Goal: Task Accomplishment & Management: Complete application form

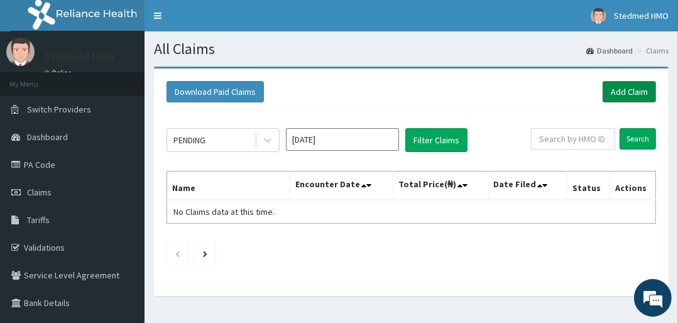
click at [632, 84] on link "Add Claim" at bounding box center [629, 91] width 53 height 21
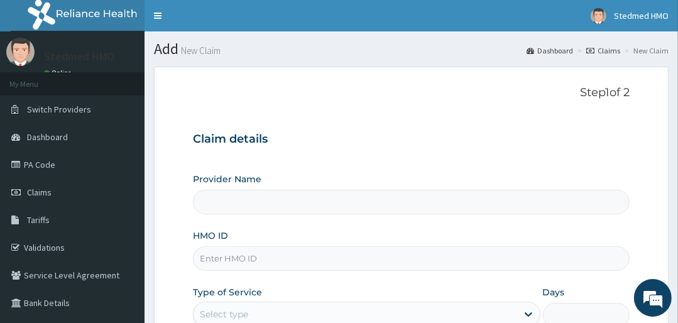
type input "STEDMED SPECIALIST HOSPITAL"
drag, startPoint x: 550, startPoint y: 174, endPoint x: -5, endPoint y: 334, distance: 578.2
drag, startPoint x: -5, startPoint y: 334, endPoint x: 368, endPoint y: 101, distance: 439.9
click at [368, 101] on div "Step 1 of 2 Claim details Provider Name STEDMED SPECIALIST HOSPITAL HMO ID Type…" at bounding box center [411, 235] width 436 height 298
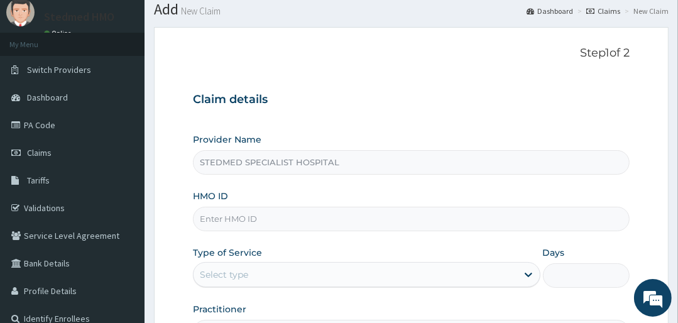
scroll to position [101, 0]
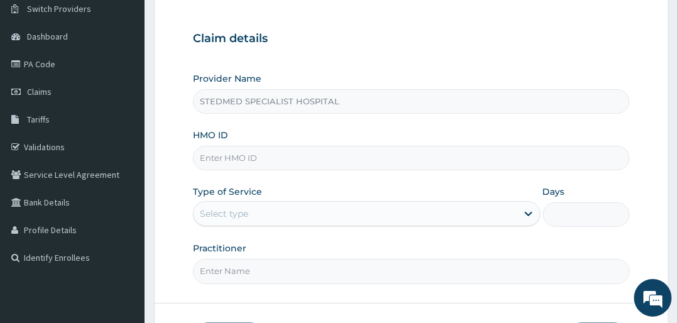
drag, startPoint x: 239, startPoint y: 150, endPoint x: 370, endPoint y: 148, distance: 131.4
click at [239, 150] on input "HMO ID" at bounding box center [411, 158] width 436 height 25
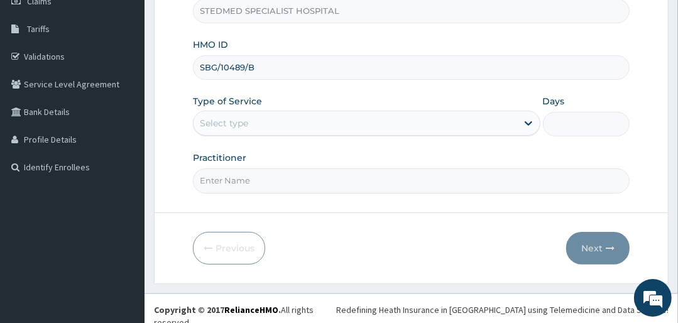
type input "SBG/10489/B"
click at [319, 133] on div "Select type" at bounding box center [366, 123] width 347 height 25
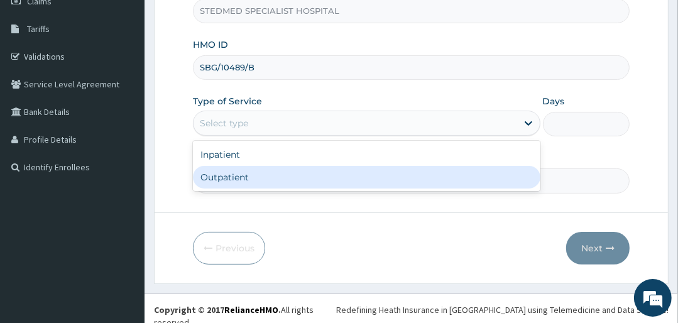
click at [271, 184] on div "Outpatient" at bounding box center [366, 177] width 347 height 23
type input "1"
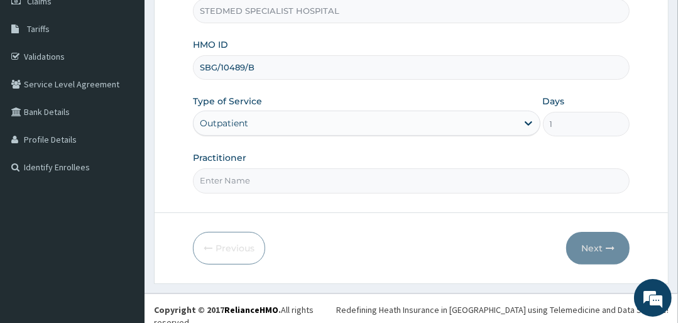
click at [227, 177] on input "Practitioner" at bounding box center [411, 180] width 436 height 25
type input "YAKUBU"
click at [584, 243] on button "Next" at bounding box center [597, 248] width 63 height 33
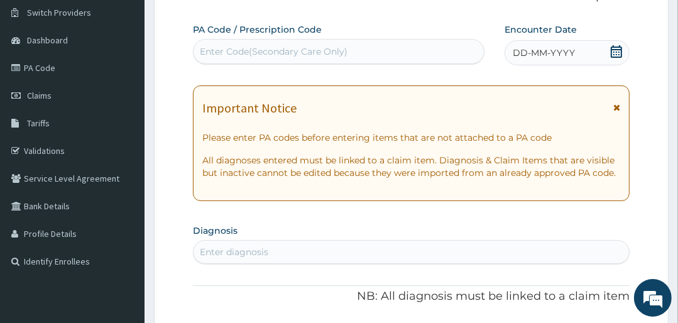
scroll to position [0, 0]
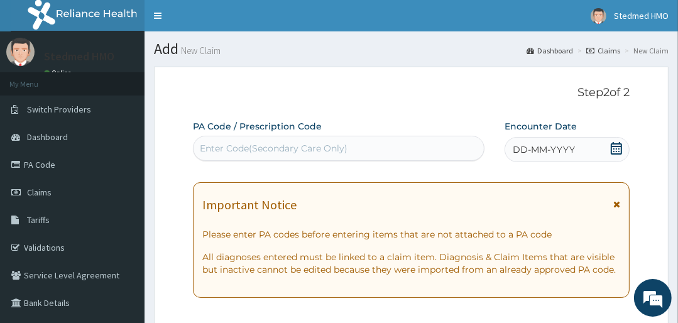
click at [577, 153] on div "DD-MM-YYYY" at bounding box center [567, 149] width 125 height 25
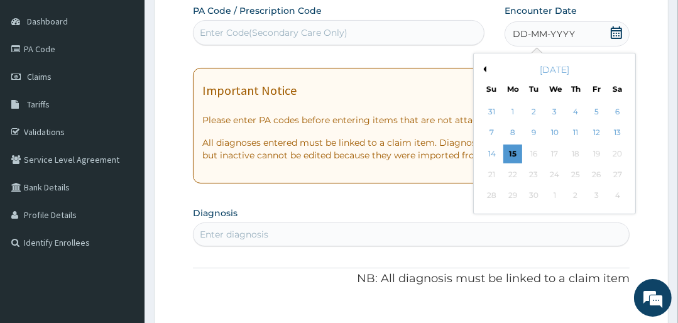
scroll to position [151, 0]
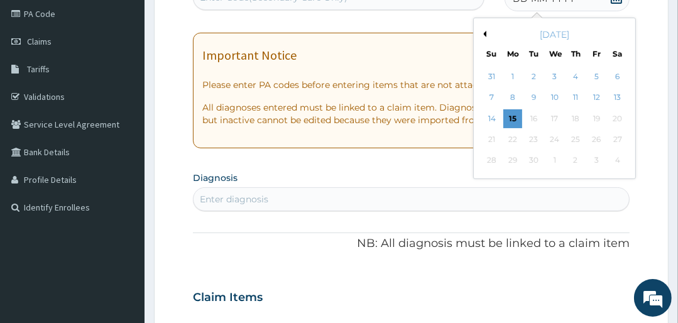
click at [485, 34] on button "Previous Month" at bounding box center [483, 34] width 6 height 6
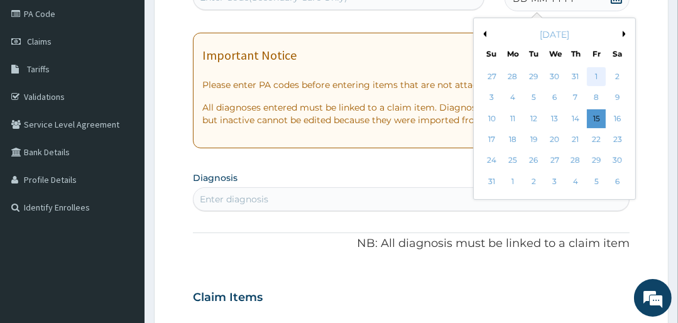
click at [596, 74] on div "1" at bounding box center [596, 76] width 19 height 19
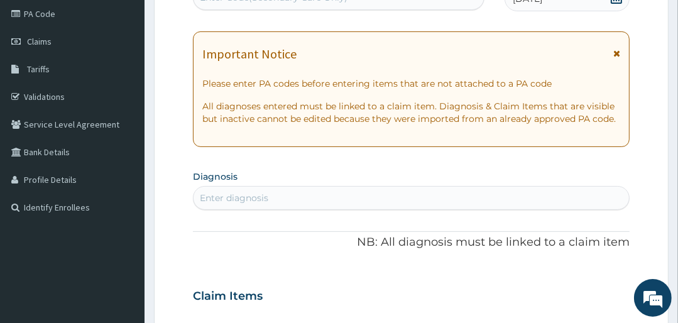
scroll to position [251, 0]
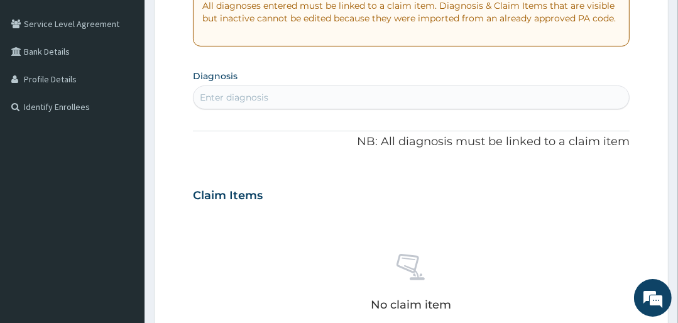
click at [271, 101] on div "Enter diagnosis" at bounding box center [411, 97] width 435 height 20
type input "URINARY TRACT"
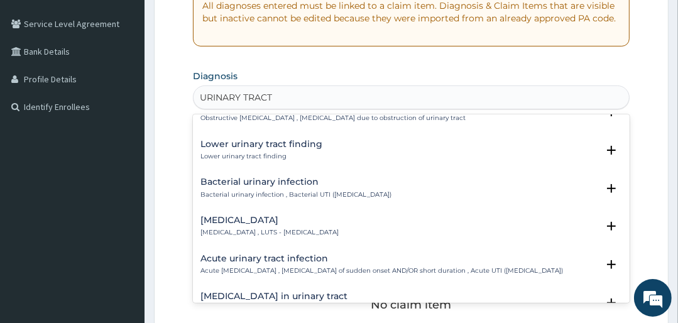
scroll to position [352, 0]
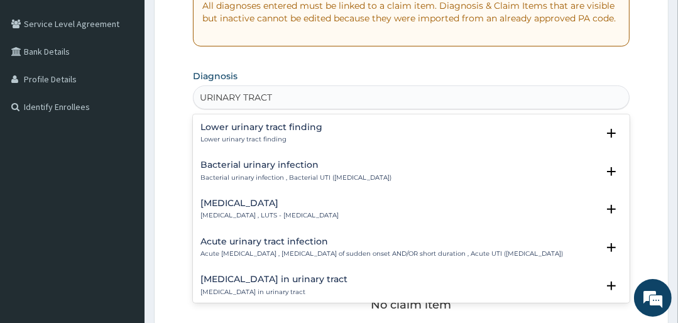
click at [266, 249] on p "Acute urinary tract infection , Urinary tract infection of sudden onset AND/OR …" at bounding box center [381, 253] width 363 height 9
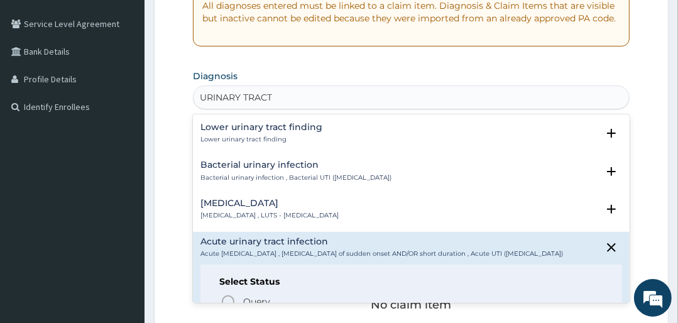
scroll to position [452, 0]
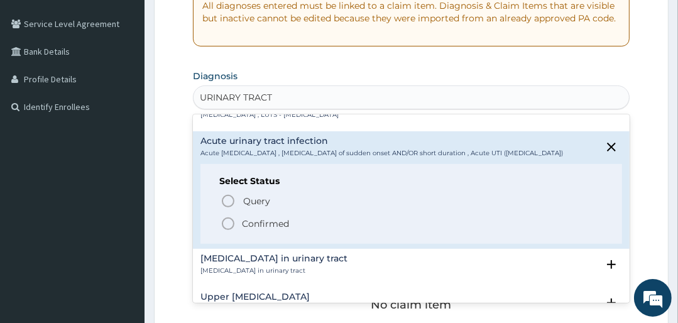
click at [258, 230] on p "Confirmed" at bounding box center [265, 223] width 47 height 13
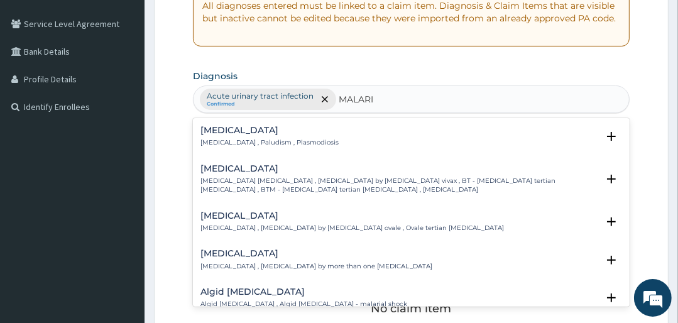
type input "[MEDICAL_DATA]"
click at [262, 142] on p "[MEDICAL_DATA] , Paludism , Plasmodiosis" at bounding box center [269, 142] width 138 height 9
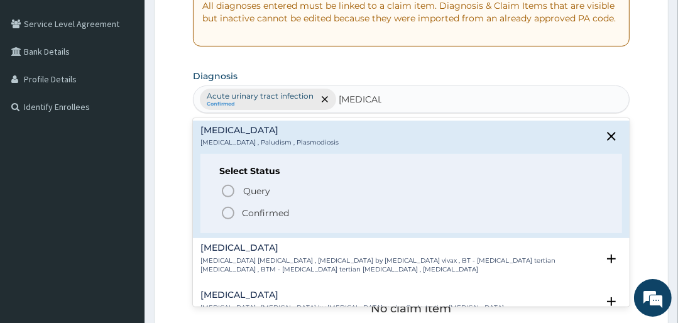
click at [249, 214] on p "Confirmed" at bounding box center [265, 213] width 47 height 13
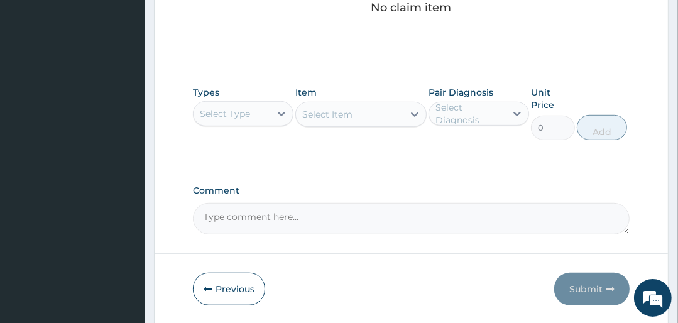
scroll to position [553, 0]
click at [246, 111] on div "Select Type" at bounding box center [225, 113] width 50 height 13
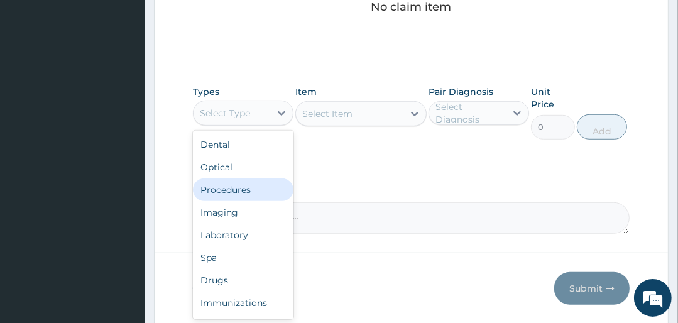
drag, startPoint x: 234, startPoint y: 185, endPoint x: 344, endPoint y: 143, distance: 117.4
click at [234, 186] on div "Procedures" at bounding box center [243, 189] width 101 height 23
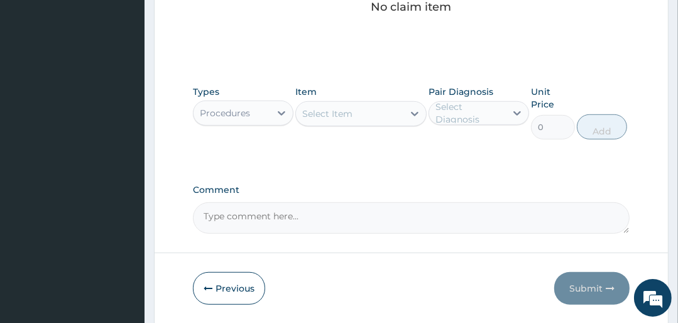
click at [382, 113] on div "Select Item" at bounding box center [349, 114] width 107 height 20
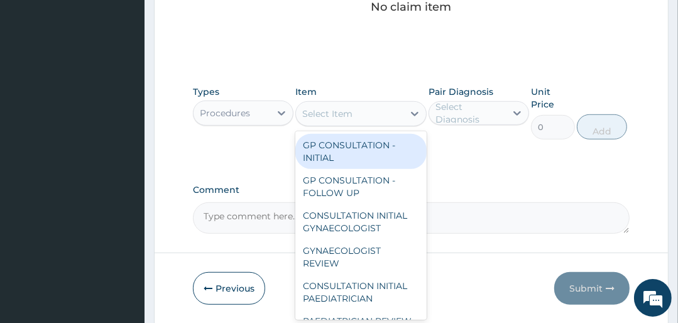
click at [368, 143] on div "GP CONSULTATION - INITIAL" at bounding box center [360, 151] width 131 height 35
type input "3000"
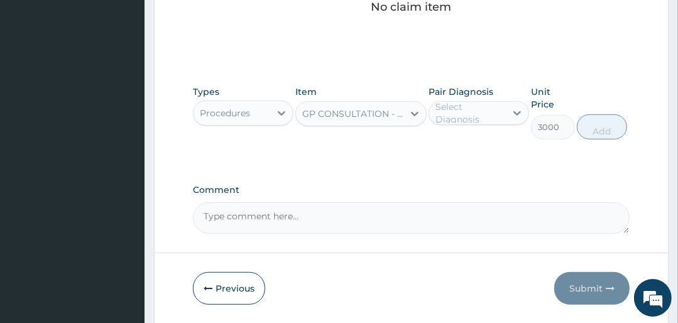
click at [478, 110] on div "Select Diagnosis" at bounding box center [469, 113] width 69 height 25
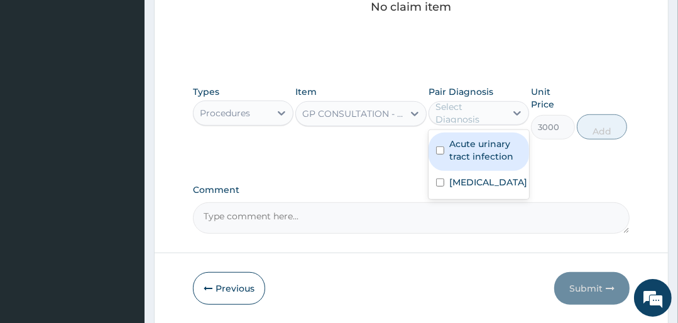
click at [480, 161] on label "Acute urinary tract infection" at bounding box center [485, 150] width 72 height 25
checkbox input "true"
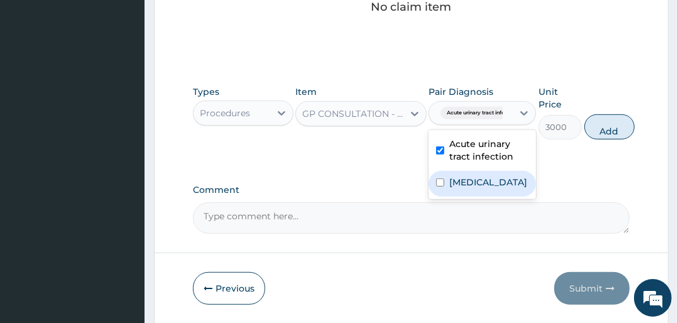
click at [471, 186] on label "[MEDICAL_DATA]" at bounding box center [488, 182] width 78 height 13
checkbox input "true"
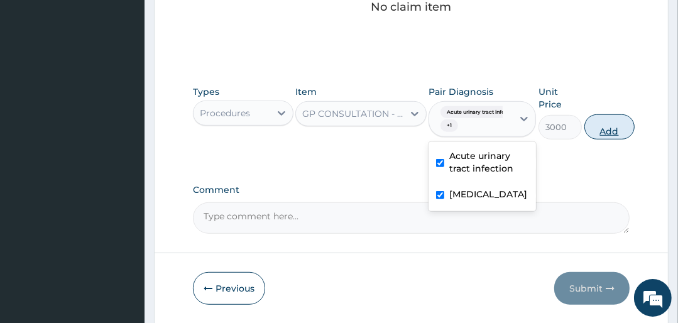
click at [616, 123] on button "Add" at bounding box center [609, 126] width 50 height 25
type input "0"
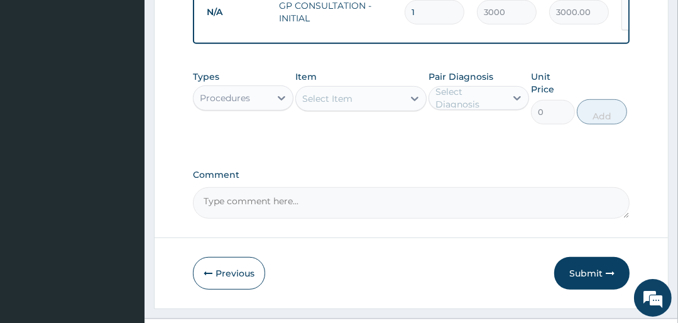
scroll to position [546, 0]
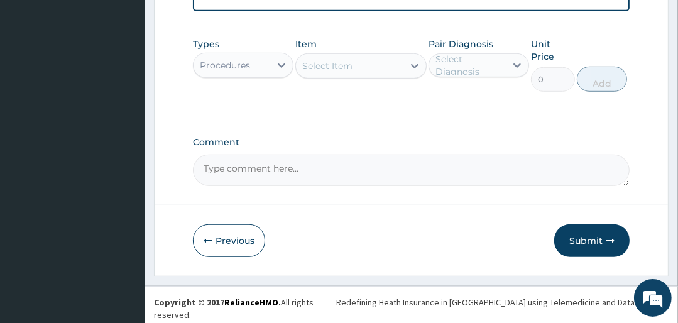
click at [263, 52] on div "Types Procedures" at bounding box center [243, 65] width 101 height 54
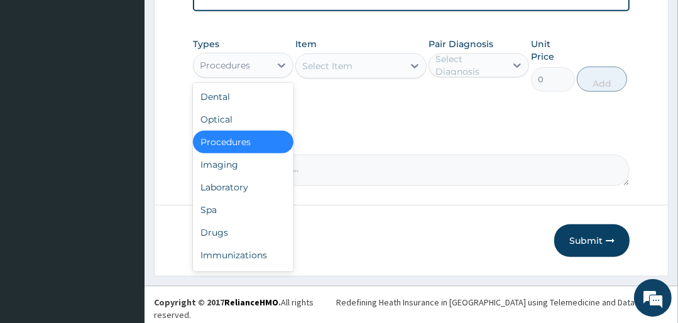
click at [254, 64] on div "Procedures" at bounding box center [232, 65] width 77 height 20
click at [234, 190] on div "Laboratory" at bounding box center [243, 187] width 101 height 23
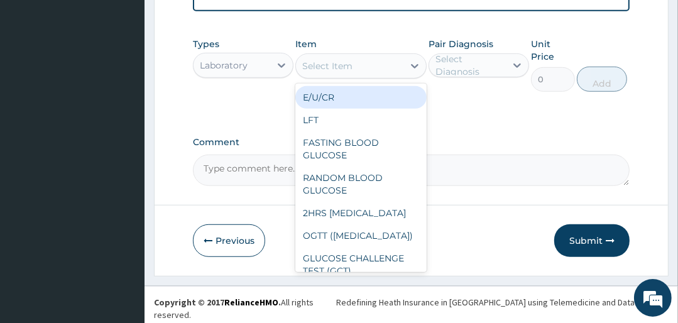
click at [397, 76] on div "Select Item" at bounding box center [349, 66] width 107 height 20
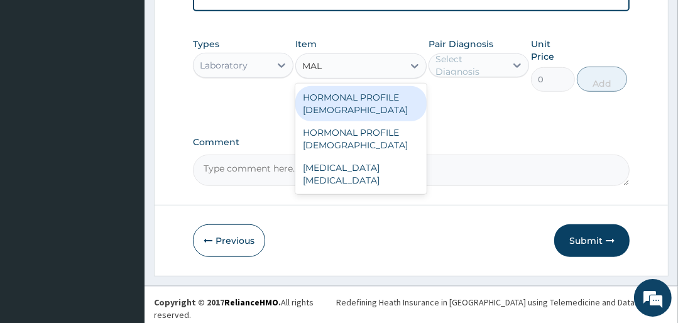
type input "MALA"
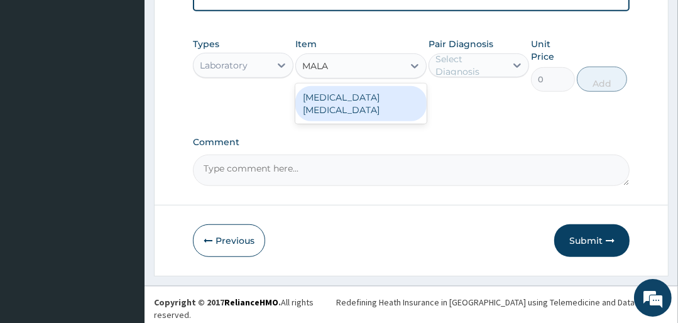
click at [363, 104] on div "MALARIA PARASITE" at bounding box center [360, 103] width 131 height 35
type input "1500"
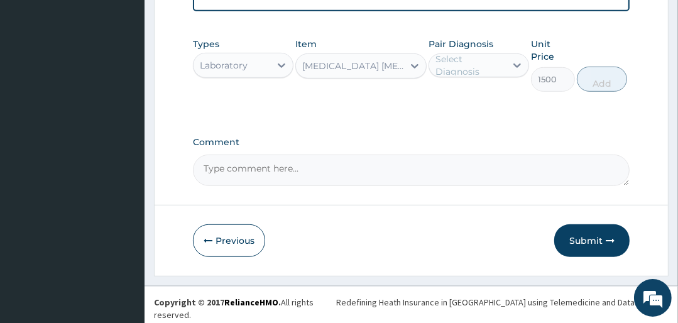
click at [470, 65] on div "Select Diagnosis" at bounding box center [469, 65] width 69 height 25
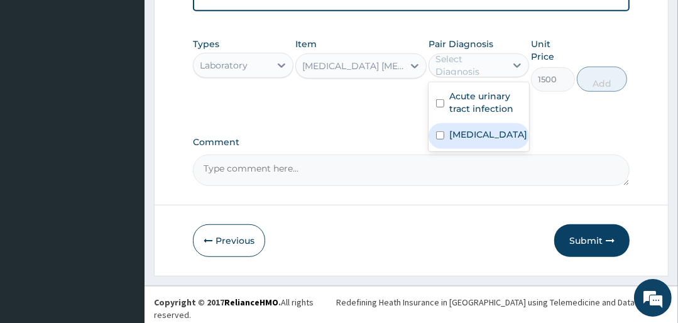
click at [465, 141] on label "[MEDICAL_DATA]" at bounding box center [488, 134] width 78 height 13
checkbox input "true"
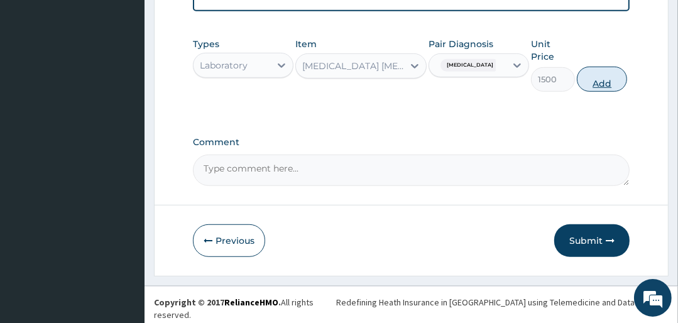
click at [599, 90] on button "Add" at bounding box center [602, 79] width 50 height 25
type input "0"
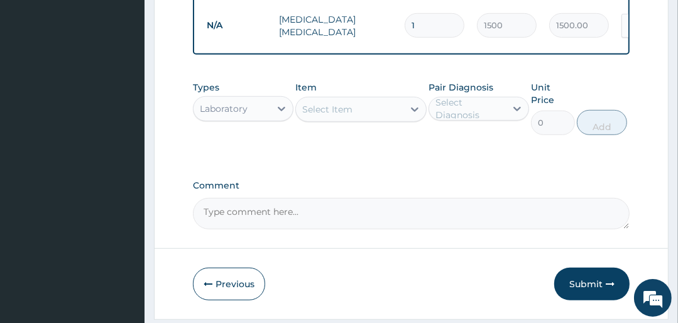
scroll to position [589, 0]
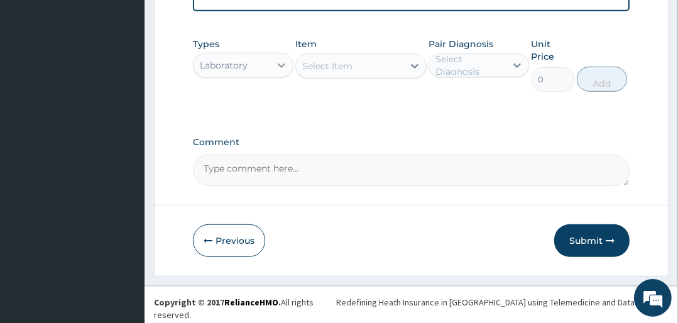
click at [277, 72] on icon at bounding box center [281, 65] width 13 height 13
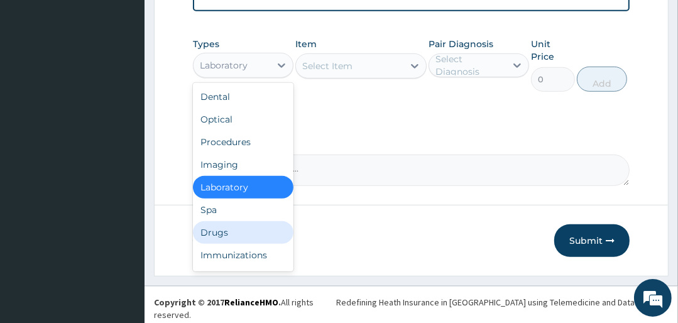
click at [205, 239] on div "Drugs" at bounding box center [243, 232] width 101 height 23
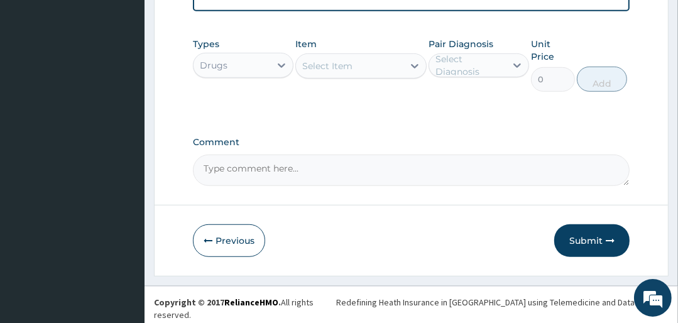
click at [376, 72] on div "Select Item" at bounding box center [349, 66] width 107 height 20
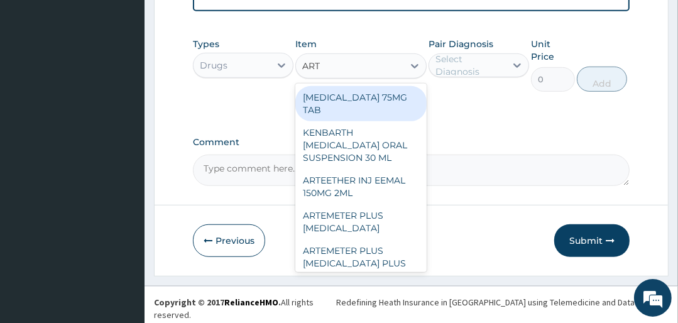
type input "ARTE"
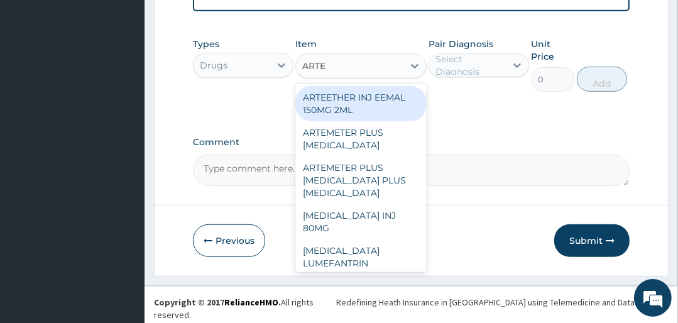
click at [371, 103] on div "ARTEETHER INJ EEMAL 150MG 2ML" at bounding box center [360, 103] width 131 height 35
type input "2000"
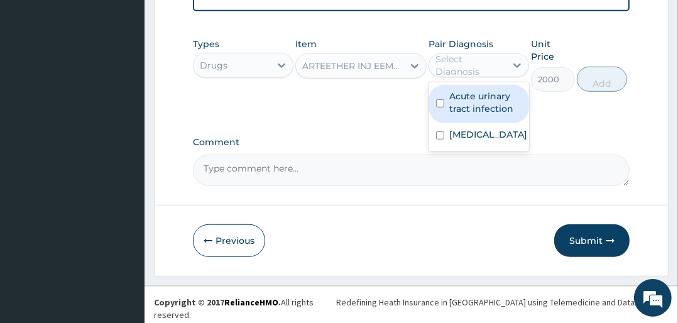
click at [460, 78] on div "Select Diagnosis" at bounding box center [469, 65] width 69 height 25
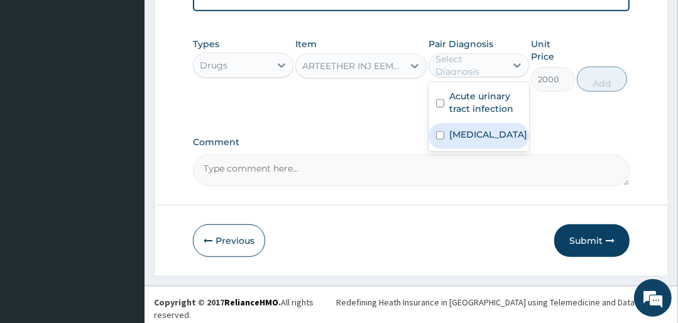
click at [487, 134] on div "[MEDICAL_DATA]" at bounding box center [479, 136] width 101 height 26
checkbox input "true"
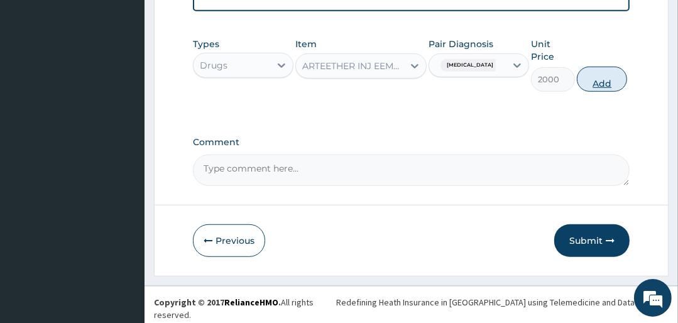
click at [613, 85] on button "Add" at bounding box center [602, 79] width 50 height 25
type input "0"
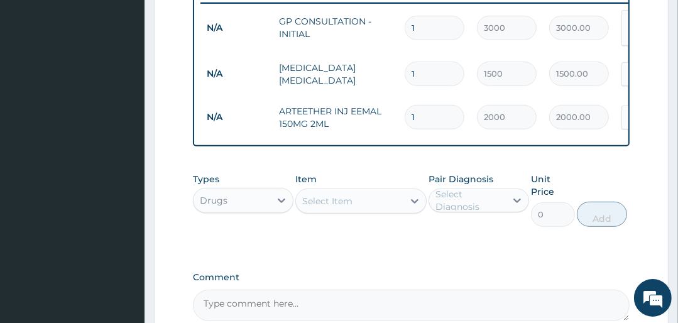
scroll to position [489, 0]
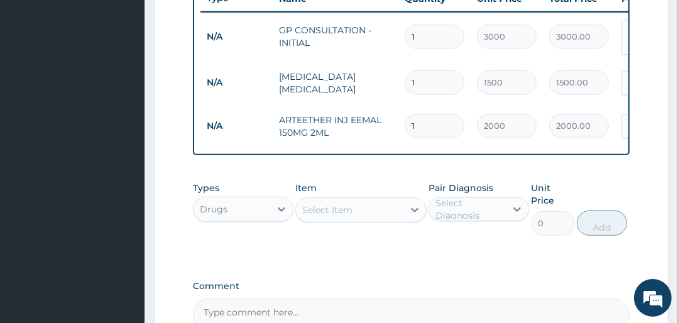
type input "0.00"
type input "3"
type input "6000.00"
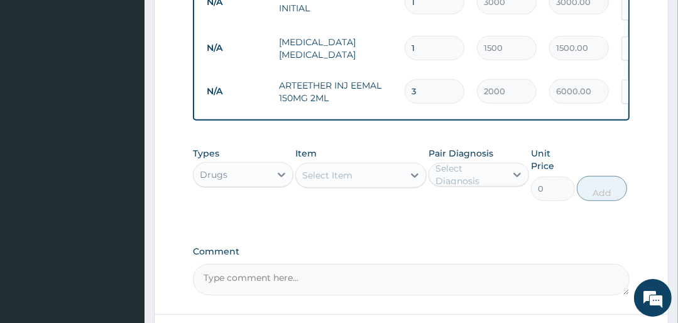
scroll to position [539, 0]
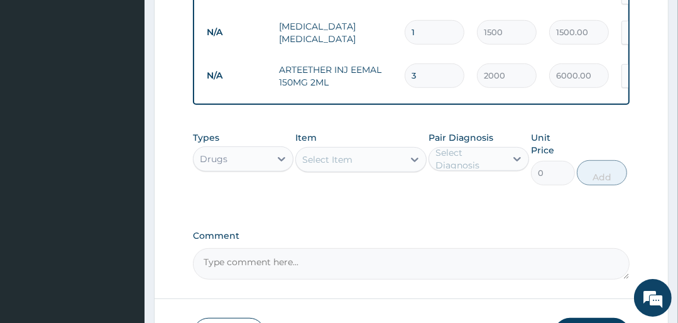
type input "3"
click at [319, 172] on div "Select Item" at bounding box center [360, 159] width 131 height 25
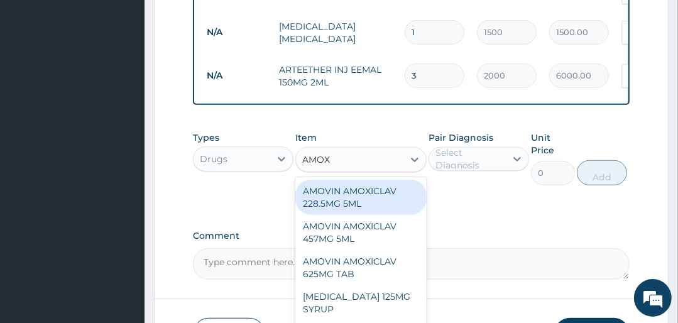
type input "AMOXY"
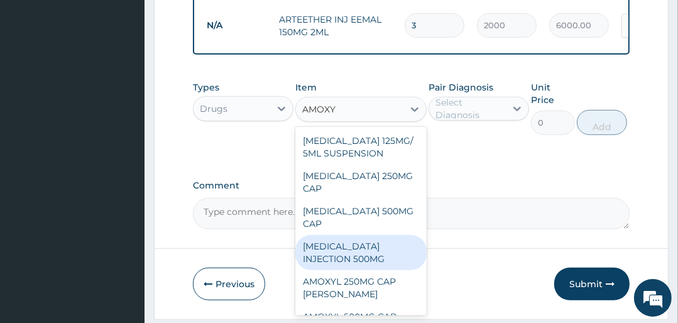
scroll to position [50, 0]
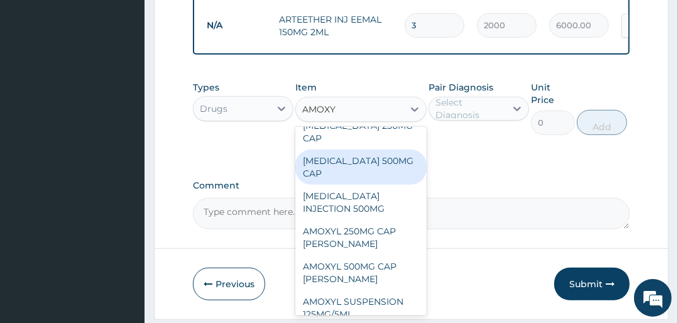
click at [356, 166] on div "[MEDICAL_DATA] 500MG CAP" at bounding box center [360, 167] width 131 height 35
type input "100"
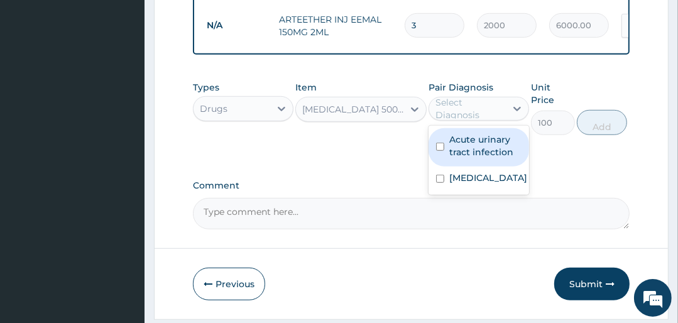
click at [495, 121] on div "Select Diagnosis" at bounding box center [469, 108] width 69 height 25
click at [484, 158] on label "Acute urinary tract infection" at bounding box center [485, 145] width 72 height 25
checkbox input "true"
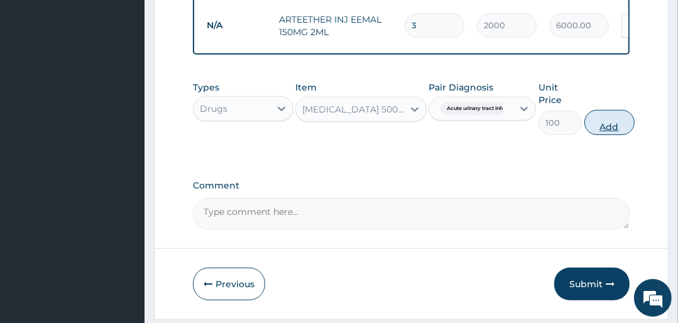
click at [611, 128] on button "Add" at bounding box center [609, 122] width 50 height 25
type input "0"
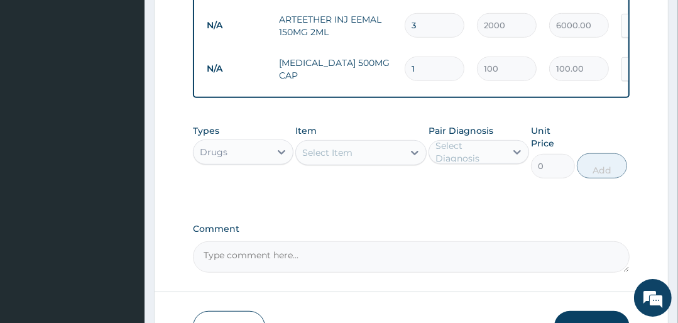
click at [445, 69] on input "1" at bounding box center [435, 69] width 60 height 25
type input "15"
type input "1500.00"
type input "15"
click at [342, 158] on div "Select Item" at bounding box center [327, 152] width 50 height 13
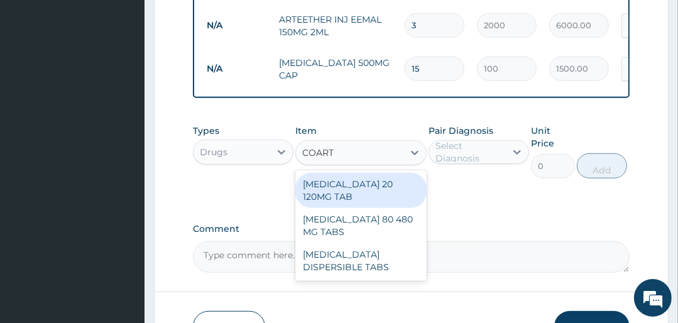
type input "COARTE"
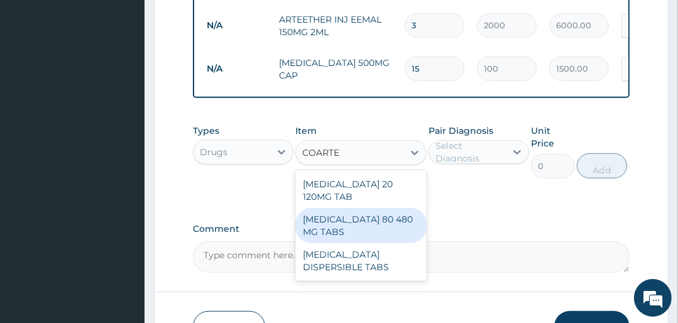
click at [331, 216] on div "[MEDICAL_DATA] 80 480 MG TABS" at bounding box center [360, 225] width 131 height 35
type input "3500"
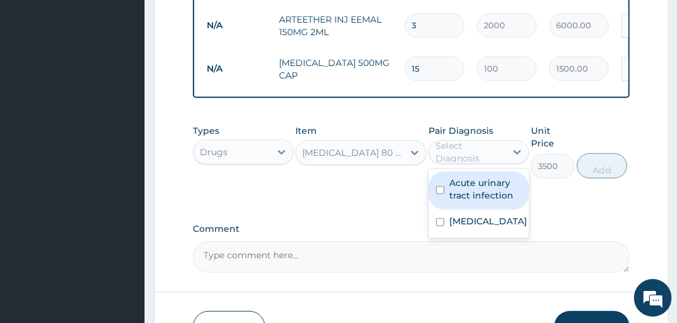
click at [485, 158] on div "Select Diagnosis" at bounding box center [469, 152] width 69 height 25
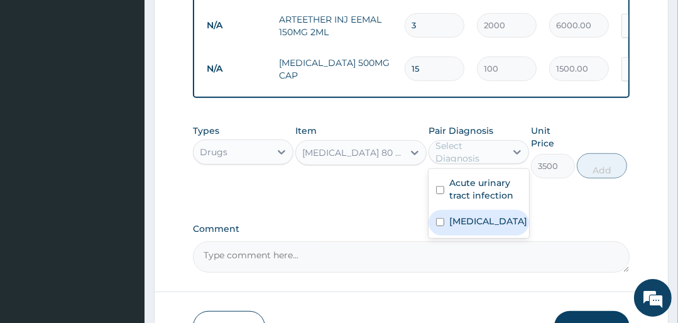
click at [468, 217] on div "[MEDICAL_DATA]" at bounding box center [479, 223] width 101 height 26
checkbox input "true"
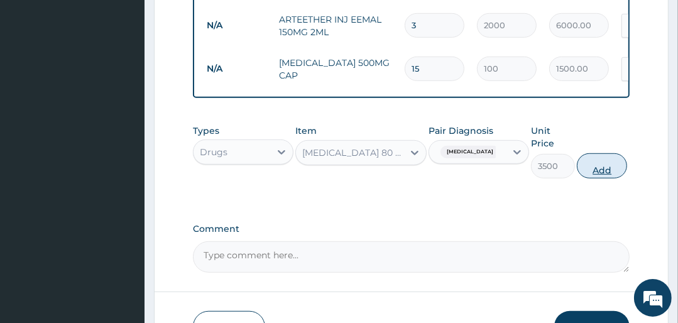
click at [604, 168] on button "Add" at bounding box center [602, 165] width 50 height 25
type input "0"
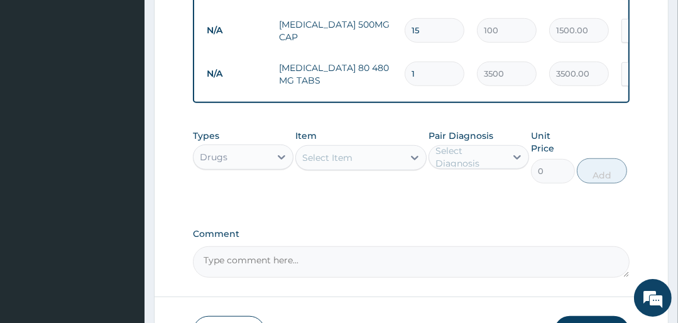
scroll to position [690, 0]
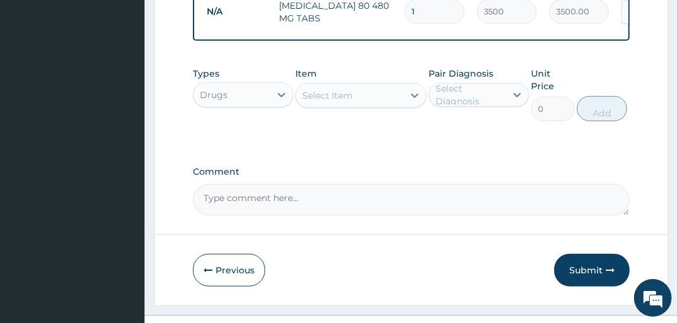
click at [357, 93] on div "Select Item" at bounding box center [349, 95] width 107 height 20
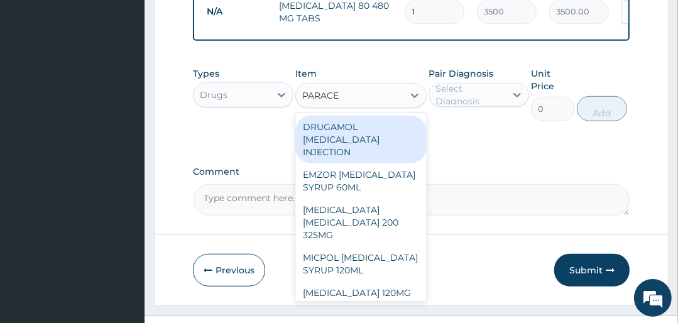
type input "PARACET"
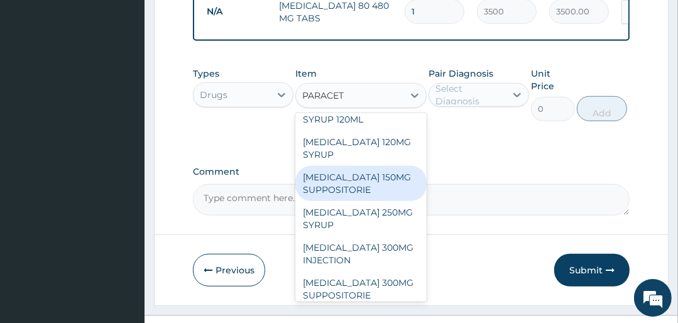
scroll to position [251, 0]
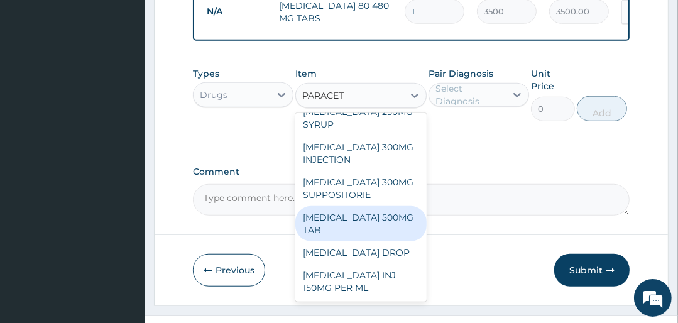
click at [370, 231] on div "[MEDICAL_DATA] 500MG TAB" at bounding box center [360, 223] width 131 height 35
type input "25"
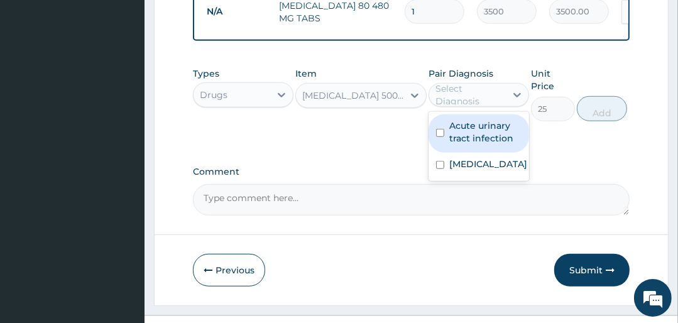
click at [487, 101] on div "Select Diagnosis" at bounding box center [469, 94] width 69 height 25
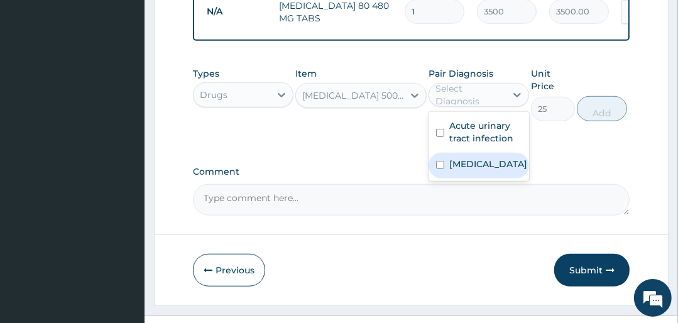
click at [478, 166] on label "[MEDICAL_DATA]" at bounding box center [488, 164] width 78 height 13
checkbox input "true"
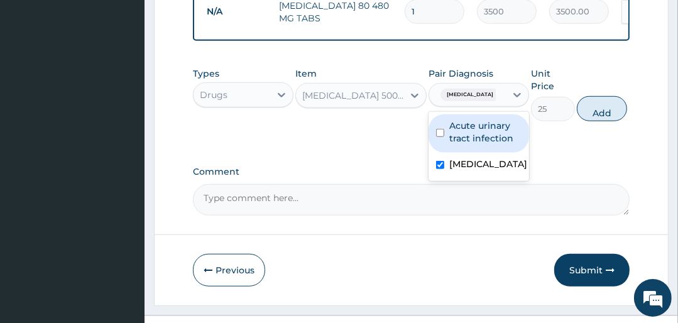
click at [496, 141] on label "Acute urinary tract infection" at bounding box center [485, 131] width 72 height 25
checkbox input "true"
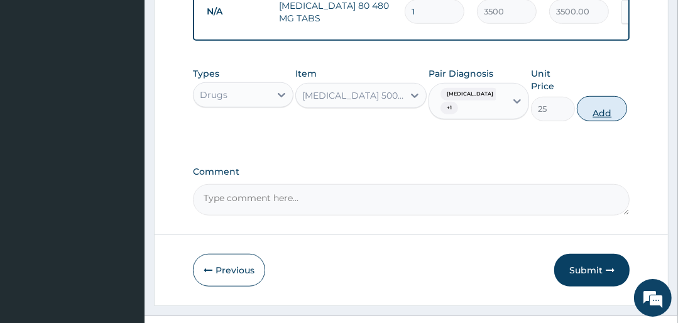
click at [606, 114] on button "Add" at bounding box center [602, 108] width 50 height 25
type input "0"
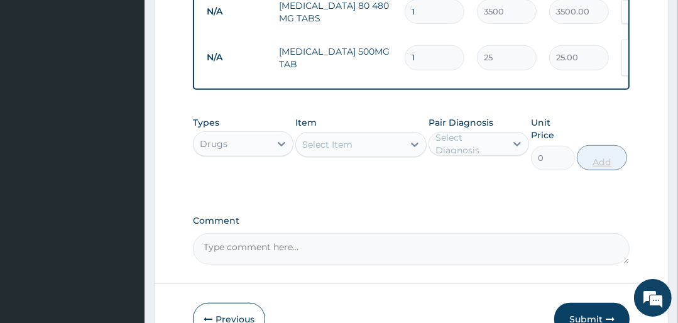
type input "18"
type input "450.00"
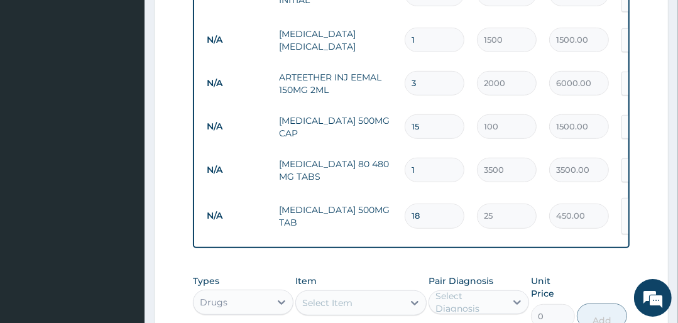
scroll to position [439, 0]
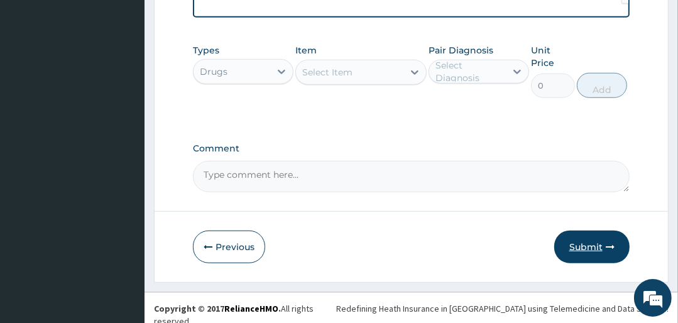
type input "18"
click at [591, 242] on button "Submit" at bounding box center [591, 247] width 75 height 33
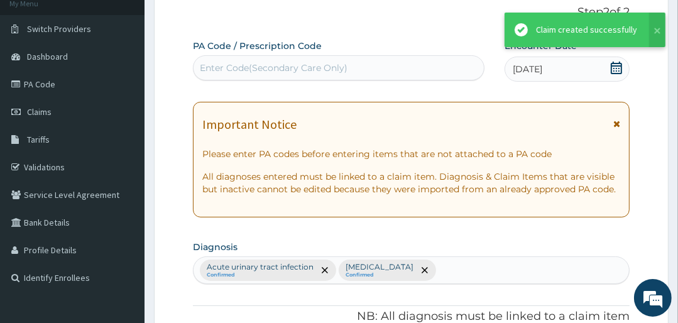
scroll to position [762, 0]
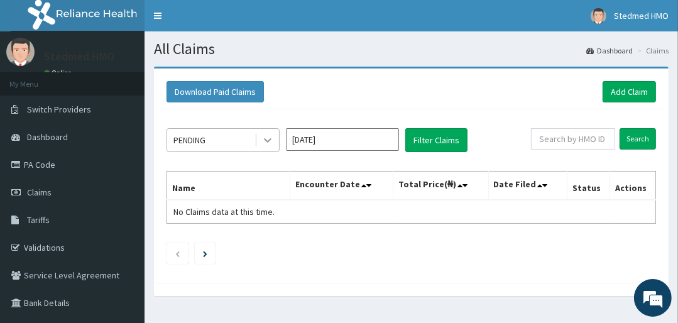
click at [272, 140] on icon at bounding box center [267, 140] width 13 height 13
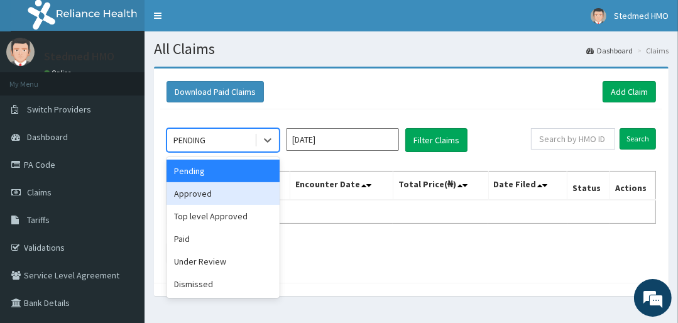
click at [223, 186] on div "Approved" at bounding box center [223, 193] width 113 height 23
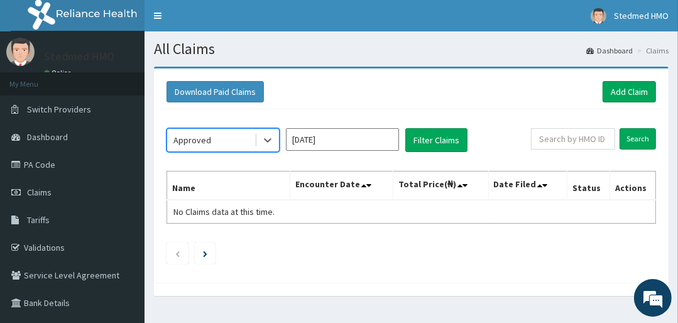
click at [339, 136] on input "[DATE]" at bounding box center [342, 139] width 113 height 23
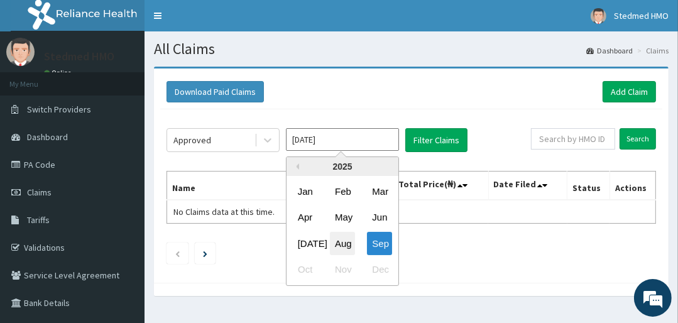
click at [342, 238] on div "Aug" at bounding box center [342, 243] width 25 height 23
type input "[DATE]"
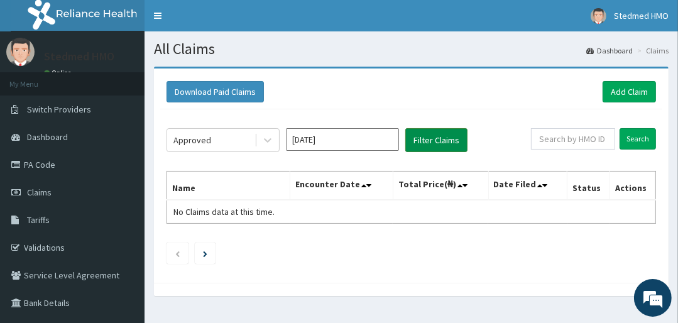
click at [446, 131] on button "Filter Claims" at bounding box center [436, 140] width 62 height 24
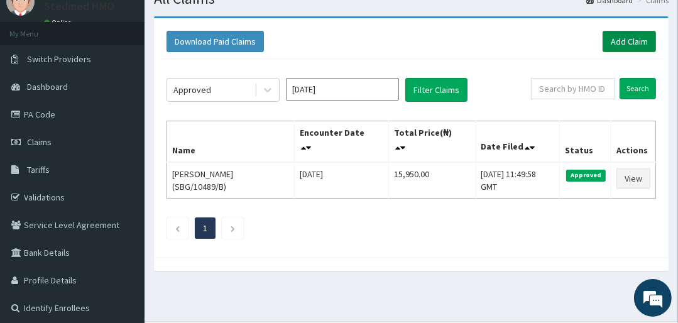
click at [637, 37] on link "Add Claim" at bounding box center [629, 41] width 53 height 21
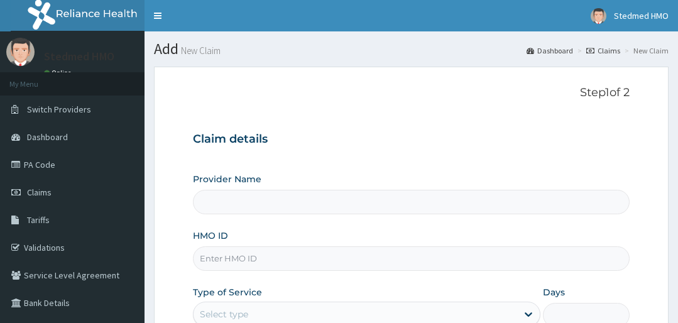
drag, startPoint x: 0, startPoint y: 0, endPoint x: 241, endPoint y: 249, distance: 346.7
click at [237, 255] on input "HMO ID" at bounding box center [411, 258] width 436 height 25
type input "AEM/"
type input "STEDMED SPECIALIST HOSPITAL"
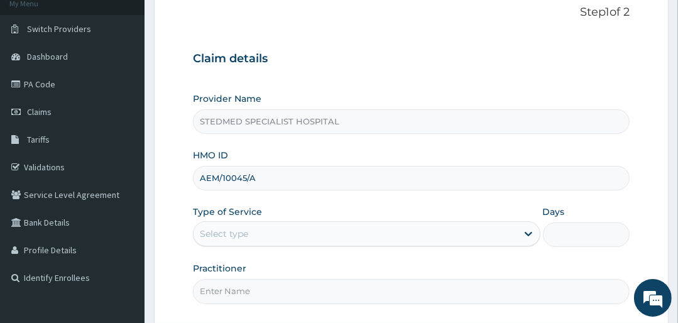
scroll to position [191, 0]
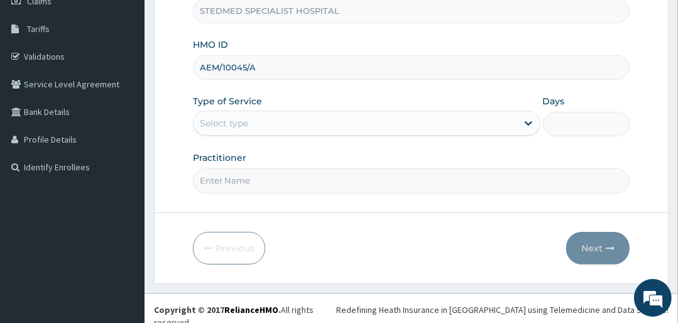
type input "AEM/10045/A"
click at [256, 121] on div "Select type" at bounding box center [355, 123] width 323 height 20
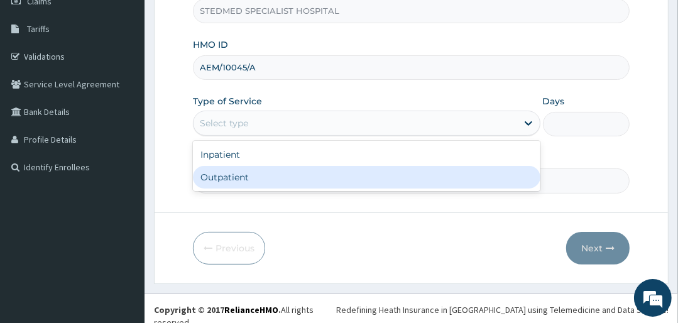
click at [231, 185] on div "Outpatient" at bounding box center [366, 177] width 347 height 23
type input "1"
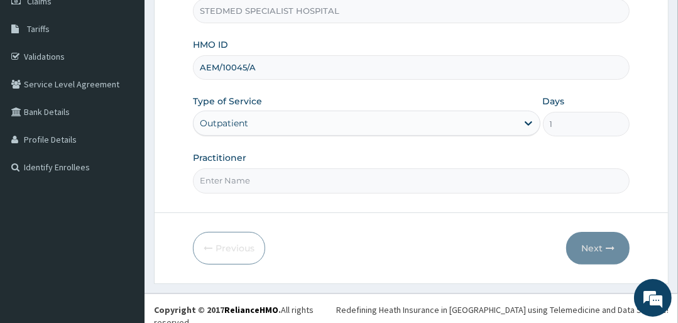
scroll to position [0, 0]
click at [236, 180] on input "Practitioner" at bounding box center [411, 180] width 436 height 25
type input "YAKUBU"
click at [606, 248] on icon "button" at bounding box center [610, 248] width 9 height 9
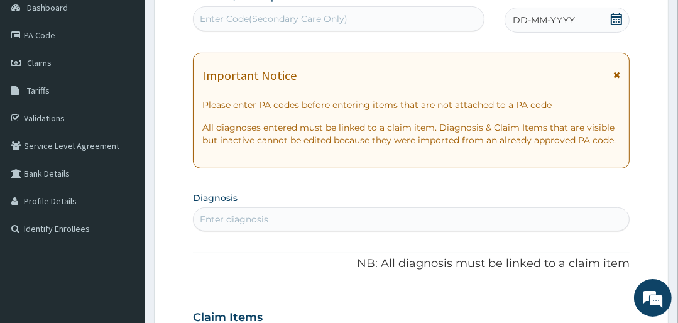
scroll to position [40, 0]
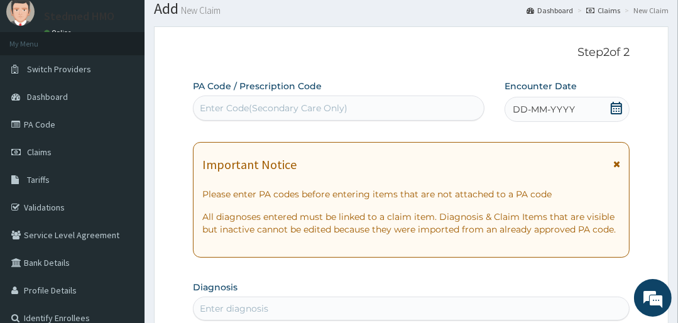
click at [554, 118] on div "DD-MM-YYYY" at bounding box center [567, 109] width 125 height 25
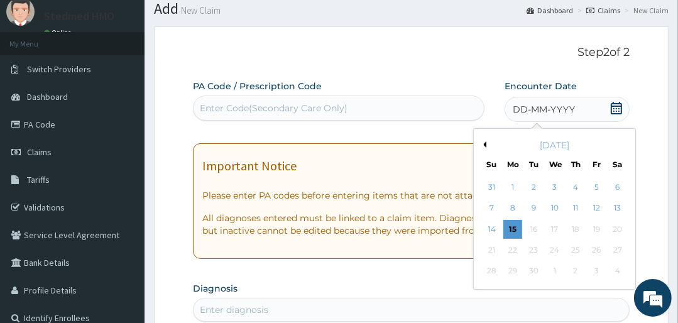
click at [485, 146] on button "Previous Month" at bounding box center [483, 144] width 6 height 6
click at [492, 252] on div "17" at bounding box center [492, 250] width 19 height 19
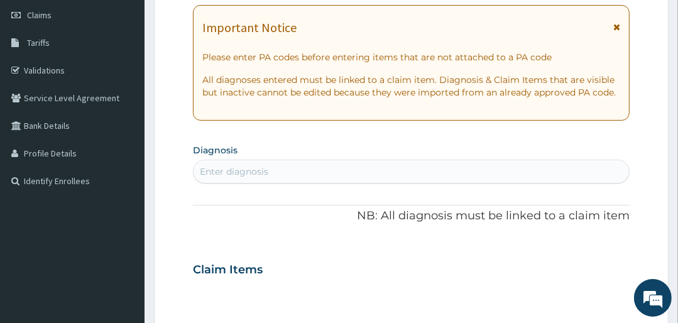
scroll to position [191, 0]
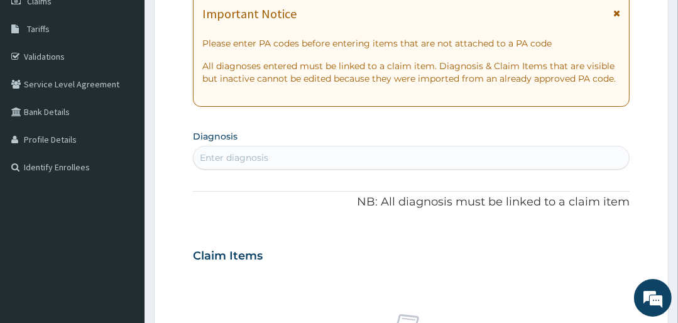
drag, startPoint x: 392, startPoint y: 192, endPoint x: 217, endPoint y: 190, distance: 175.3
click at [217, 191] on div at bounding box center [411, 191] width 436 height 1
click at [242, 160] on div "Enter diagnosis" at bounding box center [234, 157] width 68 height 13
type input "INJURY"
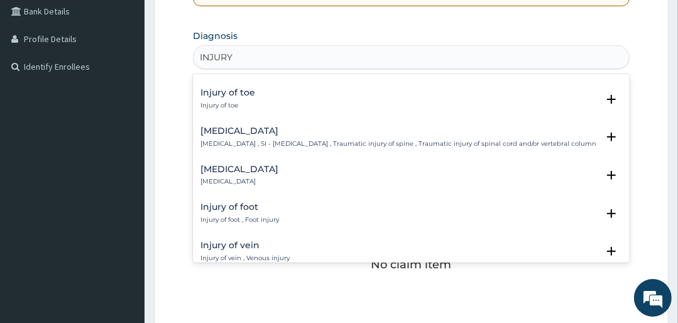
scroll to position [1056, 0]
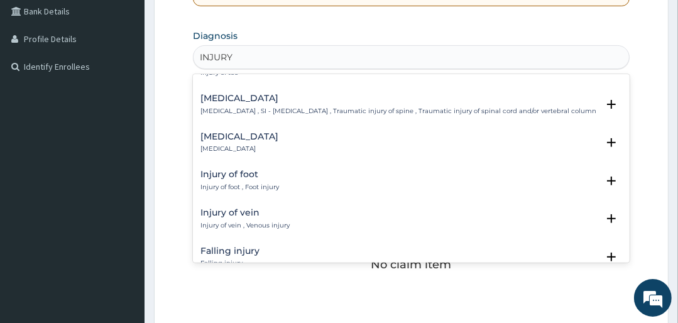
click at [234, 177] on h4 "Injury of foot" at bounding box center [239, 174] width 79 height 9
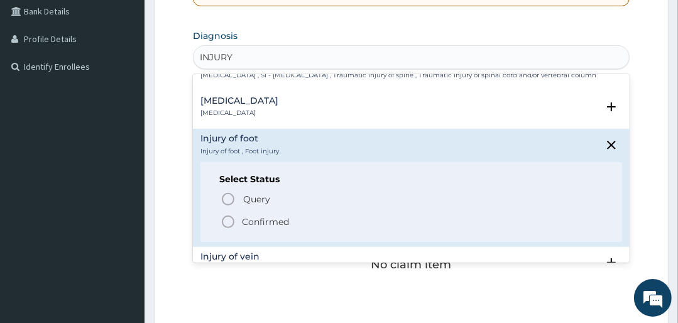
scroll to position [1106, 0]
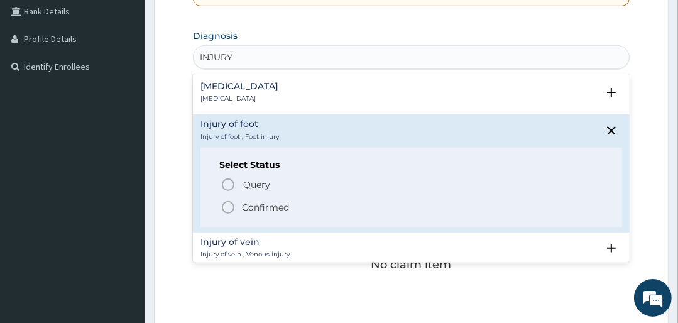
click at [244, 208] on p "Confirmed" at bounding box center [265, 207] width 47 height 13
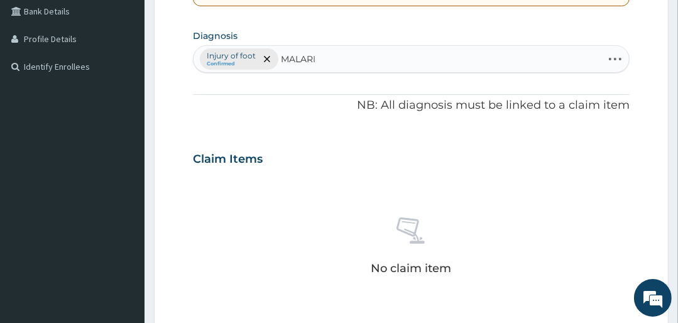
type input "[MEDICAL_DATA]"
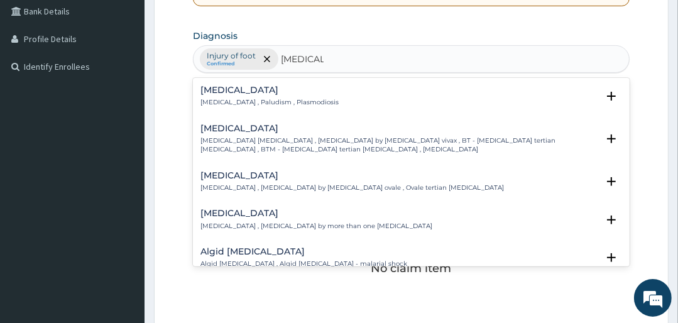
click at [241, 85] on h4 "[MEDICAL_DATA]" at bounding box center [269, 89] width 138 height 9
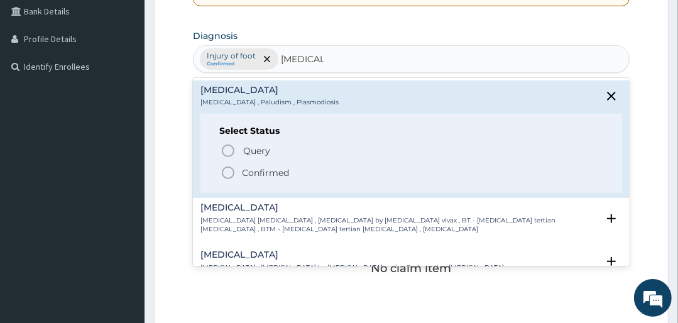
click at [261, 168] on p "Confirmed" at bounding box center [265, 173] width 47 height 13
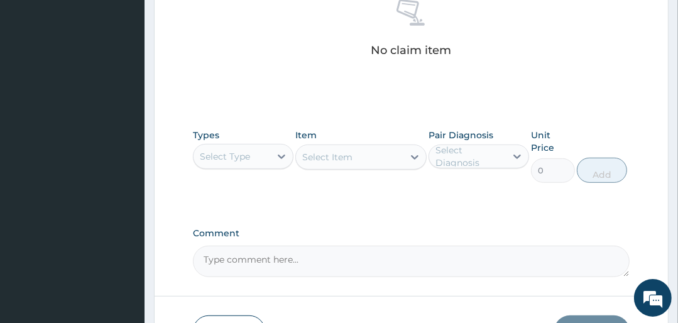
scroll to position [543, 0]
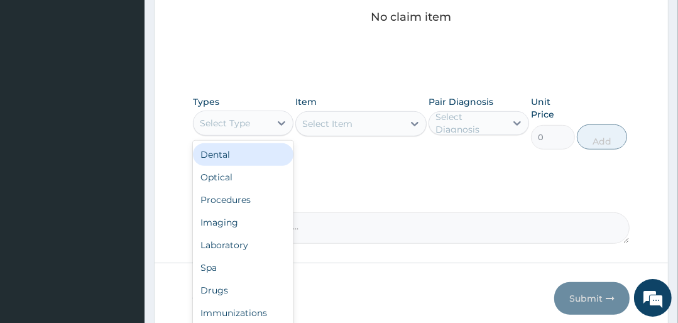
click at [256, 118] on div "Select Type" at bounding box center [232, 123] width 77 height 20
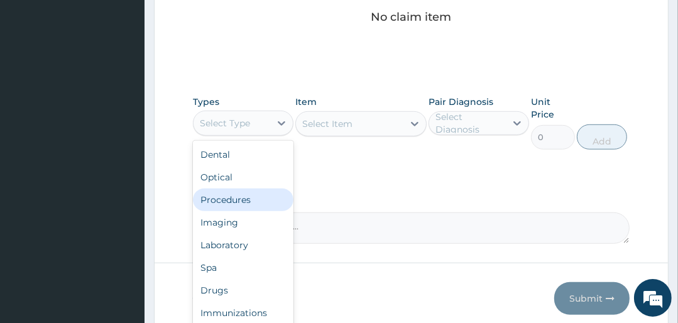
click at [235, 199] on div "Procedures" at bounding box center [243, 200] width 101 height 23
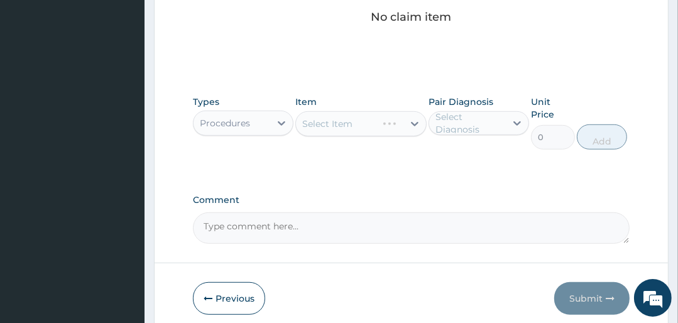
click at [360, 126] on div "Select Item" at bounding box center [360, 123] width 131 height 25
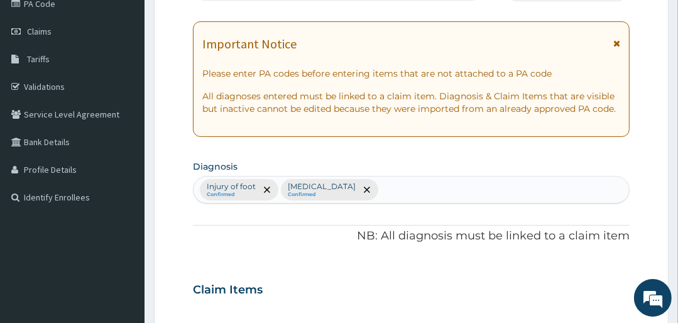
scroll to position [141, 0]
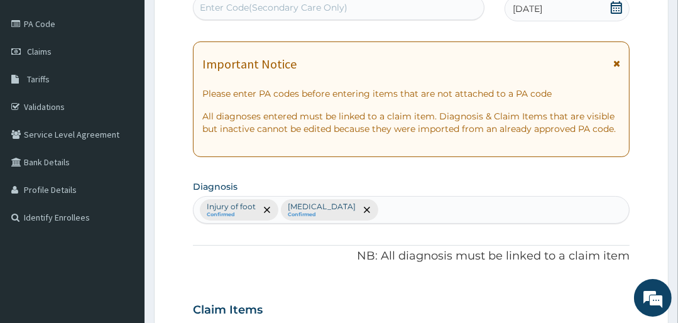
click at [387, 295] on div "Claim Items" at bounding box center [411, 307] width 436 height 33
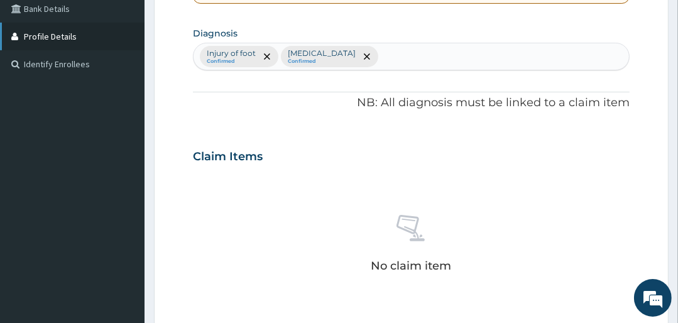
scroll to position [292, 0]
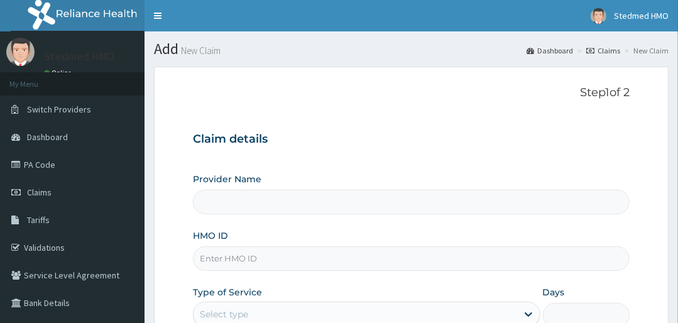
click at [238, 254] on input "HMO ID" at bounding box center [411, 258] width 436 height 25
type input "AE"
type input "STEDMED SPECIALIST HOSPITAL"
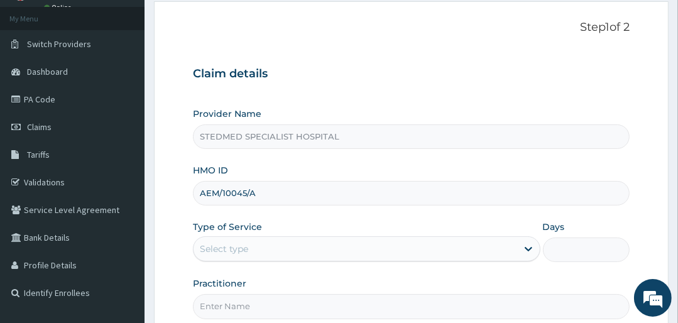
scroll to position [191, 0]
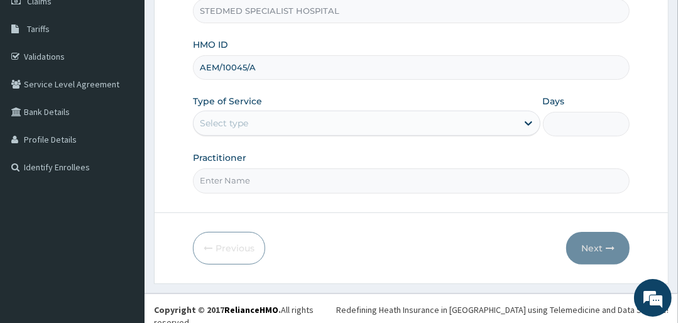
type input "AEM/10045/A"
click at [244, 118] on div "Select type" at bounding box center [224, 123] width 48 height 13
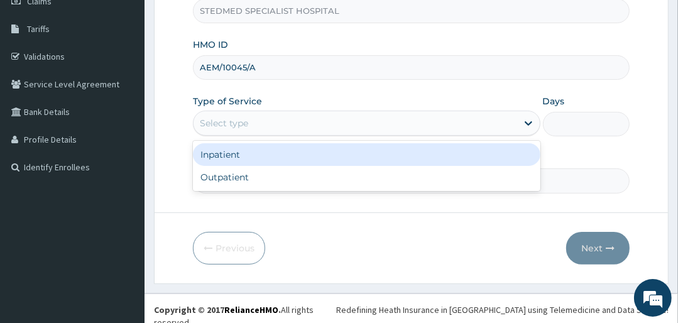
scroll to position [0, 0]
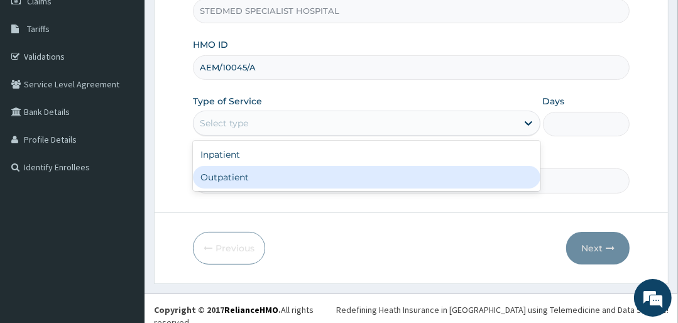
click at [241, 173] on div "Outpatient" at bounding box center [366, 177] width 347 height 23
type input "1"
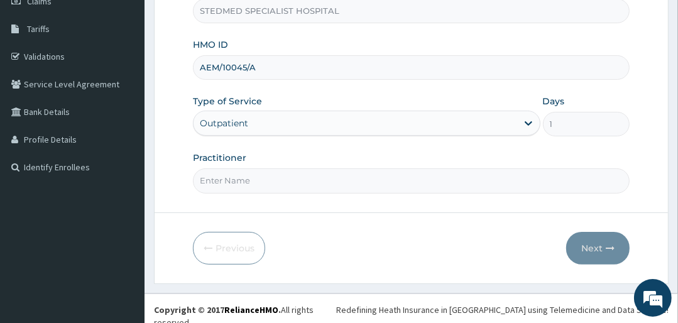
click at [268, 173] on input "Practitioner" at bounding box center [411, 180] width 436 height 25
type input "YAKUBU"
click at [598, 244] on button "Next" at bounding box center [597, 248] width 63 height 33
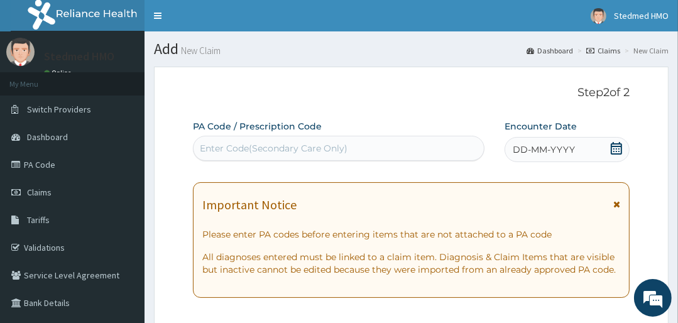
click at [616, 144] on icon at bounding box center [616, 148] width 11 height 13
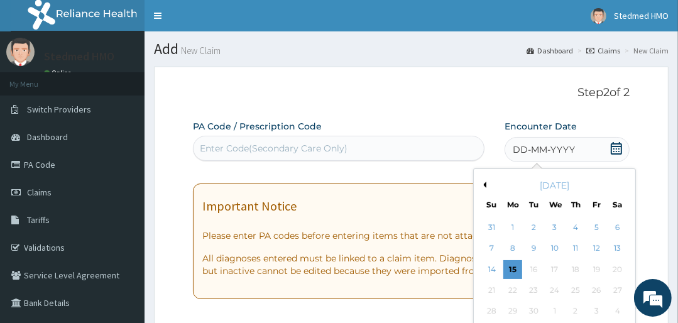
scroll to position [101, 0]
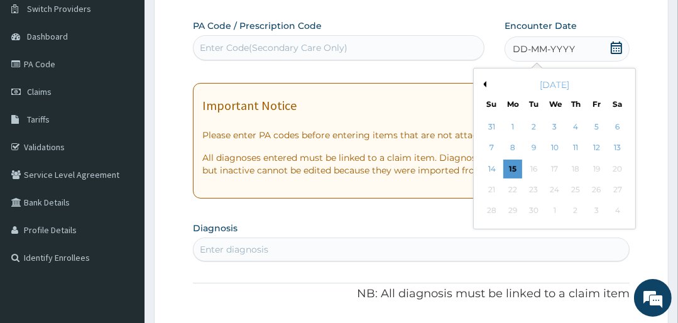
click at [483, 84] on button "Previous Month" at bounding box center [483, 84] width 6 height 6
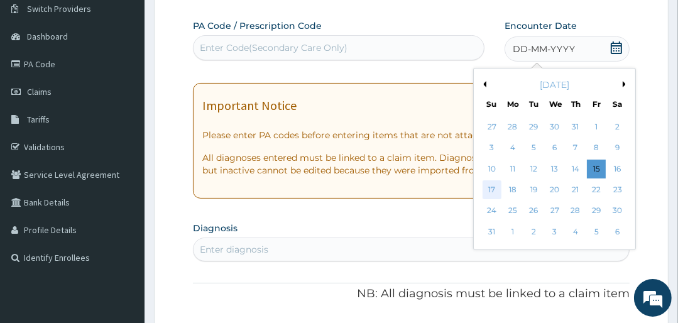
click at [494, 193] on div "17" at bounding box center [492, 189] width 19 height 19
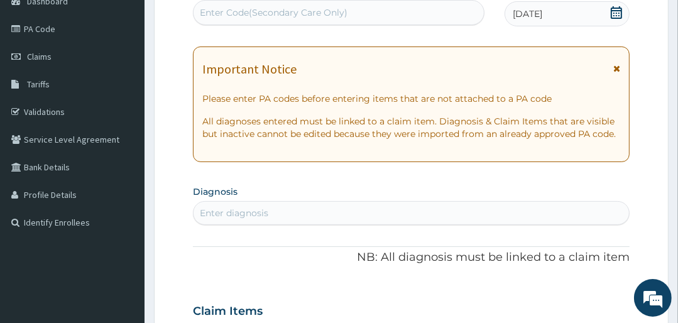
scroll to position [151, 0]
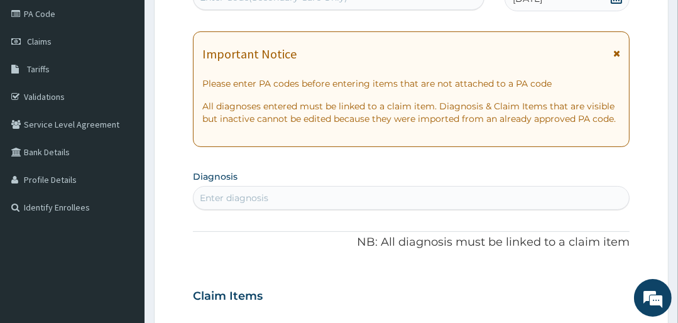
click at [291, 194] on div "Enter diagnosis" at bounding box center [411, 198] width 435 height 20
type input "INJURY"
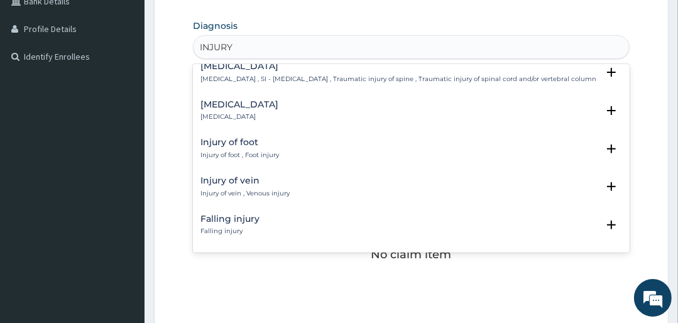
scroll to position [1106, 0]
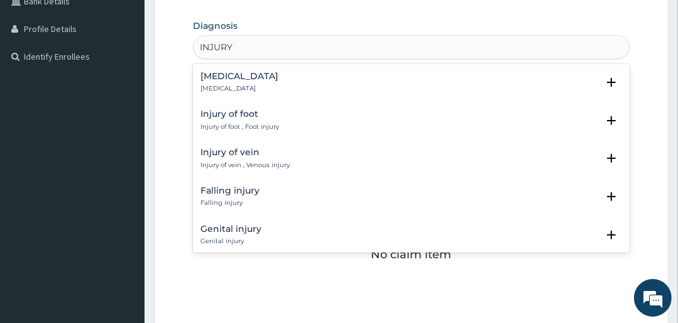
click at [229, 118] on h4 "Injury of foot" at bounding box center [239, 113] width 79 height 9
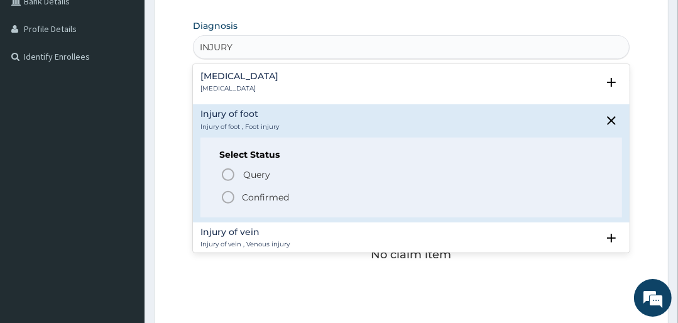
click at [243, 196] on p "Confirmed" at bounding box center [265, 197] width 47 height 13
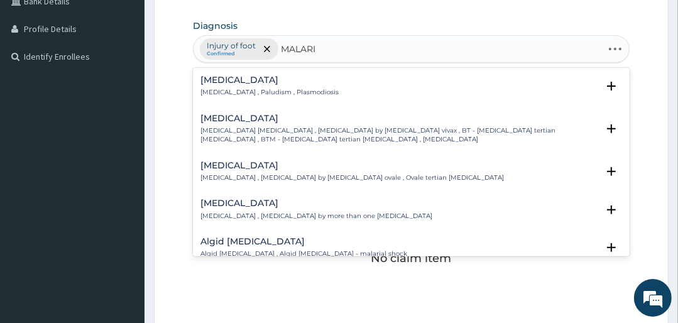
type input "MALARIA"
click at [264, 97] on div "Malaria Malaria , Paludism , Plasmodiosis Select Status Query Query covers susp…" at bounding box center [410, 89] width 421 height 28
click at [265, 92] on p "Malaria , Paludism , Plasmodiosis" at bounding box center [269, 92] width 138 height 9
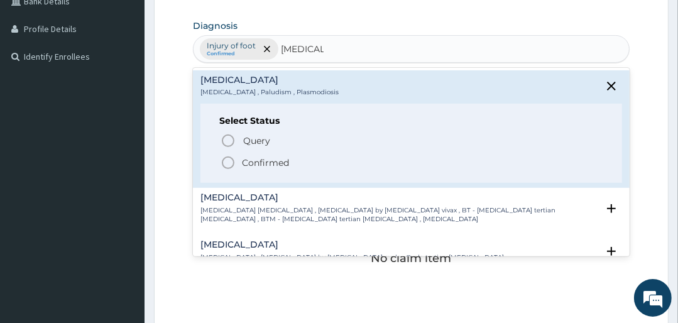
click at [262, 166] on p "Confirmed" at bounding box center [265, 162] width 47 height 13
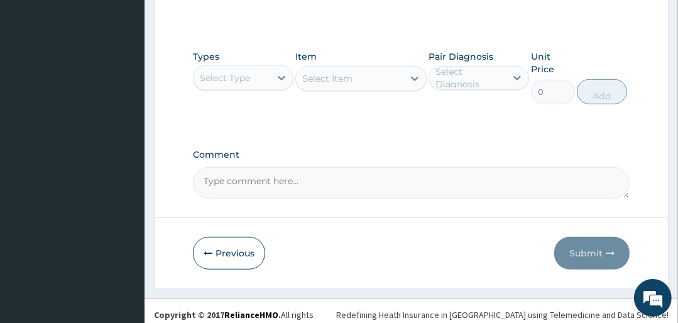
scroll to position [594, 0]
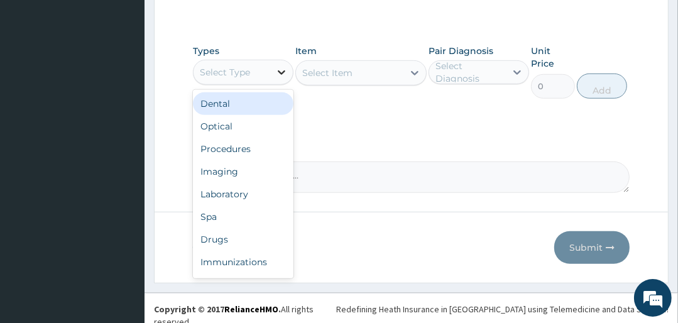
click at [277, 68] on icon at bounding box center [281, 72] width 13 height 13
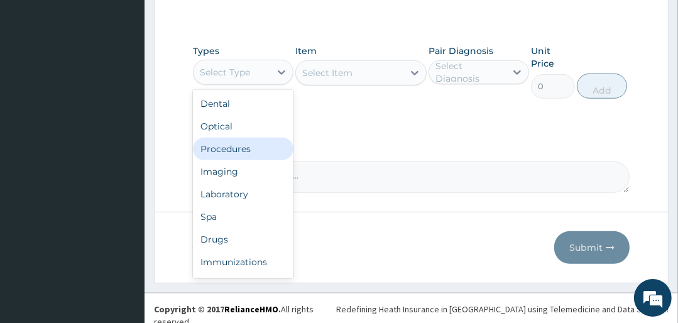
click at [256, 146] on div "Procedures" at bounding box center [243, 149] width 101 height 23
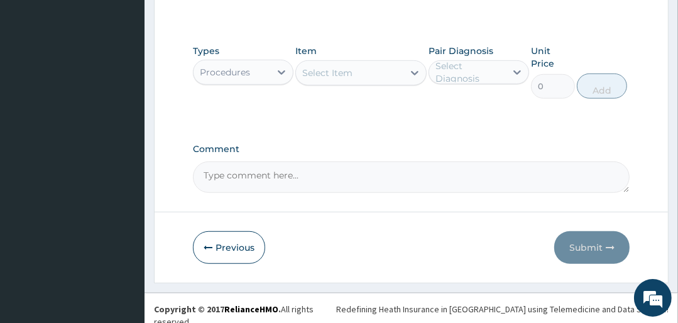
click at [372, 73] on div "Select Item" at bounding box center [349, 73] width 107 height 20
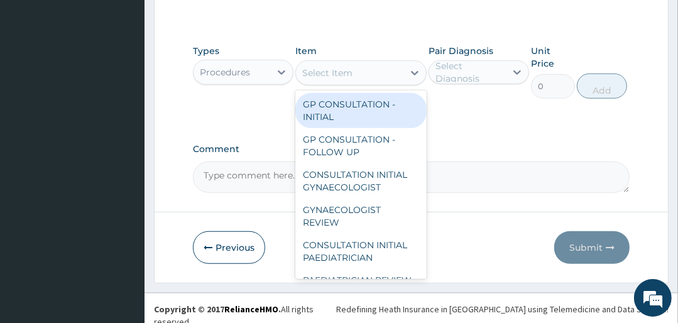
click at [359, 112] on div "GP CONSULTATION - INITIAL" at bounding box center [360, 110] width 131 height 35
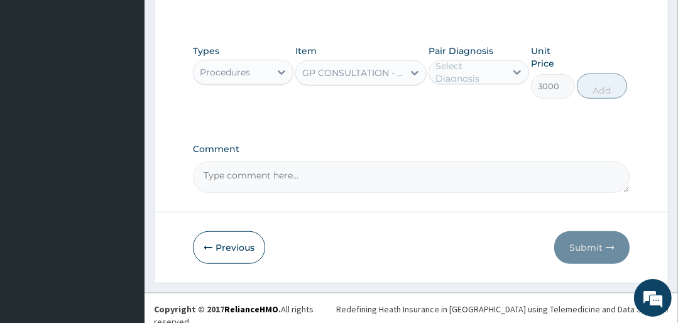
type input "3000"
click at [477, 70] on div "Select Diagnosis" at bounding box center [469, 72] width 69 height 25
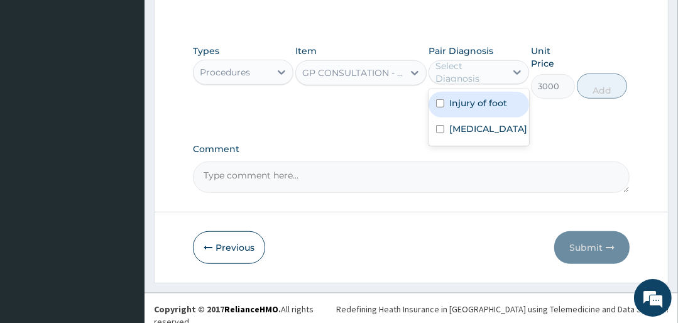
drag, startPoint x: 467, startPoint y: 102, endPoint x: 463, endPoint y: 116, distance: 13.9
click at [465, 103] on label "Injury of foot" at bounding box center [478, 103] width 58 height 13
checkbox input "true"
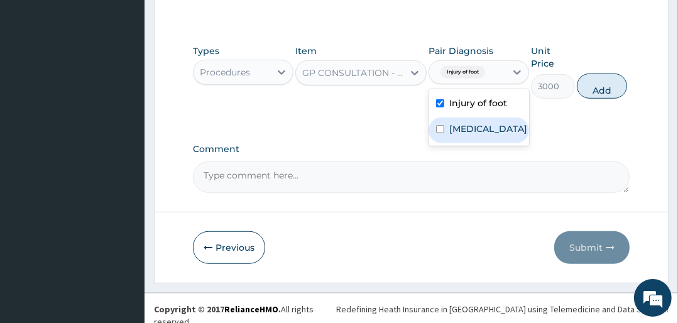
click at [460, 123] on label "Malaria" at bounding box center [488, 129] width 78 height 13
checkbox input "true"
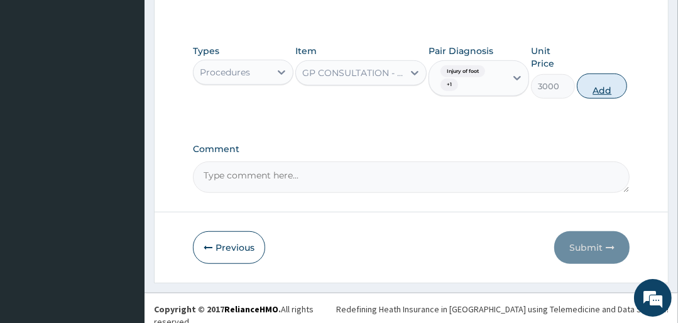
click at [597, 90] on button "Add" at bounding box center [602, 86] width 50 height 25
type input "0"
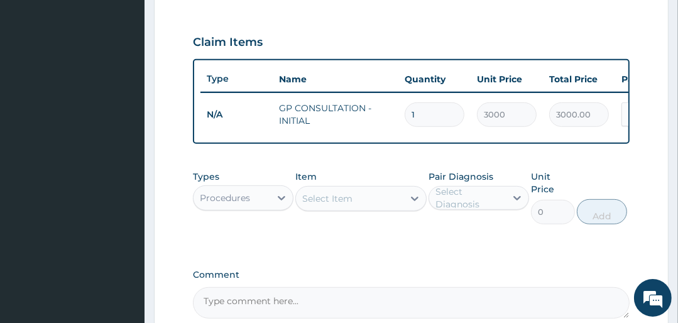
scroll to position [460, 0]
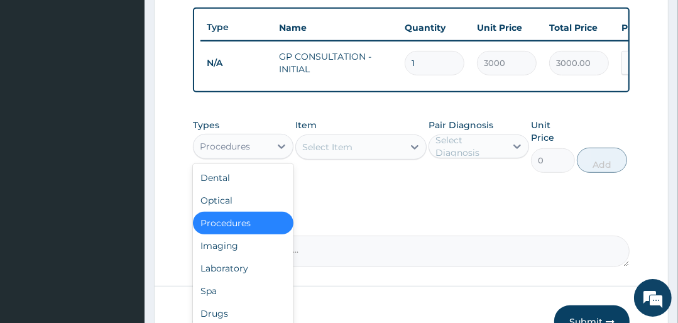
click at [256, 147] on div "Procedures" at bounding box center [232, 146] width 77 height 20
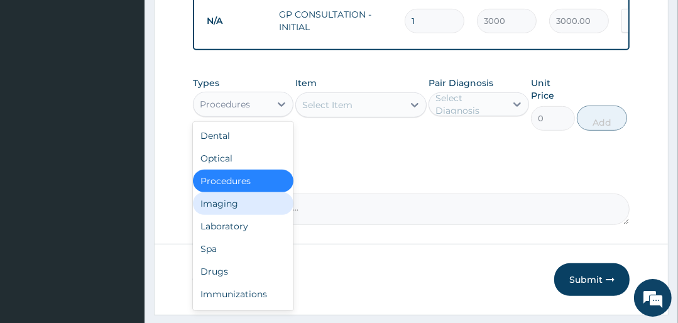
scroll to position [541, 0]
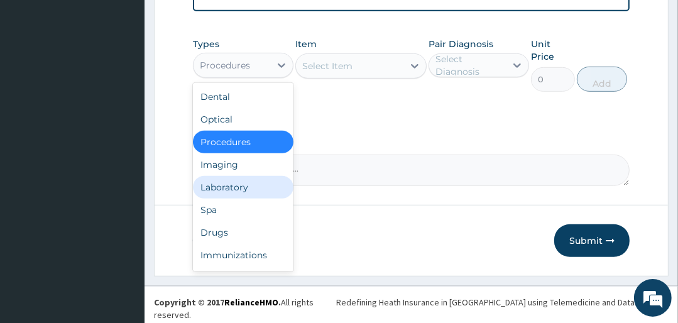
click at [240, 198] on div "Laboratory" at bounding box center [243, 187] width 101 height 23
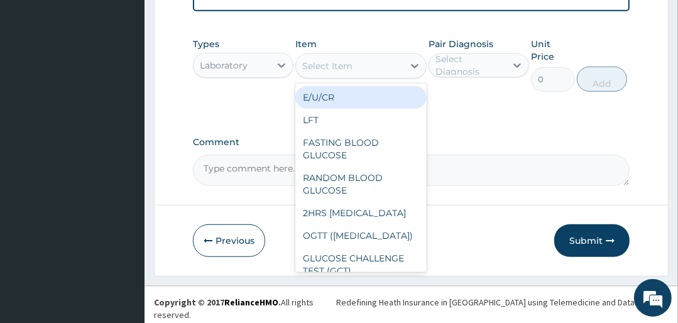
click at [380, 76] on div "Select Item" at bounding box center [349, 66] width 107 height 20
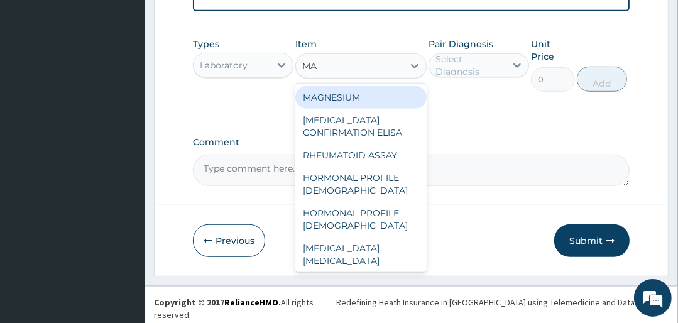
type input "MAL"
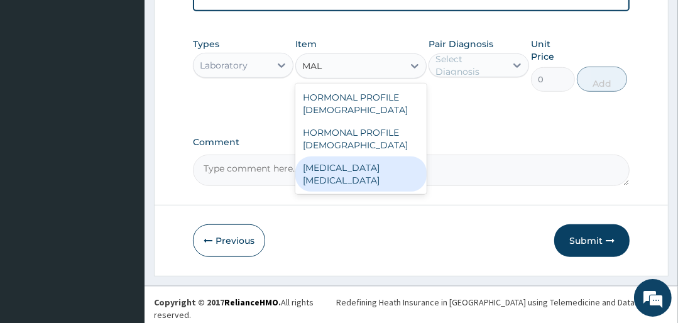
click at [369, 167] on div "MALARIA PARASITE" at bounding box center [360, 173] width 131 height 35
type input "1500"
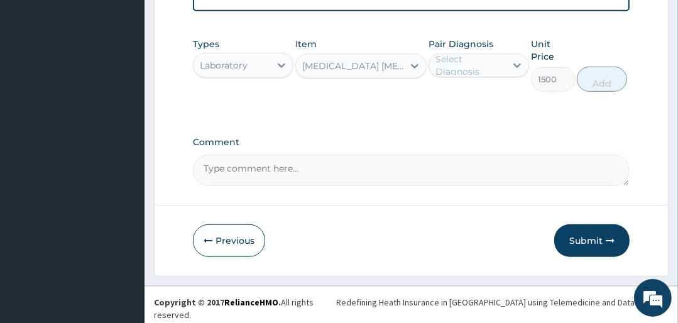
click at [476, 65] on div "Select Diagnosis" at bounding box center [469, 65] width 69 height 25
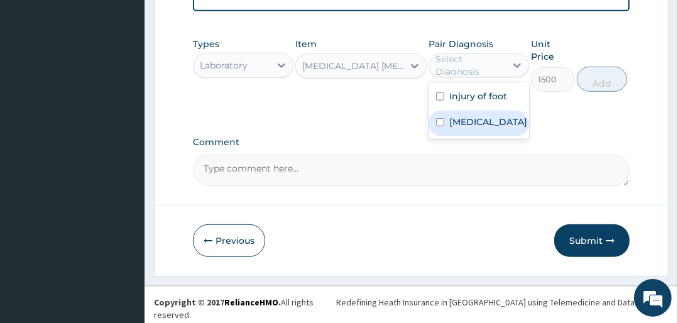
click at [464, 128] on label "[MEDICAL_DATA]" at bounding box center [488, 122] width 78 height 13
checkbox input "true"
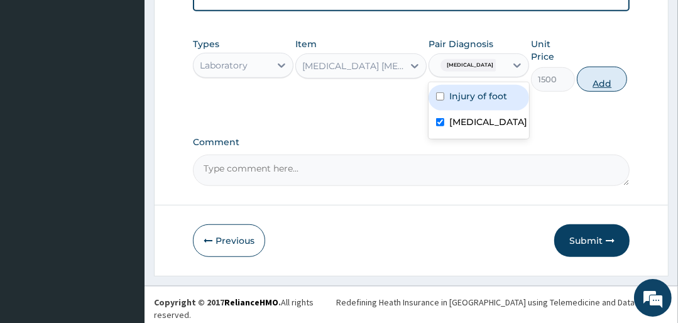
click at [591, 85] on button "Add" at bounding box center [602, 79] width 50 height 25
type input "0"
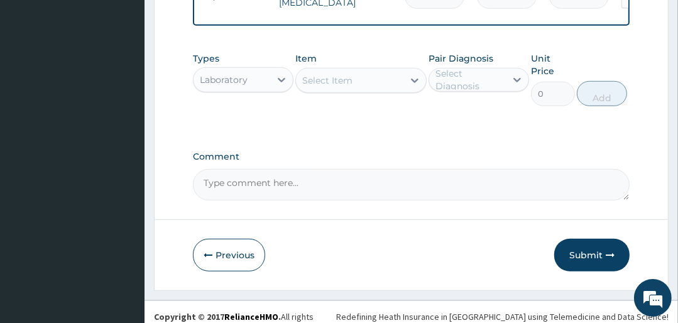
scroll to position [584, 0]
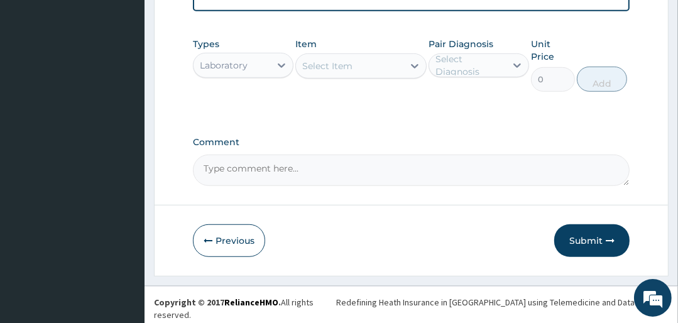
click at [364, 76] on div "Select Item" at bounding box center [349, 66] width 107 height 20
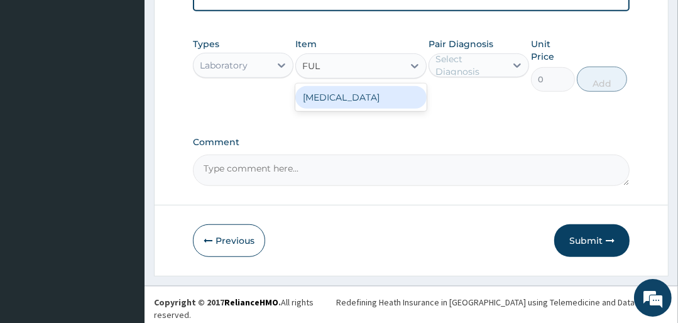
type input "FULL"
click at [365, 102] on div "FULL BLOOD COUNT" at bounding box center [360, 97] width 131 height 23
type input "4500"
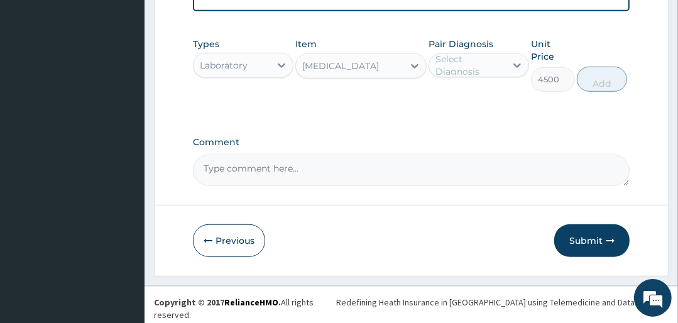
click at [488, 60] on div "Select Diagnosis" at bounding box center [469, 65] width 69 height 25
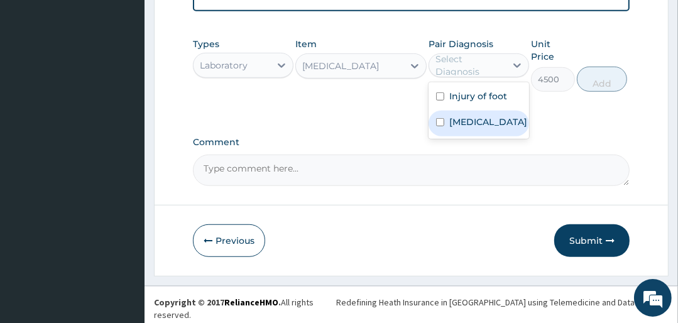
click at [468, 128] on label "[MEDICAL_DATA]" at bounding box center [488, 122] width 78 height 13
checkbox input "true"
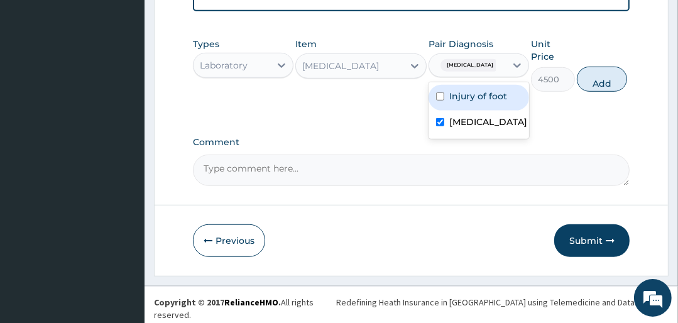
drag, startPoint x: 598, startPoint y: 89, endPoint x: 592, endPoint y: 93, distance: 7.7
click at [597, 90] on button "Add" at bounding box center [602, 79] width 50 height 25
type input "0"
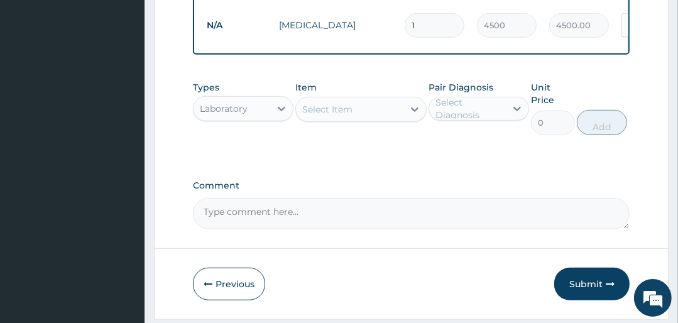
scroll to position [628, 0]
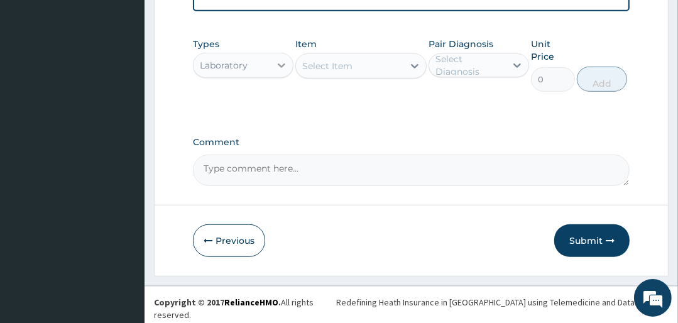
click at [279, 72] on icon at bounding box center [281, 65] width 13 height 13
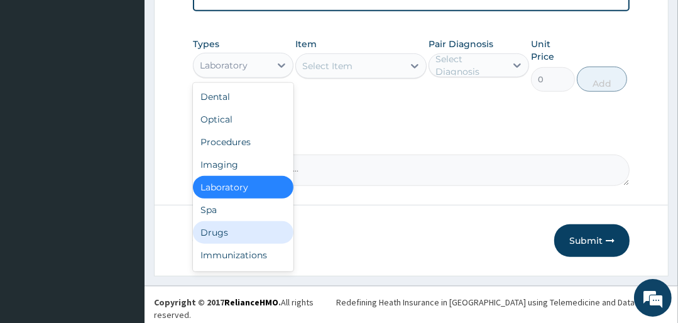
click at [224, 241] on div "Drugs" at bounding box center [243, 232] width 101 height 23
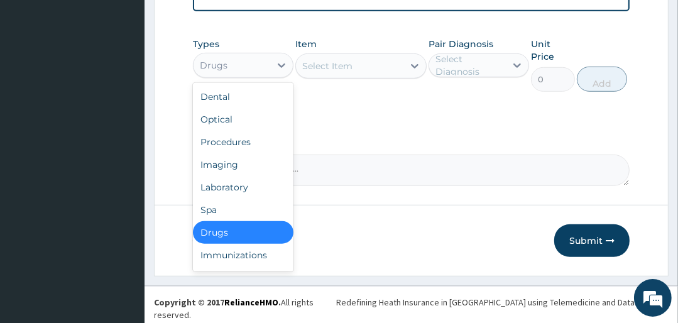
click at [261, 73] on div "Drugs" at bounding box center [232, 65] width 77 height 20
click at [376, 63] on div "Select Item" at bounding box center [349, 66] width 107 height 20
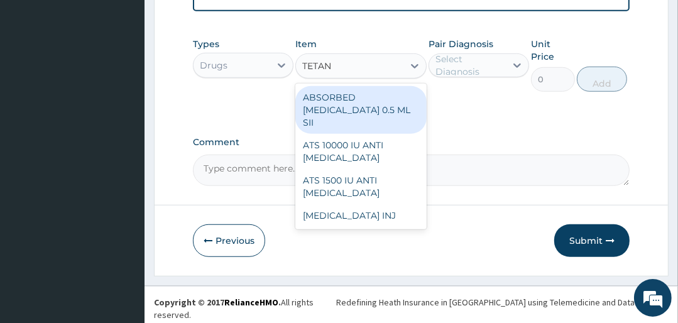
type input "TETANU"
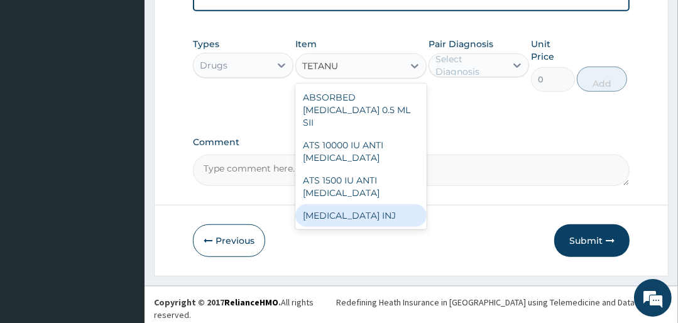
click at [367, 207] on div "[MEDICAL_DATA] INJ" at bounding box center [360, 215] width 131 height 23
type input "1000"
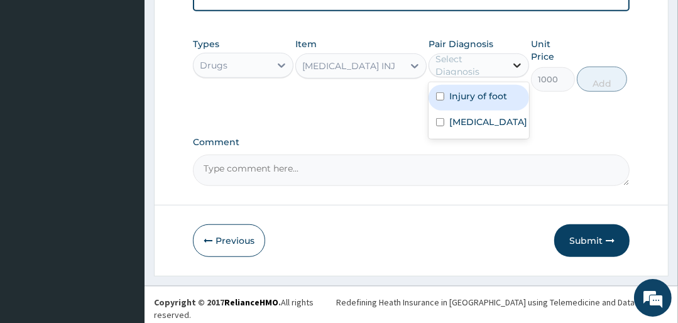
click at [519, 68] on icon at bounding box center [517, 65] width 8 height 4
click at [484, 109] on div "Injury of foot" at bounding box center [479, 98] width 101 height 26
checkbox input "true"
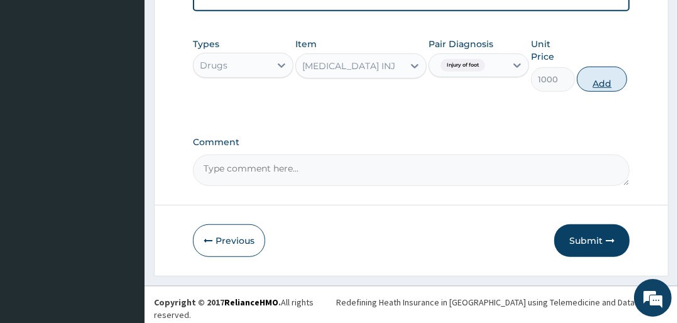
click at [595, 88] on button "Add" at bounding box center [602, 79] width 50 height 25
type input "0"
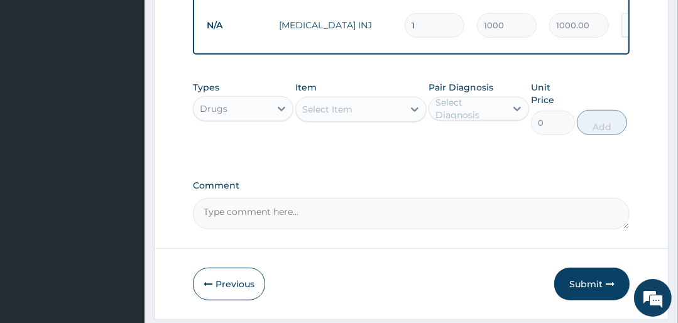
click at [322, 113] on div "Select Item" at bounding box center [327, 109] width 50 height 13
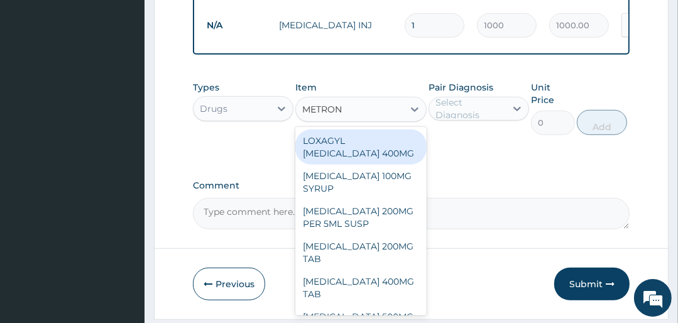
type input "METRONI"
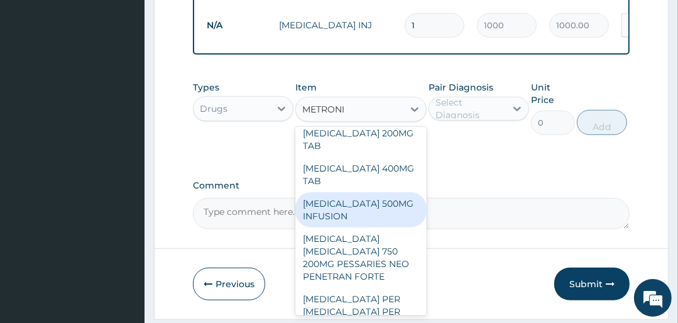
scroll to position [98, 0]
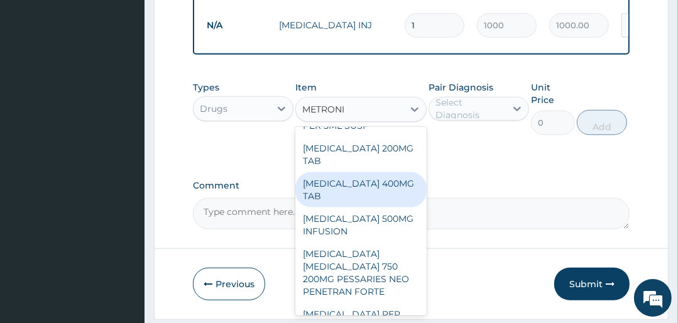
click at [352, 201] on div "[MEDICAL_DATA] 400MG TAB" at bounding box center [360, 189] width 131 height 35
type input "70"
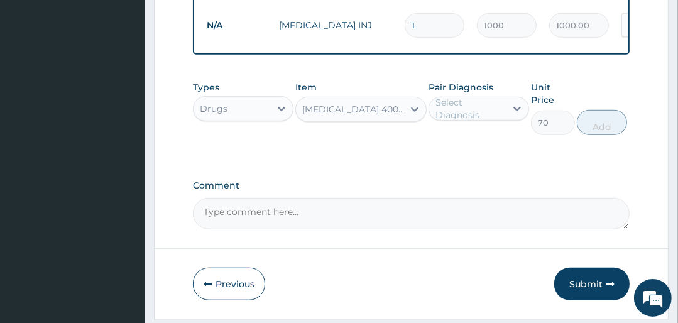
click at [502, 103] on div "Select Diagnosis" at bounding box center [479, 109] width 101 height 24
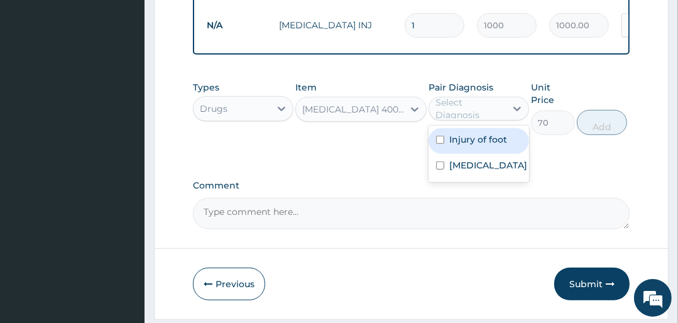
click at [488, 154] on div "Injury of foot" at bounding box center [479, 141] width 101 height 26
checkbox input "true"
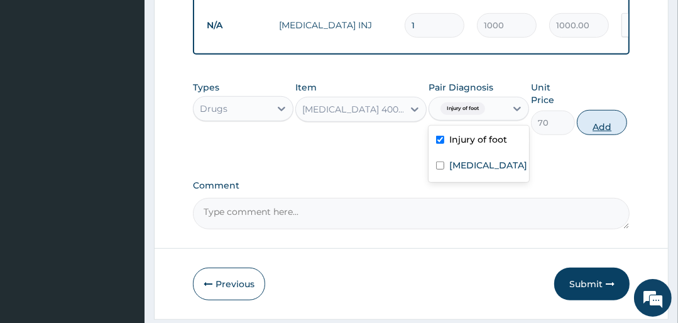
click at [587, 128] on button "Add" at bounding box center [602, 122] width 50 height 25
type input "0"
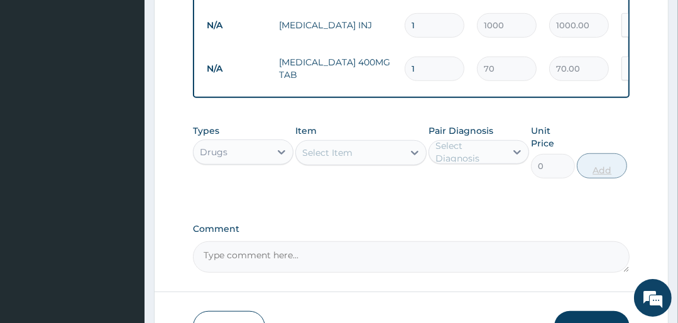
type input "12"
type input "840.00"
type input "12"
click at [337, 158] on div "Select Item" at bounding box center [327, 152] width 50 height 13
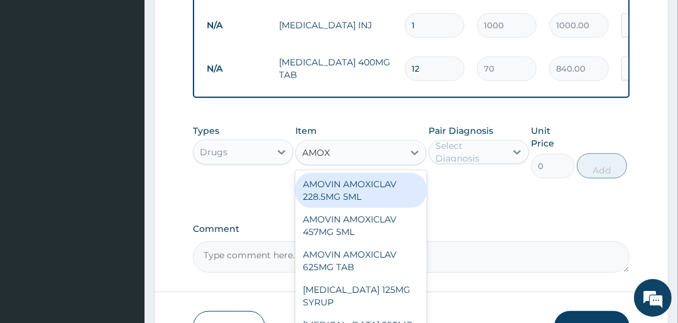
type input "AMOXY"
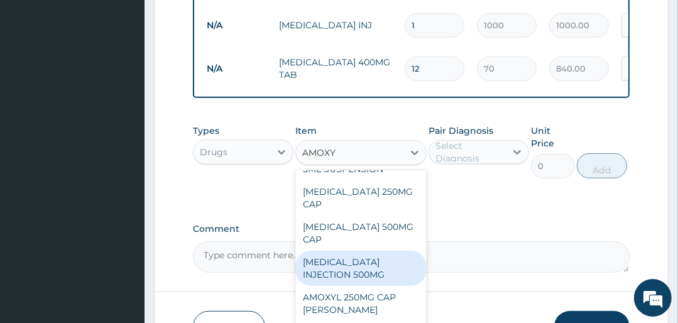
scroll to position [63, 0]
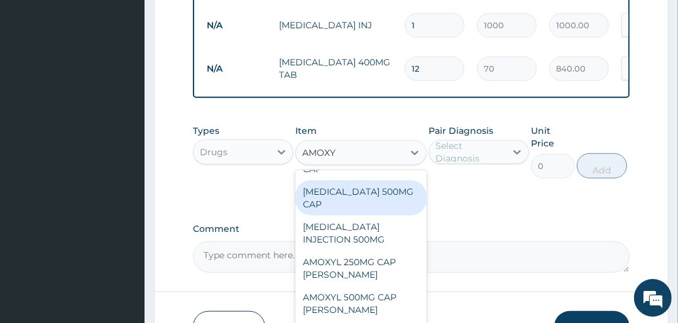
click at [360, 200] on div "[MEDICAL_DATA] 500MG CAP" at bounding box center [360, 197] width 131 height 35
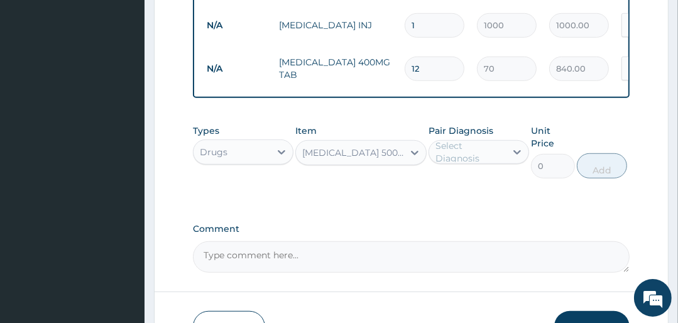
type input "100"
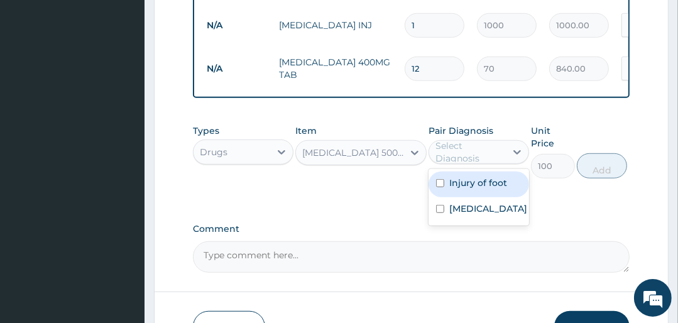
click at [497, 158] on div "Select Diagnosis" at bounding box center [469, 152] width 69 height 25
click at [493, 197] on div "Injury of foot" at bounding box center [479, 185] width 101 height 26
checkbox input "true"
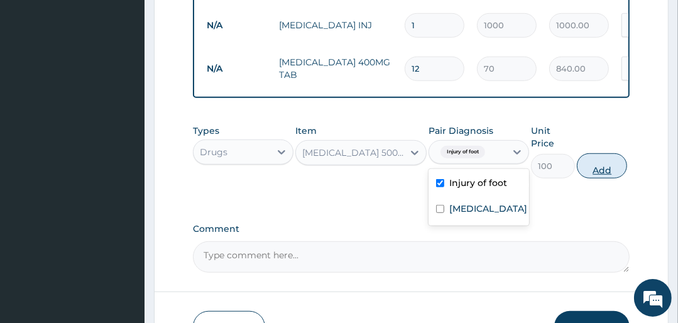
click at [605, 173] on button "Add" at bounding box center [602, 165] width 50 height 25
type input "0"
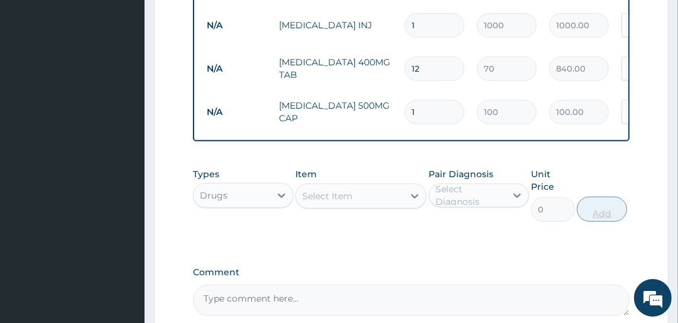
type input "10"
type input "1000.00"
type input "10"
click at [356, 206] on div "Select Item" at bounding box center [349, 196] width 107 height 20
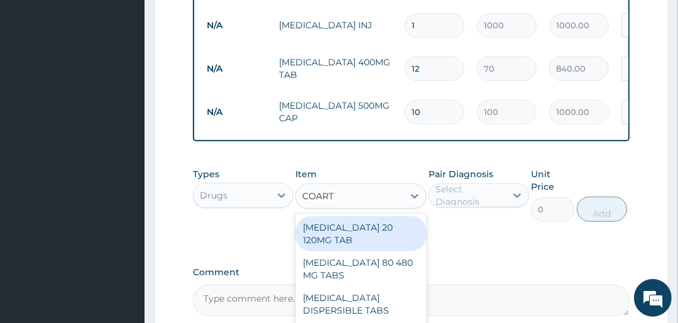
type input "COARTE"
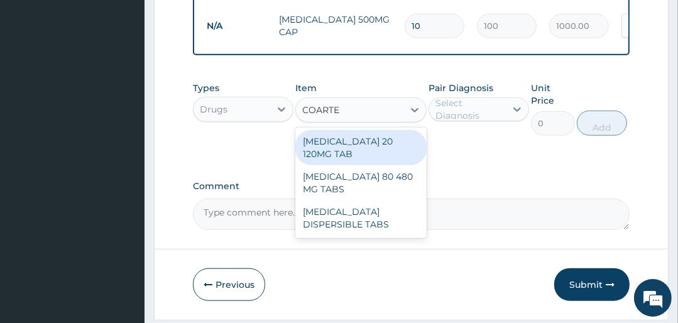
scroll to position [728, 0]
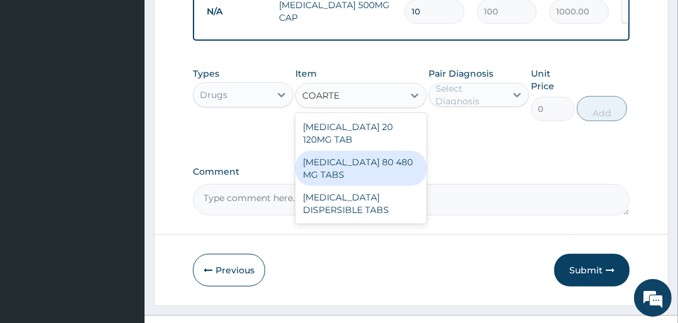
click at [339, 163] on div "[MEDICAL_DATA] 80 480 MG TABS" at bounding box center [360, 168] width 131 height 35
type input "3500"
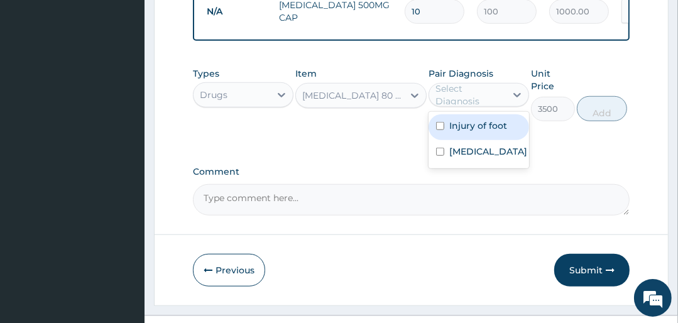
click at [483, 94] on div "Select Diagnosis" at bounding box center [469, 94] width 69 height 25
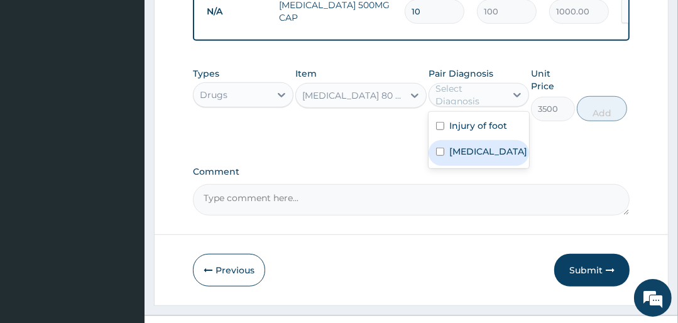
click at [445, 147] on div "[MEDICAL_DATA]" at bounding box center [479, 153] width 101 height 26
checkbox input "true"
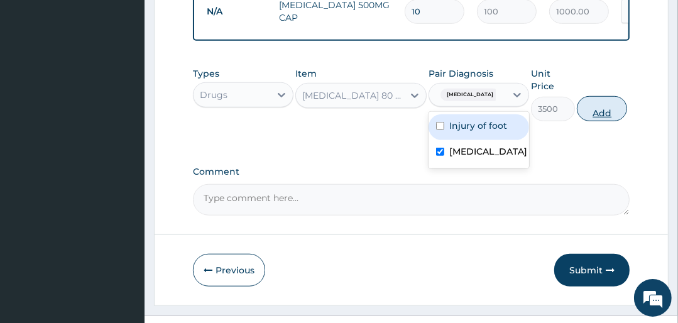
click at [586, 118] on button "Add" at bounding box center [602, 108] width 50 height 25
type input "0"
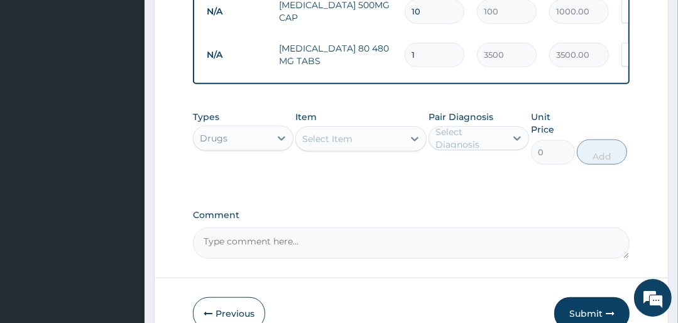
click at [324, 145] on div "Select Item" at bounding box center [327, 139] width 50 height 13
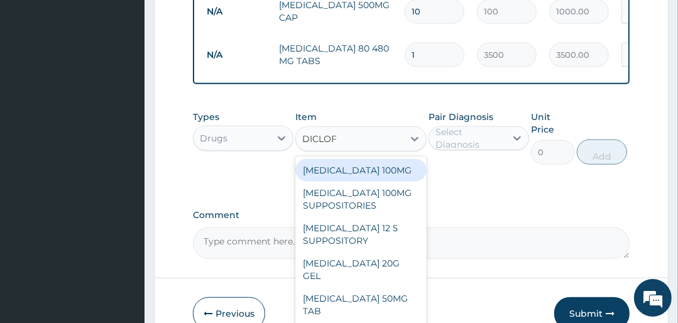
type input "DICLOFE"
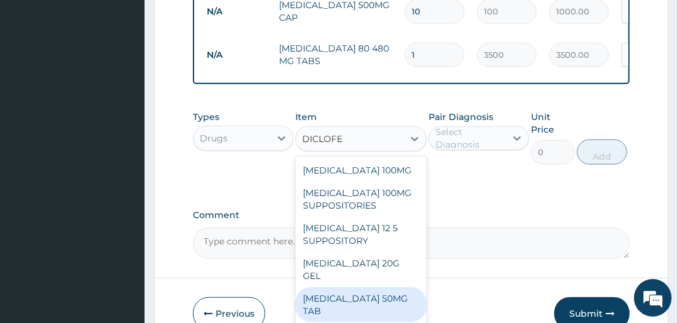
click at [359, 291] on div "[MEDICAL_DATA] 50MG TAB" at bounding box center [360, 304] width 131 height 35
type input "75"
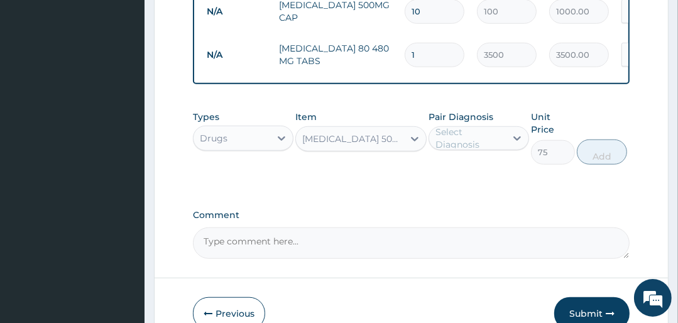
click at [485, 144] on div "Select Diagnosis" at bounding box center [469, 138] width 69 height 25
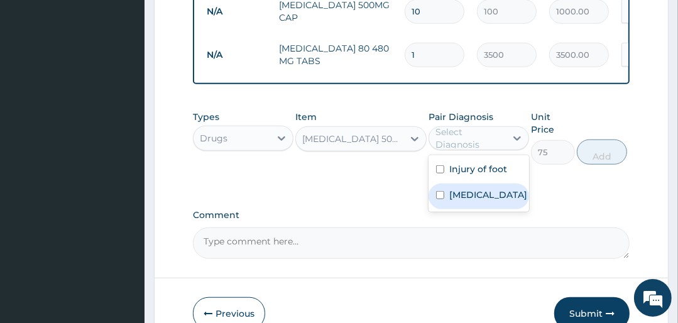
click at [473, 198] on label "[MEDICAL_DATA]" at bounding box center [488, 195] width 78 height 13
checkbox input "true"
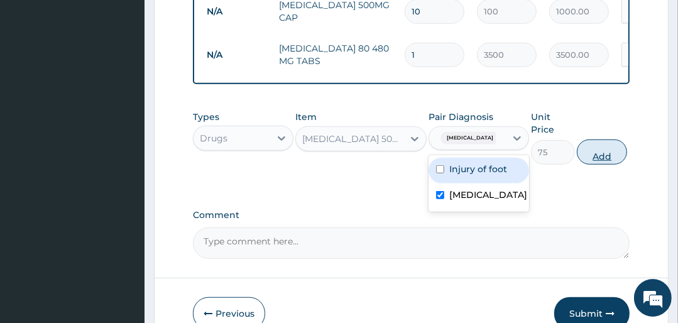
click at [602, 151] on button "Add" at bounding box center [602, 152] width 50 height 25
type input "0"
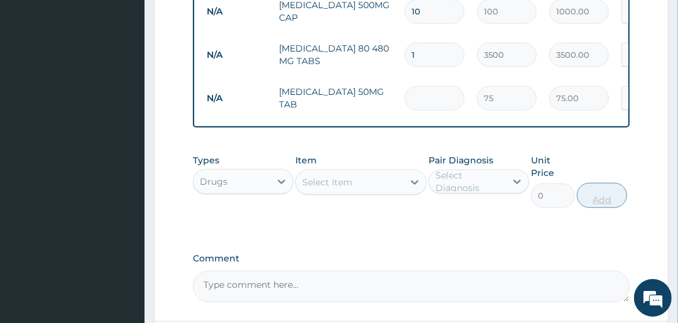
type input "0.00"
type input "6"
type input "450.00"
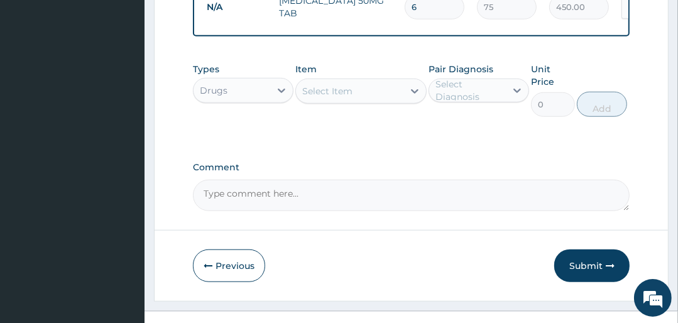
scroll to position [844, 0]
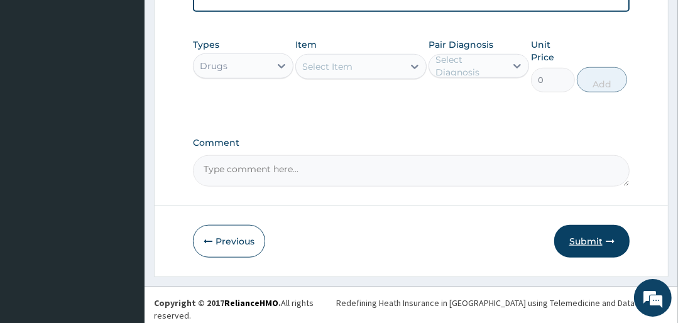
type input "6"
click at [600, 246] on button "Submit" at bounding box center [591, 241] width 75 height 33
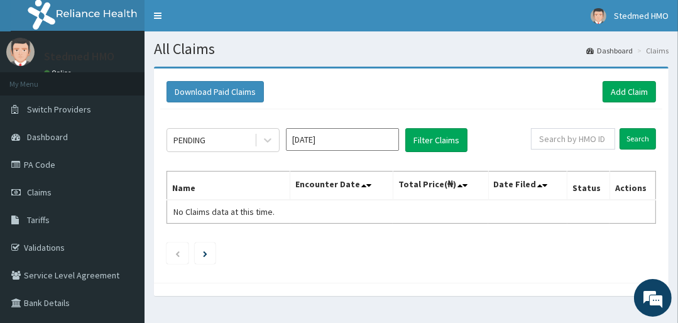
click at [327, 136] on input "[DATE]" at bounding box center [342, 139] width 113 height 23
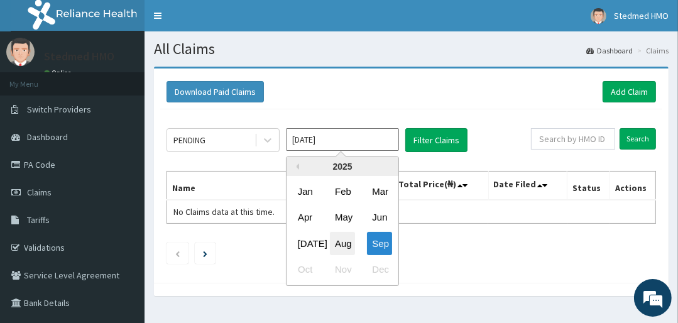
click at [344, 249] on div "Aug" at bounding box center [342, 243] width 25 height 23
type input "[DATE]"
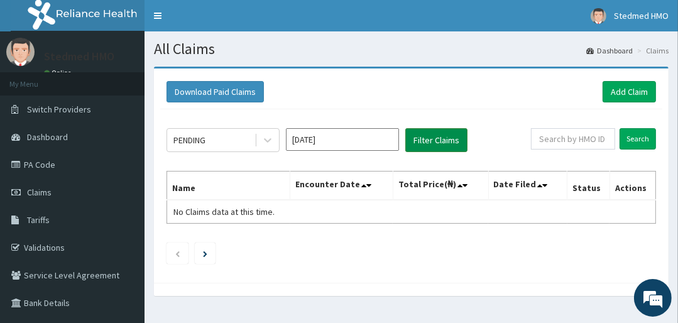
click at [439, 138] on button "Filter Claims" at bounding box center [436, 140] width 62 height 24
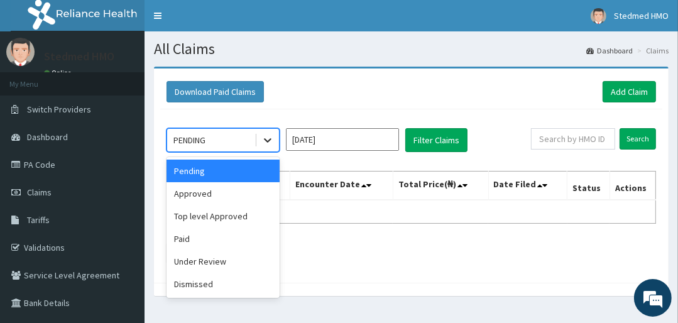
click at [266, 136] on icon at bounding box center [267, 140] width 13 height 13
click at [222, 192] on div "Approved" at bounding box center [223, 193] width 113 height 23
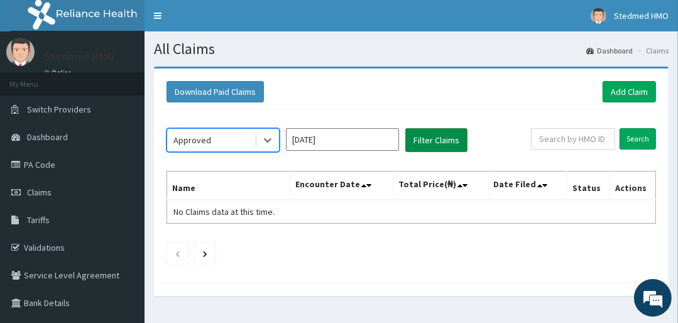
click at [432, 146] on button "Filter Claims" at bounding box center [436, 140] width 62 height 24
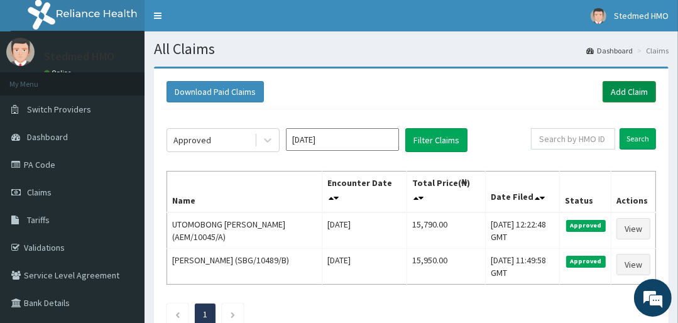
click at [643, 87] on link "Add Claim" at bounding box center [629, 91] width 53 height 21
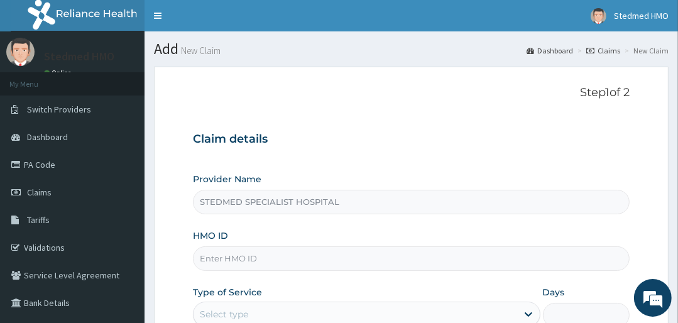
type input "STEDMED SPECIALIST HOSPITAL"
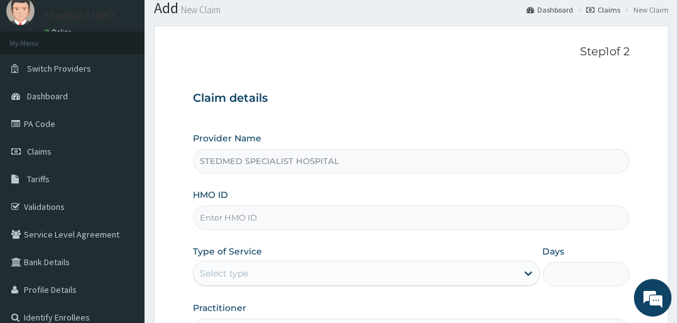
scroll to position [101, 0]
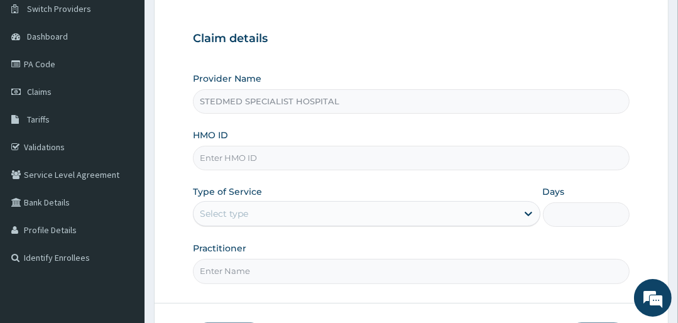
click at [269, 159] on input "HMO ID" at bounding box center [411, 158] width 436 height 25
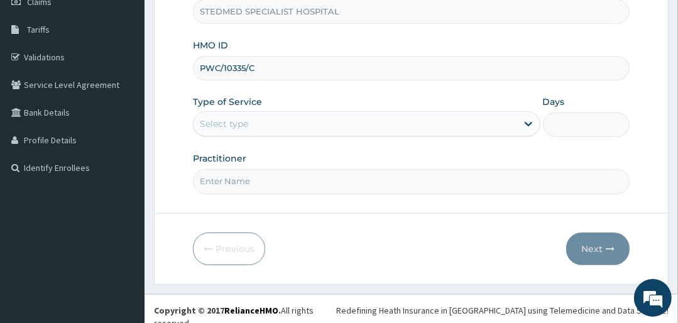
scroll to position [191, 0]
type input "PWC/10335/C"
click at [277, 131] on div "Select type" at bounding box center [355, 123] width 323 height 20
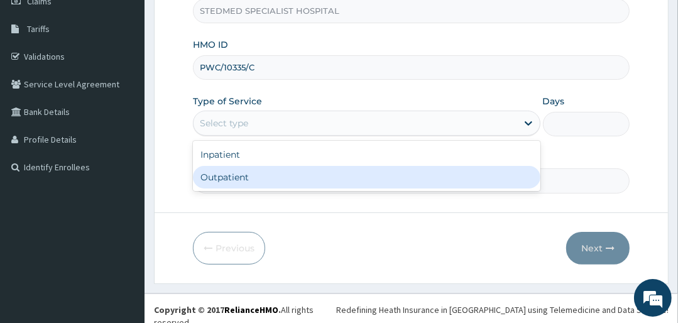
click at [265, 182] on div "Outpatient" at bounding box center [366, 177] width 347 height 23
type input "1"
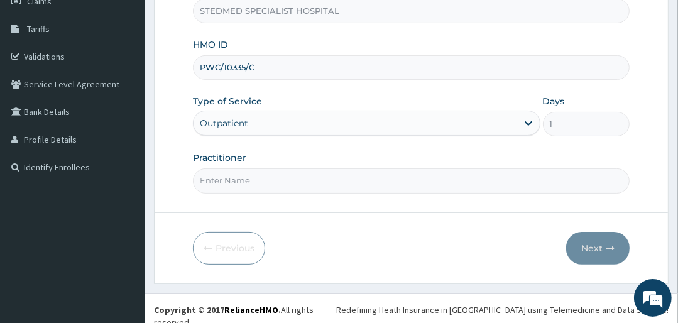
click at [274, 175] on input "Practitioner" at bounding box center [411, 180] width 436 height 25
type input "YAKUBU"
click at [603, 246] on button "Next" at bounding box center [597, 248] width 63 height 33
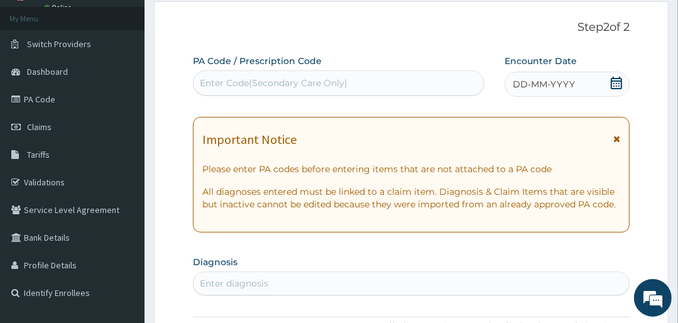
scroll to position [0, 0]
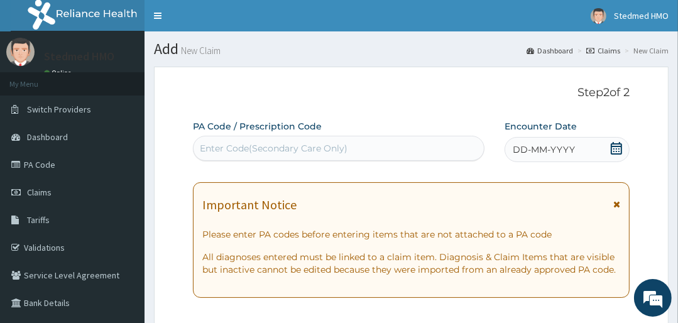
click at [586, 153] on div "DD-MM-YYYY" at bounding box center [567, 149] width 125 height 25
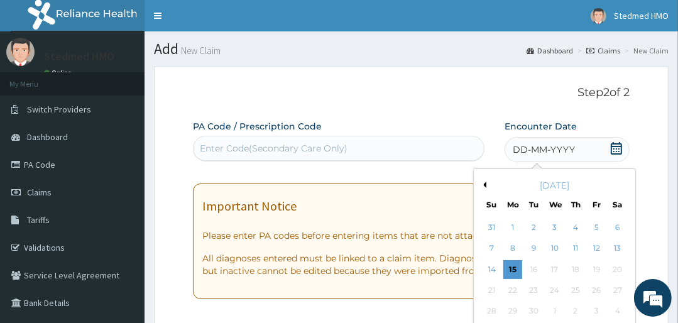
scroll to position [101, 0]
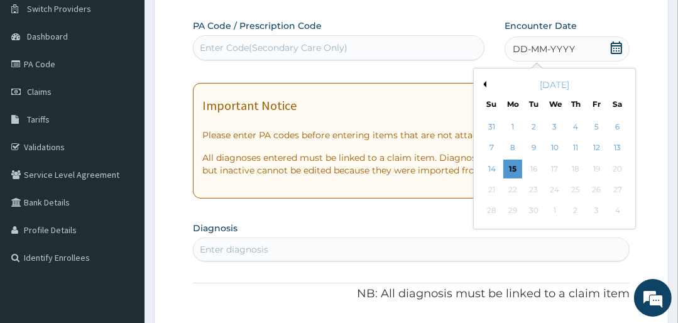
click at [485, 85] on button "Previous Month" at bounding box center [483, 84] width 6 height 6
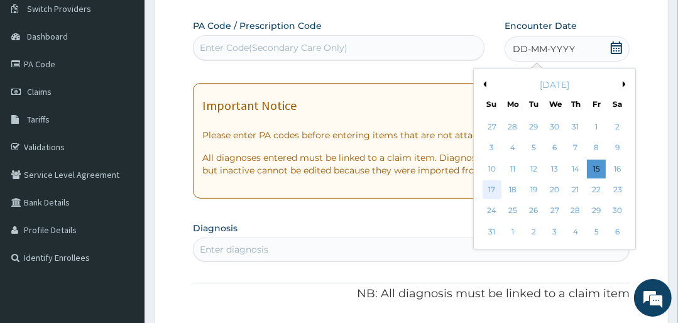
click at [493, 191] on div "17" at bounding box center [492, 189] width 19 height 19
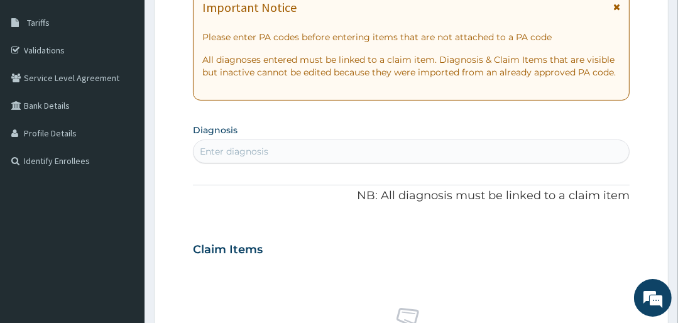
scroll to position [201, 0]
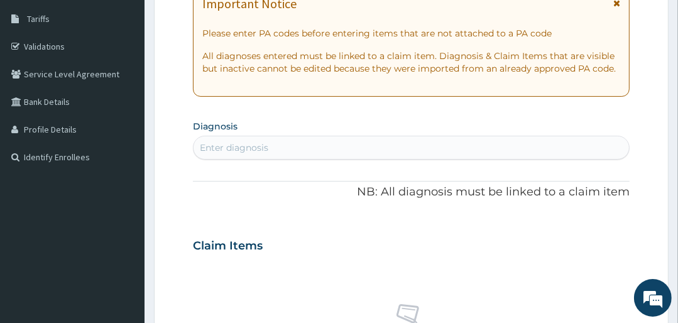
click at [266, 147] on div "Enter diagnosis" at bounding box center [234, 147] width 68 height 13
type input "[MEDICAL_DATA]"
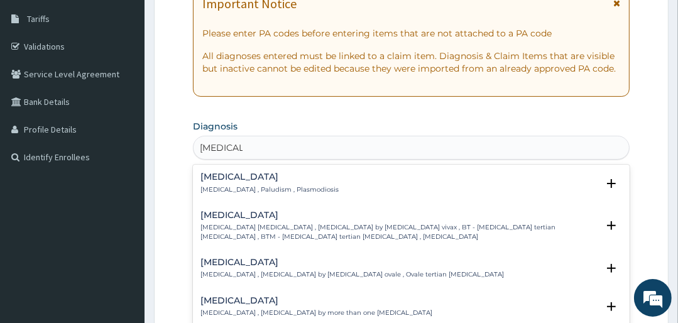
click at [231, 183] on div "[MEDICAL_DATA] [MEDICAL_DATA] , Paludism , Plasmodiosis" at bounding box center [269, 183] width 138 height 22
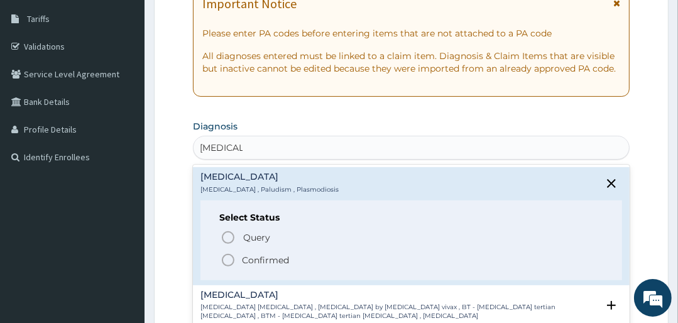
click at [264, 256] on p "Confirmed" at bounding box center [265, 260] width 47 height 13
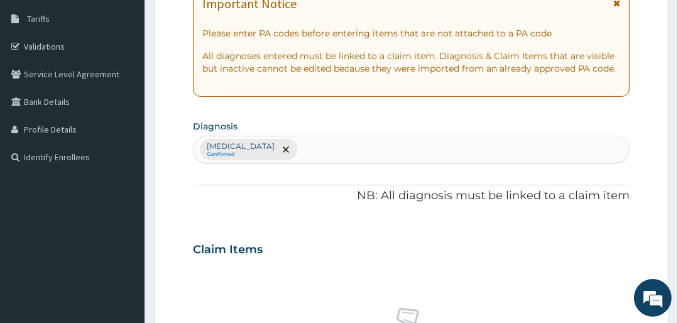
type input "T"
type input "FEVER"
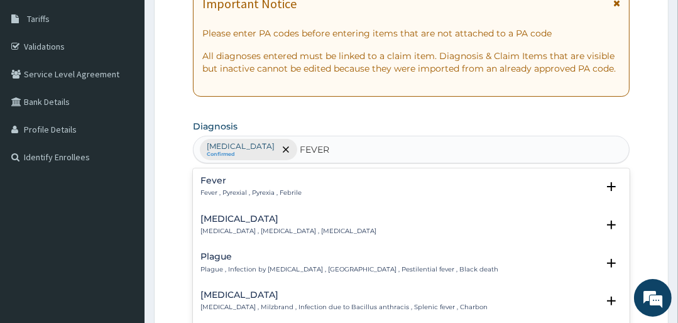
click at [259, 189] on p "Fever , Pyrexial , Pyrexia , Febrile" at bounding box center [250, 193] width 101 height 9
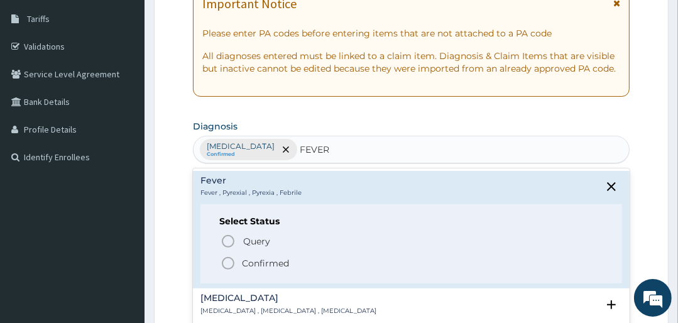
click at [240, 266] on span "Confirmed" at bounding box center [412, 263] width 382 height 15
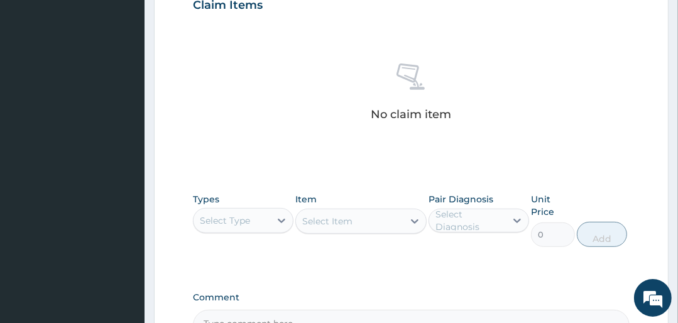
scroll to position [503, 0]
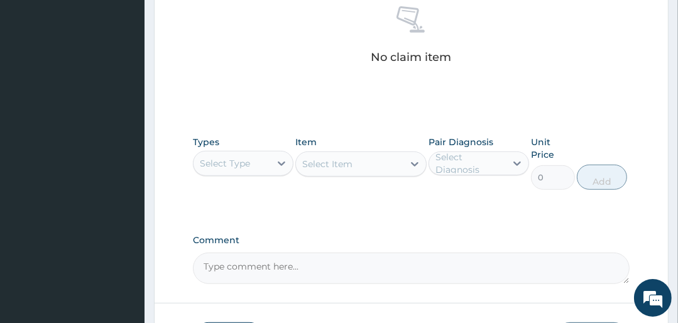
click at [243, 173] on div "Select Type" at bounding box center [243, 163] width 101 height 25
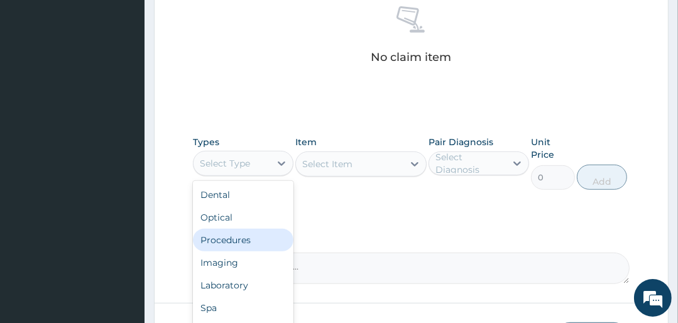
click at [243, 247] on div "Procedures" at bounding box center [243, 240] width 101 height 23
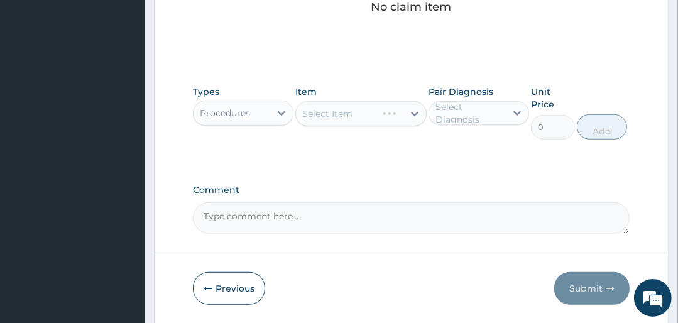
scroll to position [594, 0]
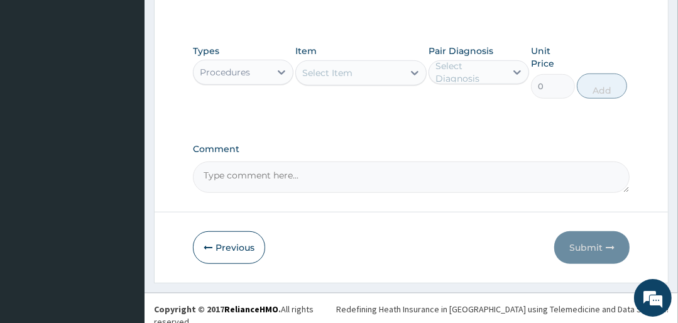
click at [366, 75] on div "Select Item" at bounding box center [349, 73] width 107 height 20
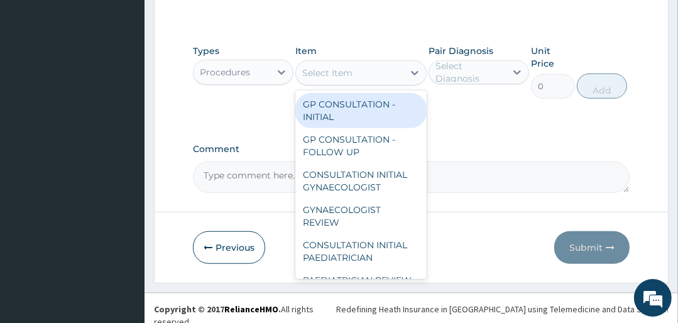
click at [349, 114] on div "GP CONSULTATION - INITIAL" at bounding box center [360, 110] width 131 height 35
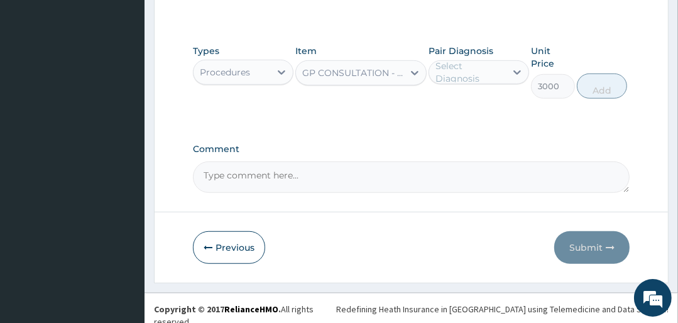
type input "3000"
click at [474, 60] on div "Select Diagnosis" at bounding box center [479, 72] width 101 height 24
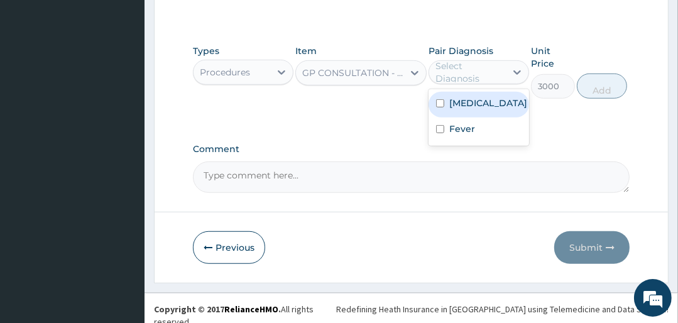
click at [479, 112] on div "[MEDICAL_DATA]" at bounding box center [479, 105] width 101 height 26
checkbox input "true"
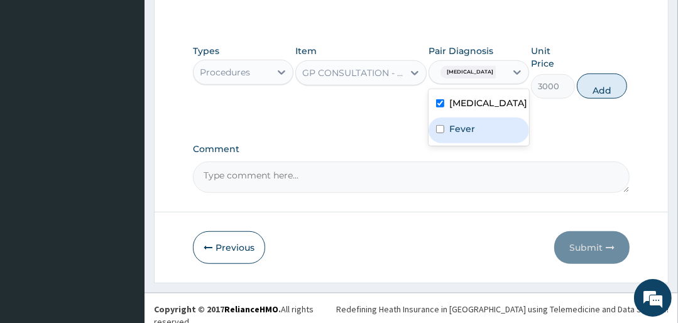
click at [475, 128] on div "Fever" at bounding box center [479, 131] width 101 height 26
checkbox input "true"
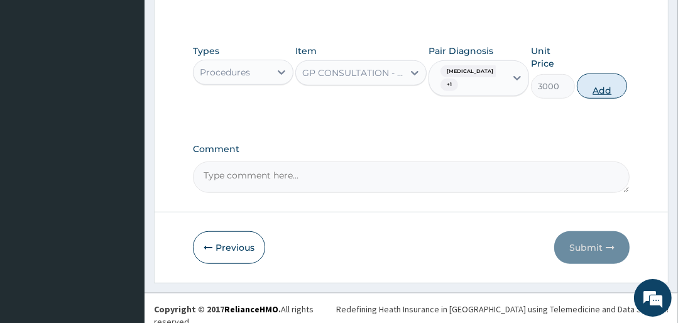
click at [598, 90] on button "Add" at bounding box center [602, 86] width 50 height 25
type input "0"
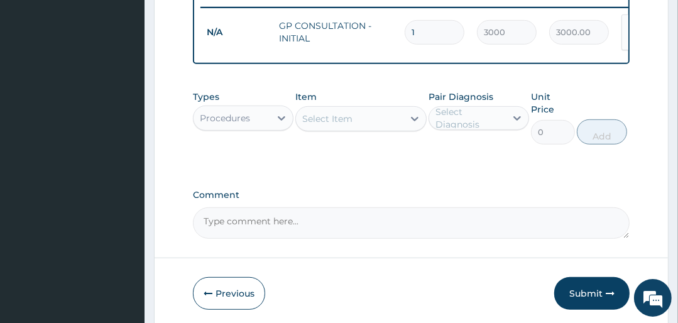
scroll to position [510, 0]
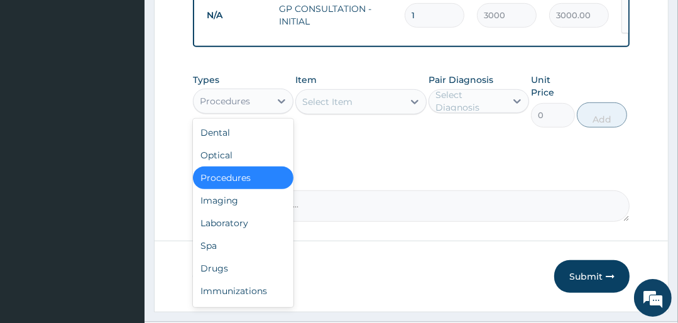
click at [239, 107] on div "Procedures" at bounding box center [225, 101] width 50 height 13
click at [236, 263] on div "Drugs" at bounding box center [243, 268] width 101 height 23
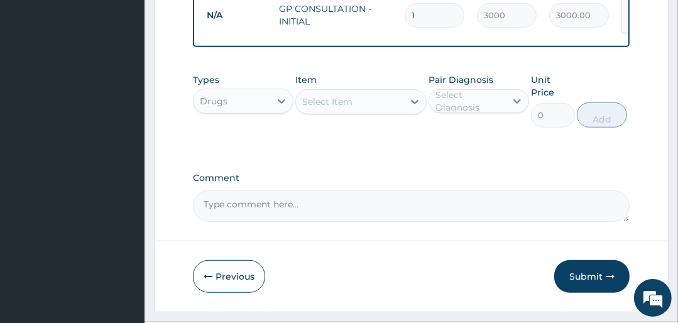
click at [377, 110] on div "Select Item" at bounding box center [349, 102] width 107 height 20
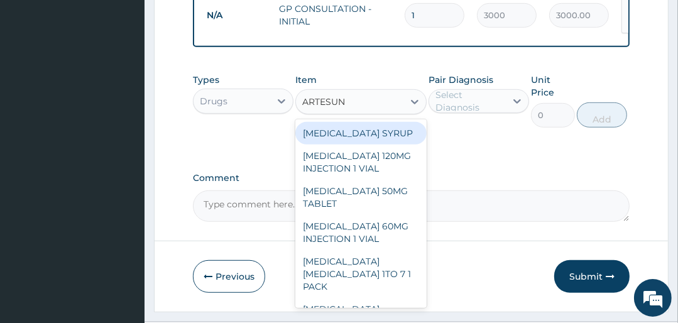
type input "ARTESUNA"
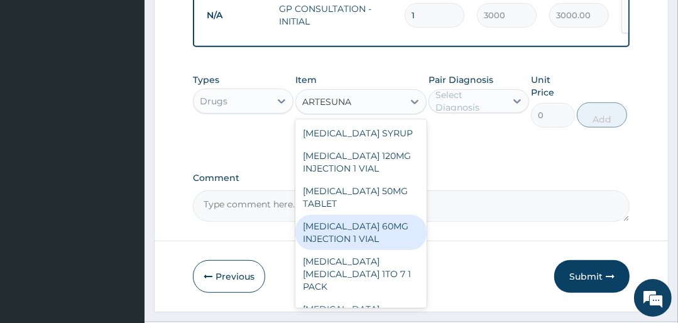
click at [349, 230] on div "[MEDICAL_DATA] 60MG INJECTION 1 VIAL" at bounding box center [360, 232] width 131 height 35
type input "2950"
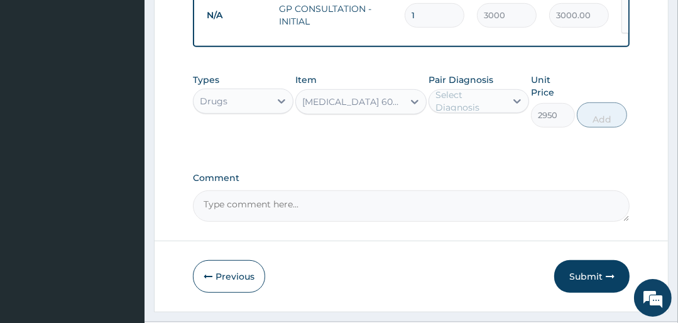
click at [503, 108] on div "Select Diagnosis" at bounding box center [469, 101] width 69 height 25
click at [486, 138] on div "[MEDICAL_DATA]" at bounding box center [479, 134] width 101 height 26
checkbox input "true"
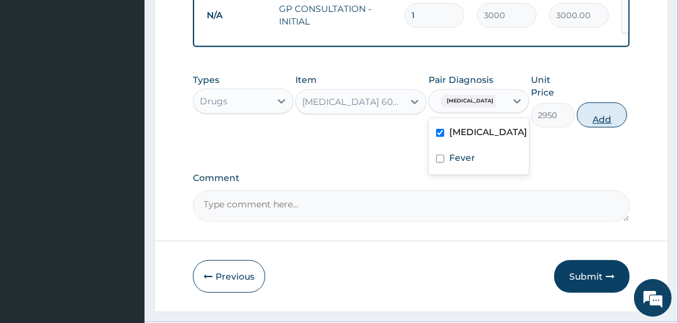
click at [589, 118] on button "Add" at bounding box center [602, 114] width 50 height 25
type input "0"
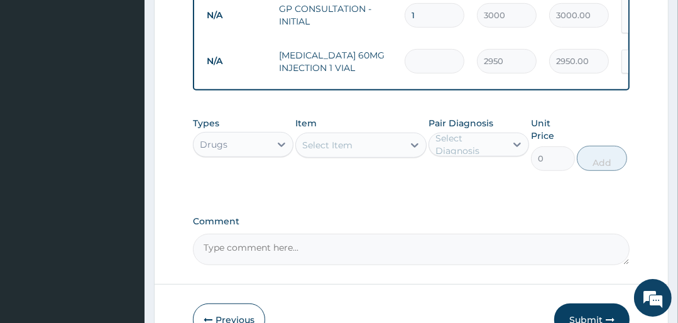
type input "0.00"
type input "2"
type input "5900.00"
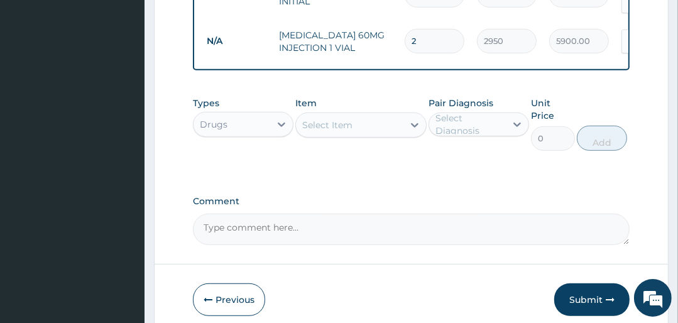
scroll to position [561, 0]
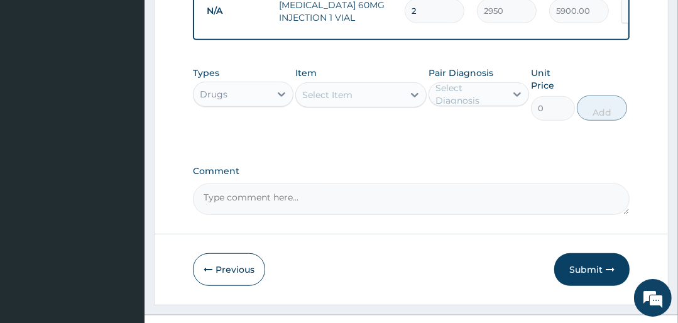
type input "2"
click at [349, 88] on div "Select Item" at bounding box center [349, 95] width 107 height 20
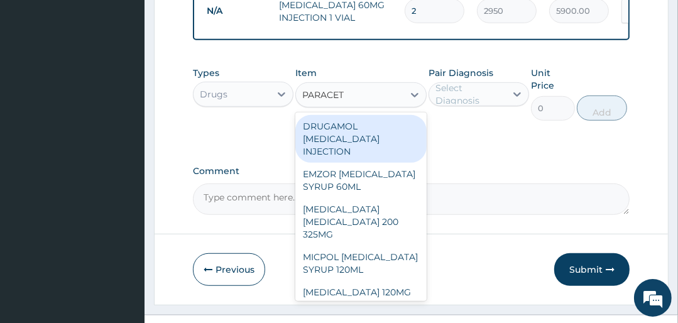
type input "PARACETA"
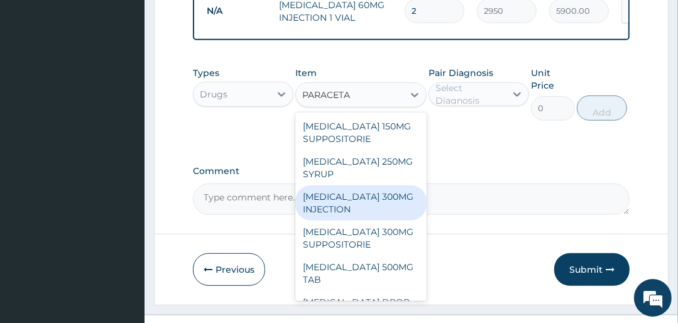
scroll to position [251, 0]
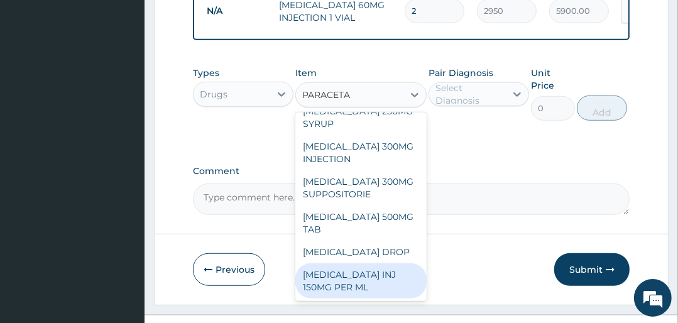
click at [347, 274] on div "[MEDICAL_DATA] INJ 150MG PER ML" at bounding box center [360, 280] width 131 height 35
type input "300"
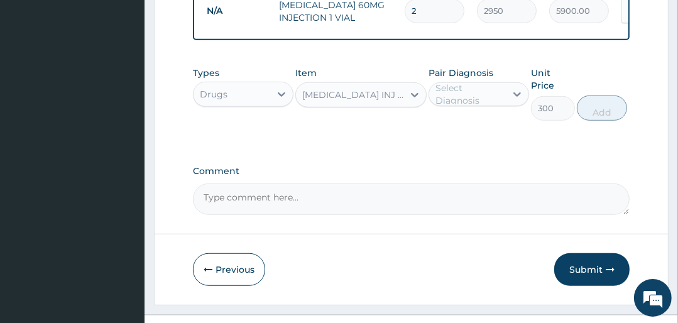
click at [470, 94] on div "Select Diagnosis" at bounding box center [469, 94] width 69 height 25
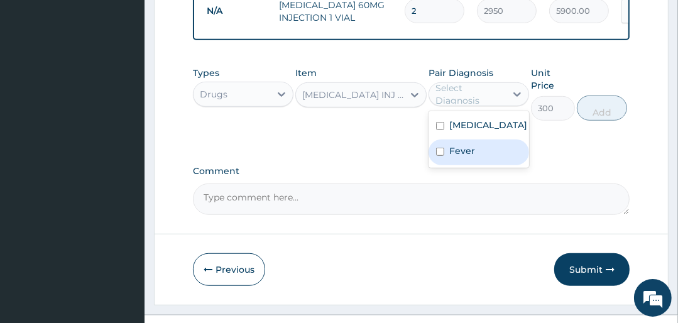
click at [468, 155] on label "Fever" at bounding box center [462, 151] width 26 height 13
checkbox input "true"
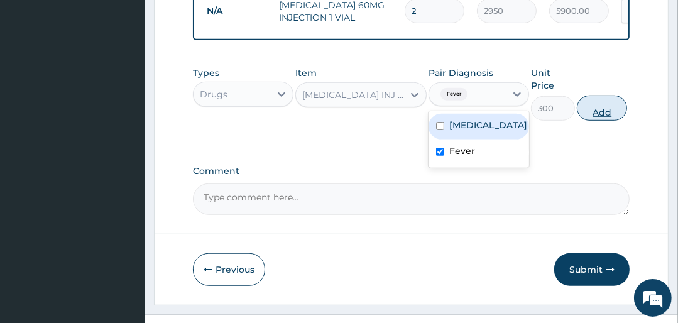
click at [613, 109] on button "Add" at bounding box center [602, 108] width 50 height 25
type input "0"
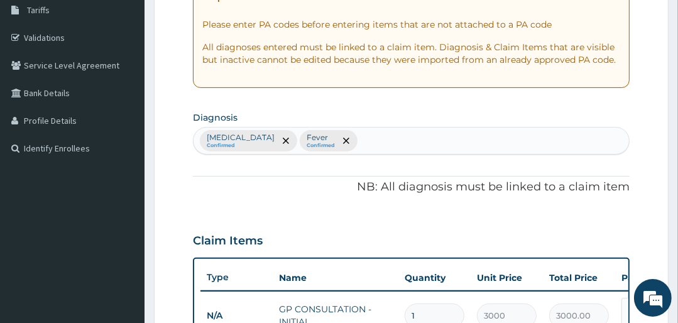
scroll to position [209, 0]
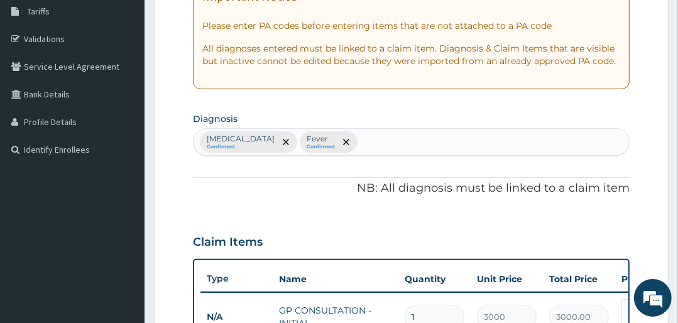
click at [380, 146] on div "[MEDICAL_DATA] Confirmed Fever Confirmed" at bounding box center [411, 142] width 435 height 26
type input "[MEDICAL_DATA]"
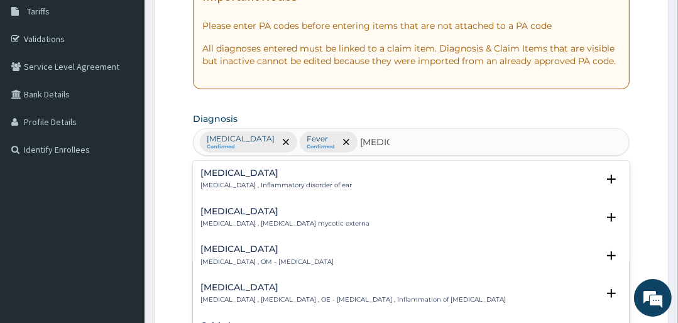
click at [255, 251] on h4 "[MEDICAL_DATA]" at bounding box center [266, 248] width 133 height 9
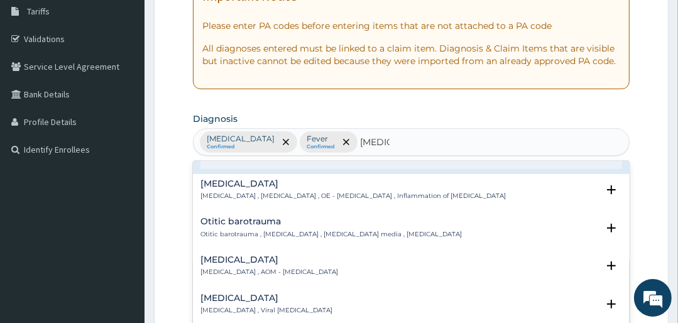
scroll to position [201, 0]
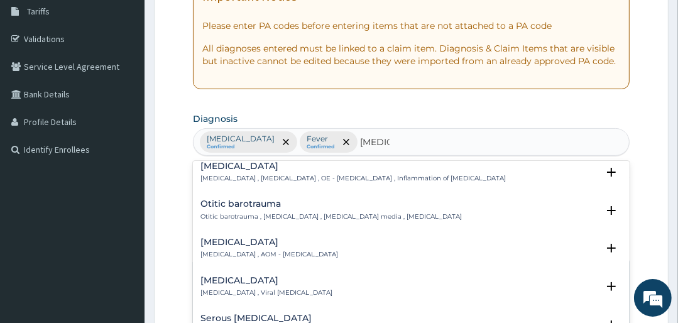
click at [264, 172] on div "[MEDICAL_DATA] [MEDICAL_DATA] , [MEDICAL_DATA] , OE - [MEDICAL_DATA] , Inflamma…" at bounding box center [352, 173] width 305 height 22
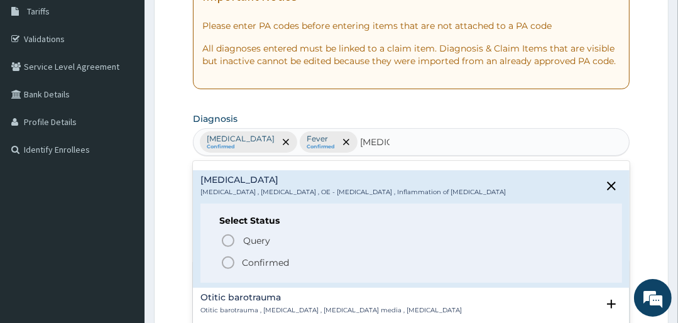
scroll to position [101, 0]
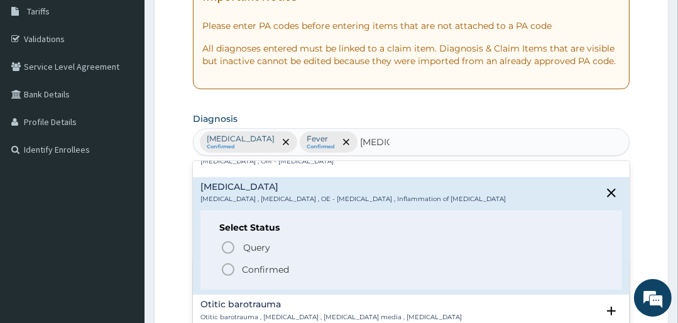
click at [230, 268] on icon "status option filled" at bounding box center [228, 269] width 15 height 15
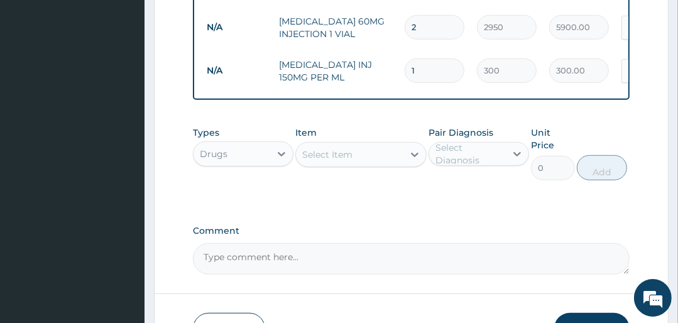
scroll to position [561, 0]
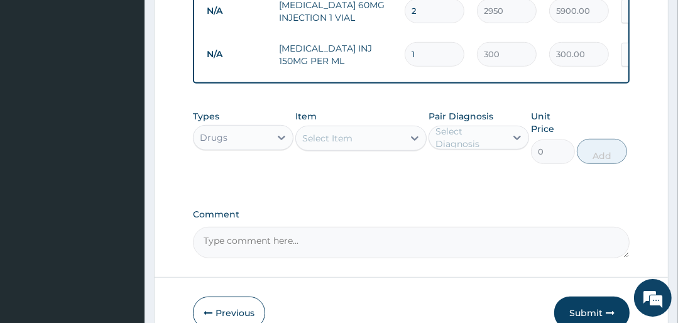
click at [341, 139] on div "Select Item" at bounding box center [327, 138] width 50 height 13
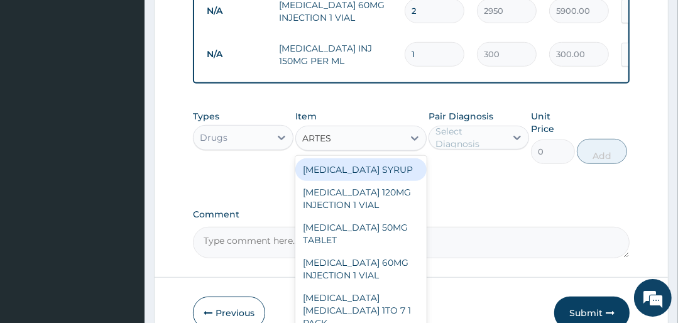
type input "ARTESU"
click at [346, 138] on div "ARTESU" at bounding box center [349, 138] width 107 height 20
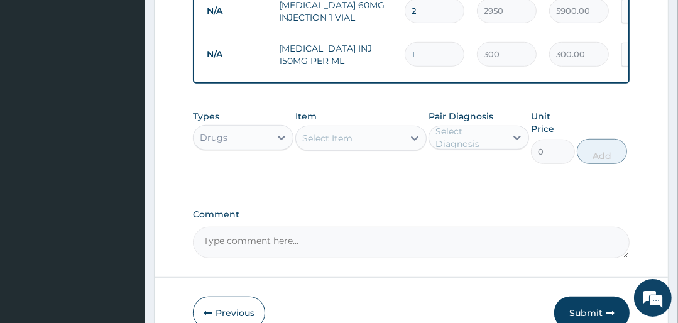
click at [346, 138] on div "Select Item" at bounding box center [327, 138] width 50 height 13
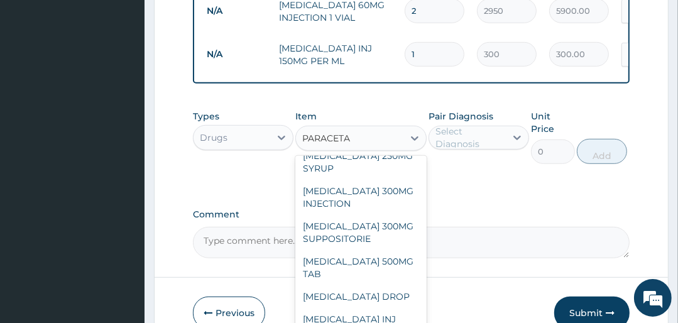
scroll to position [251, 0]
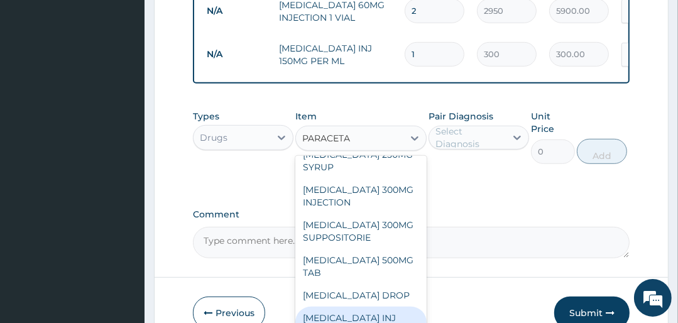
type input "PARACETA"
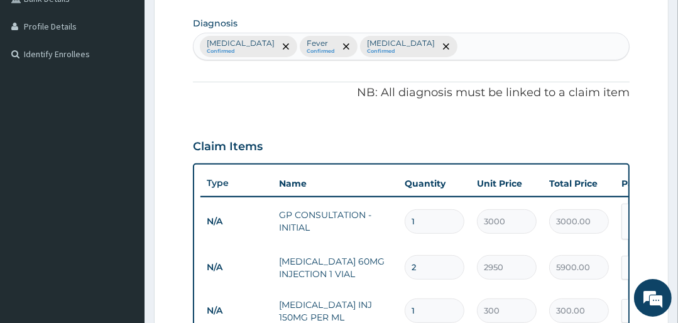
scroll to position [209, 0]
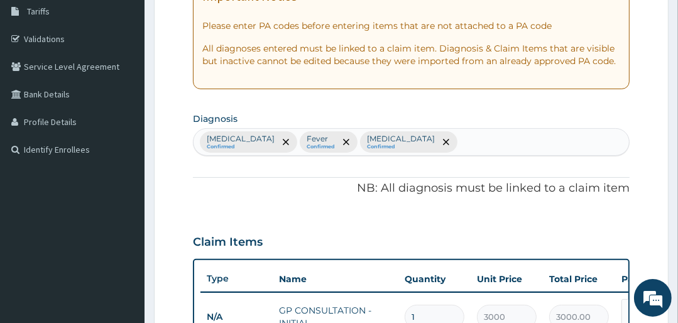
click at [431, 142] on div "[MEDICAL_DATA] Confirmed Fever Confirmed [MEDICAL_DATA] Confirmed" at bounding box center [411, 142] width 435 height 26
type input "VOMIT"
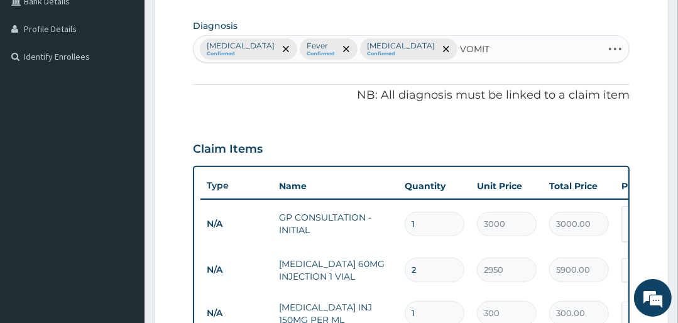
scroll to position [309, 0]
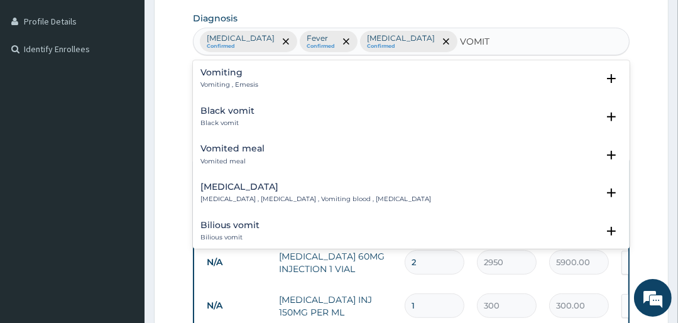
click at [244, 82] on p "Vomiting , Emesis" at bounding box center [229, 84] width 58 height 9
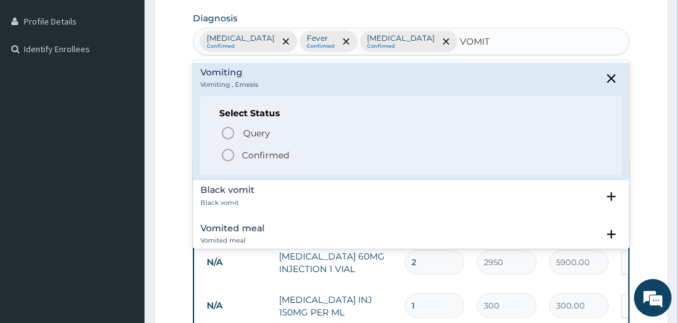
click at [265, 153] on p "Confirmed" at bounding box center [265, 155] width 47 height 13
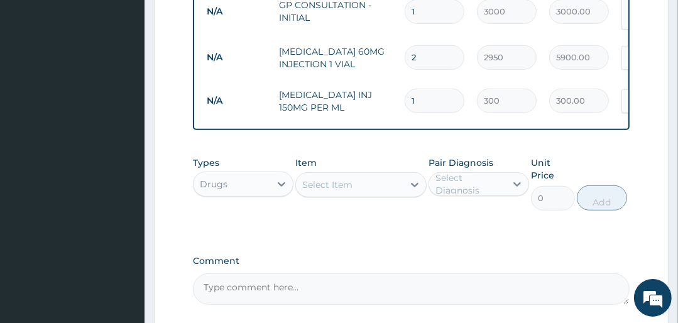
scroll to position [510, 0]
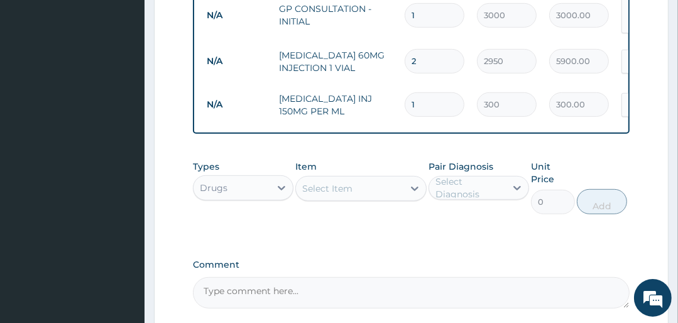
click at [352, 100] on td "[MEDICAL_DATA] INJ 150MG PER ML" at bounding box center [336, 105] width 126 height 38
click at [323, 188] on div "Select Item" at bounding box center [327, 188] width 50 height 13
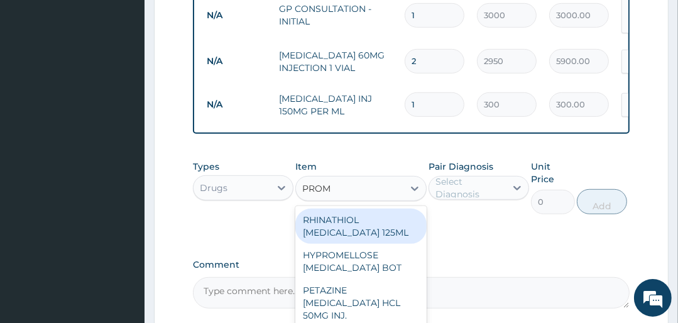
type input "PROME"
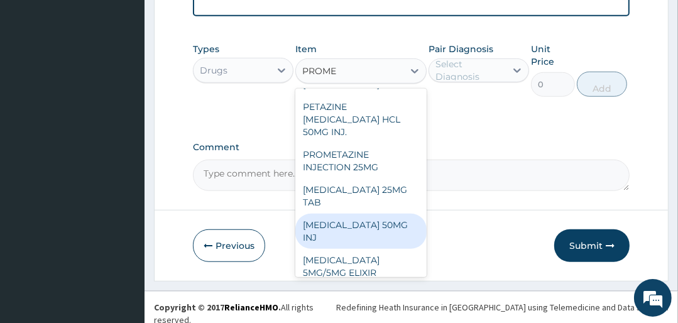
scroll to position [50, 0]
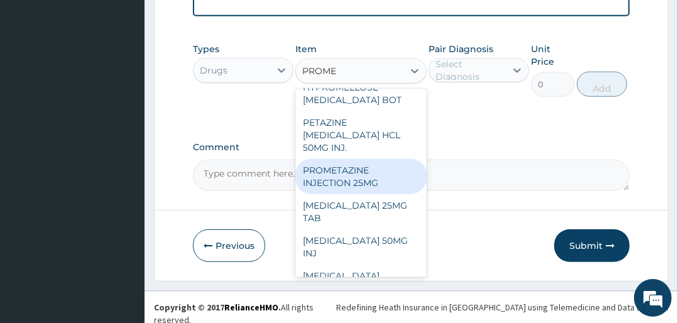
click at [361, 183] on div "PROMETAZINE INJECTION 25MG" at bounding box center [360, 176] width 131 height 35
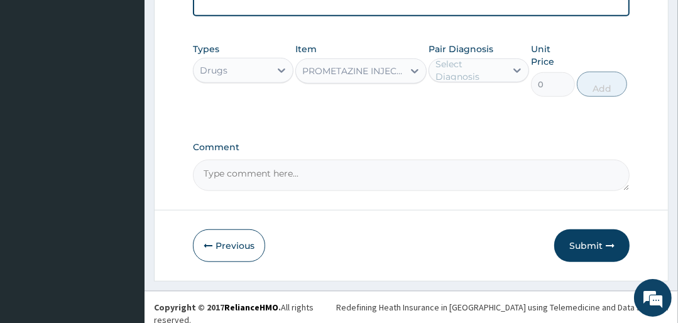
type input "750"
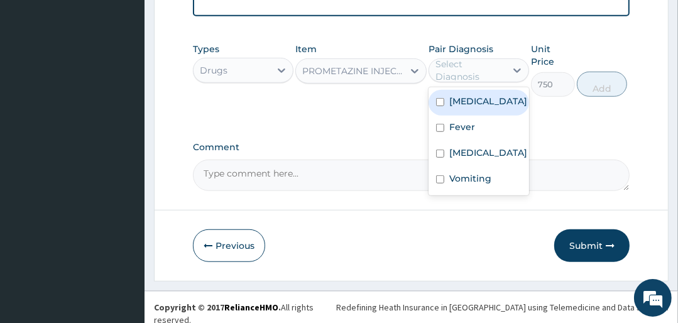
click at [485, 72] on div "Select Diagnosis" at bounding box center [469, 70] width 69 height 25
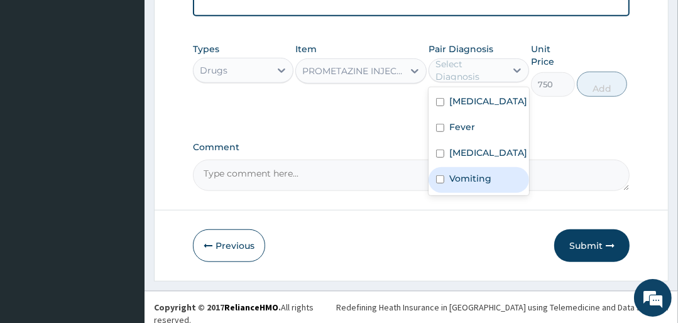
click at [475, 180] on label "Vomiting" at bounding box center [470, 178] width 42 height 13
checkbox input "true"
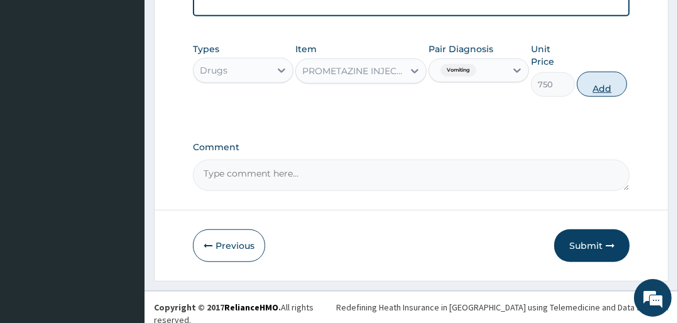
click at [596, 79] on button "Add" at bounding box center [602, 84] width 50 height 25
type input "0"
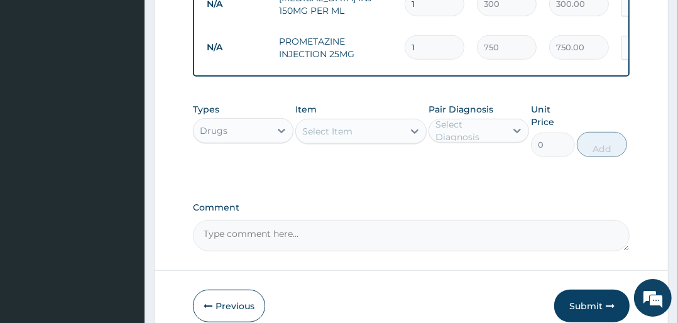
scroll to position [628, 0]
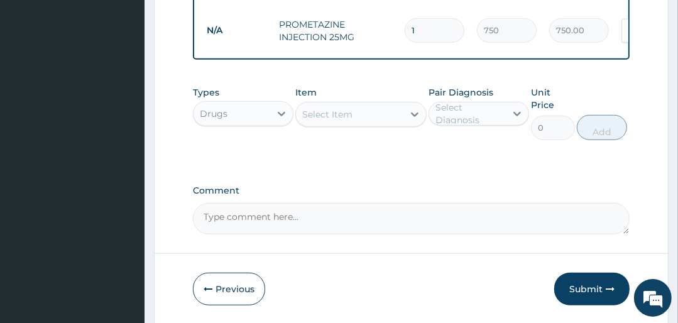
click at [327, 111] on div "Select Item" at bounding box center [327, 114] width 50 height 13
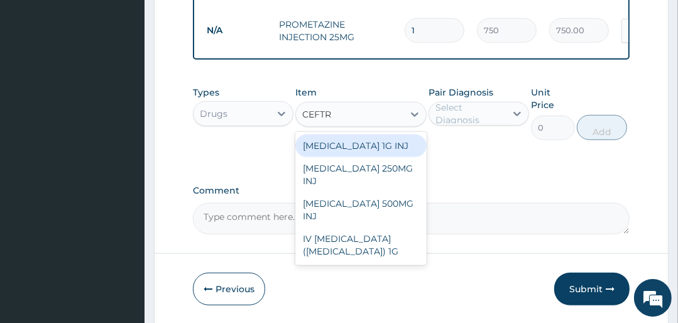
type input "CEFTRI"
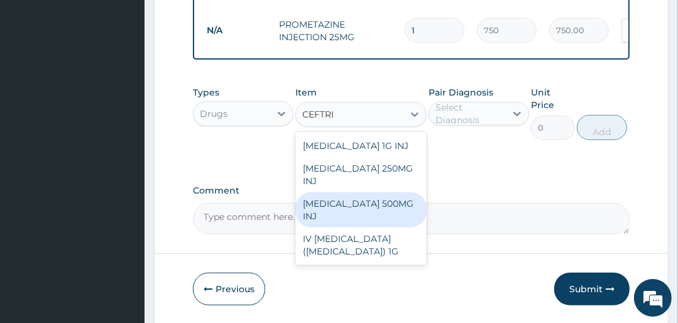
click at [363, 194] on div "[MEDICAL_DATA] 500MG INJ" at bounding box center [360, 209] width 131 height 35
type input "2350"
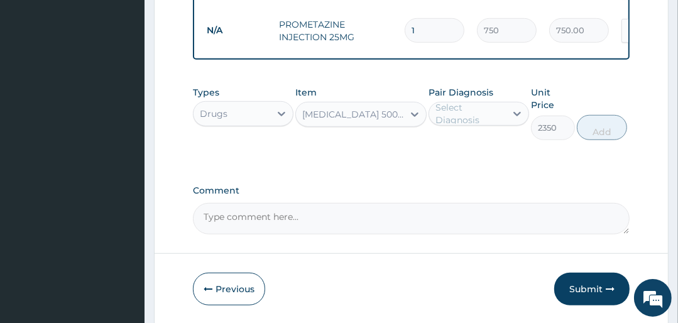
click at [471, 109] on div "Select Diagnosis" at bounding box center [469, 113] width 69 height 25
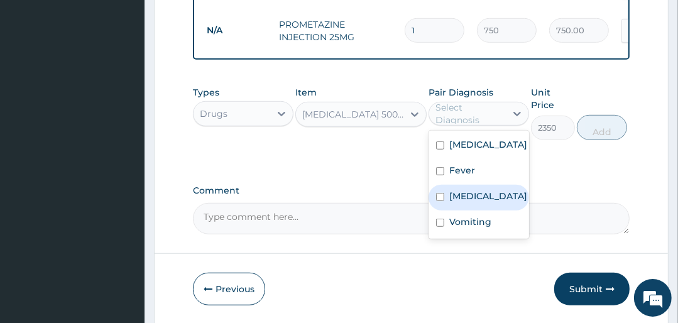
click at [452, 195] on label "[MEDICAL_DATA]" at bounding box center [488, 196] width 78 height 13
checkbox input "true"
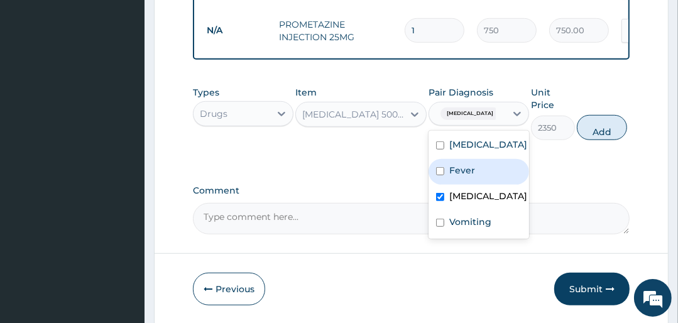
click at [456, 169] on label "Fever" at bounding box center [462, 170] width 26 height 13
checkbox input "true"
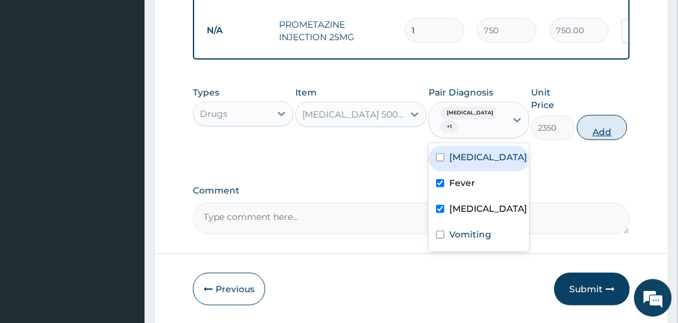
click at [591, 128] on button "Add" at bounding box center [602, 127] width 50 height 25
type input "0"
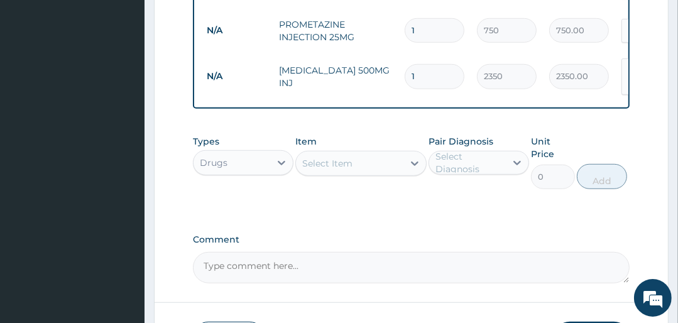
click at [346, 158] on div "Select Item" at bounding box center [327, 163] width 50 height 13
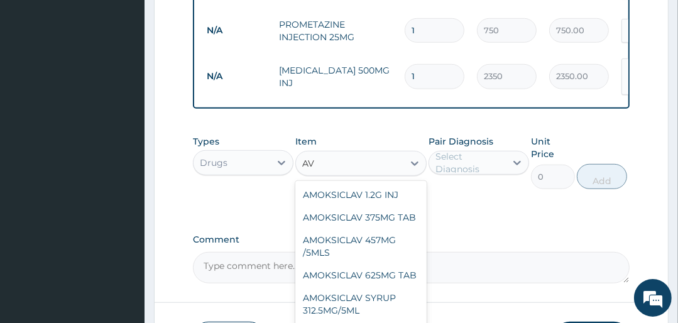
type input "A"
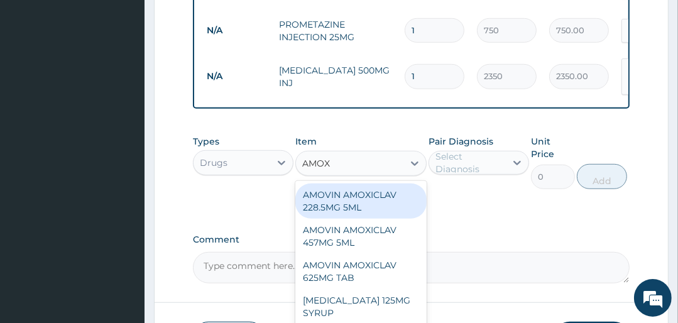
type input "AMOXY"
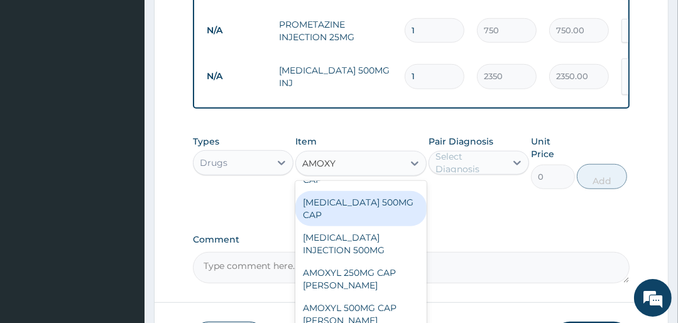
scroll to position [0, 0]
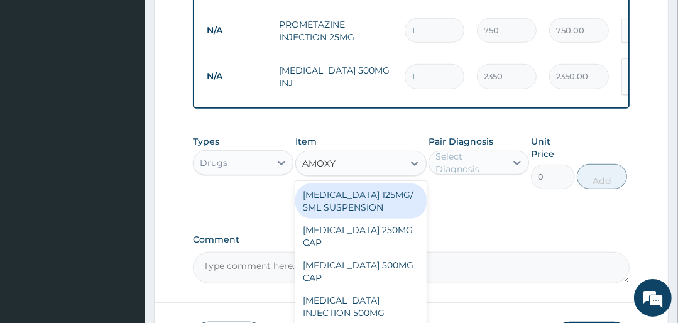
click at [362, 201] on div "[MEDICAL_DATA] 125MG/ 5ML SUSPENSION" at bounding box center [360, 200] width 131 height 35
type input "2000"
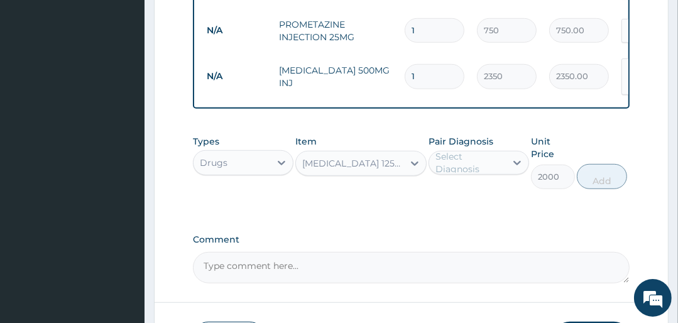
click at [476, 158] on div "Select Diagnosis" at bounding box center [469, 162] width 69 height 25
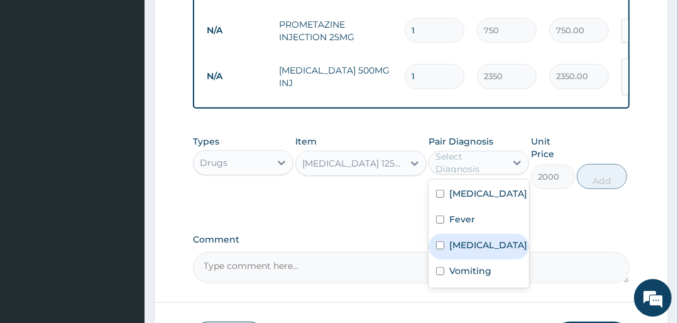
click at [473, 244] on label "[MEDICAL_DATA]" at bounding box center [488, 245] width 78 height 13
checkbox input "true"
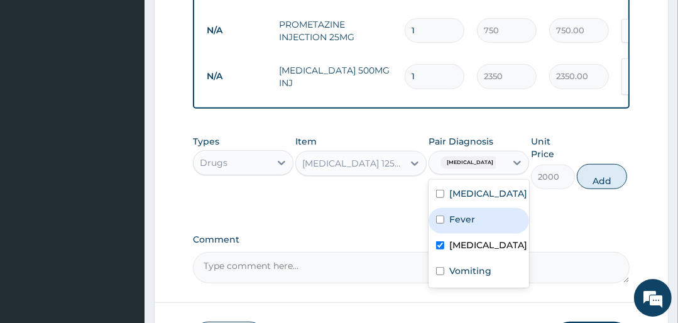
click at [483, 220] on div "Fever" at bounding box center [479, 221] width 101 height 26
checkbox input "true"
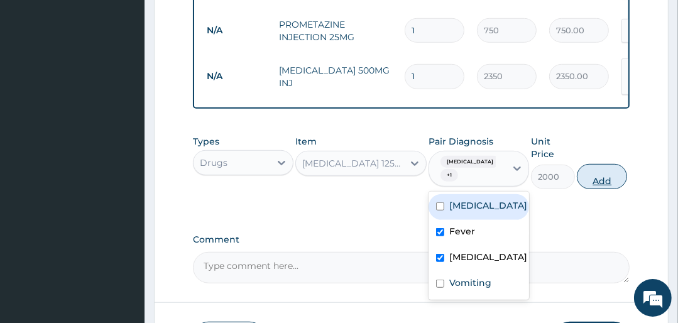
click at [605, 170] on button "Add" at bounding box center [602, 176] width 50 height 25
type input "0"
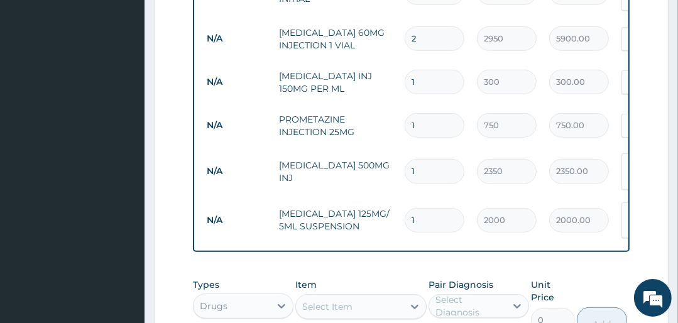
scroll to position [628, 0]
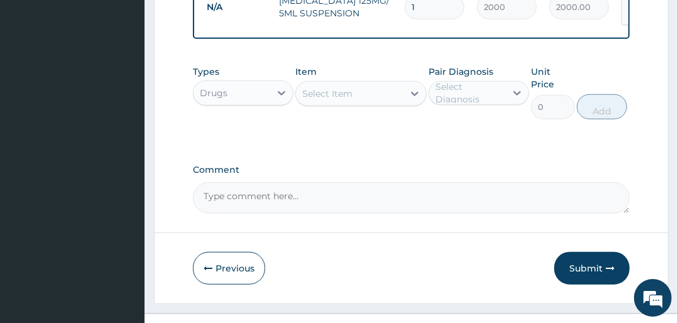
scroll to position [757, 0]
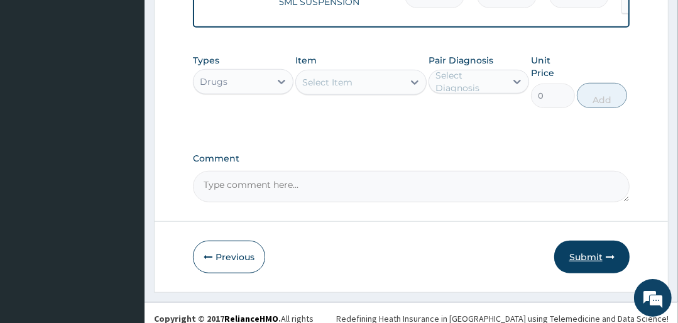
click at [591, 253] on button "Submit" at bounding box center [591, 257] width 75 height 33
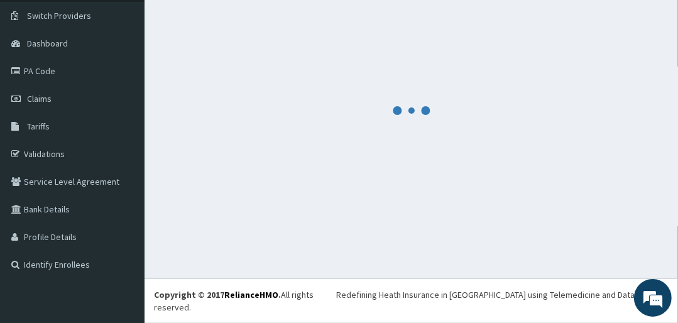
scroll to position [80, 0]
